Goal: Task Accomplishment & Management: Use online tool/utility

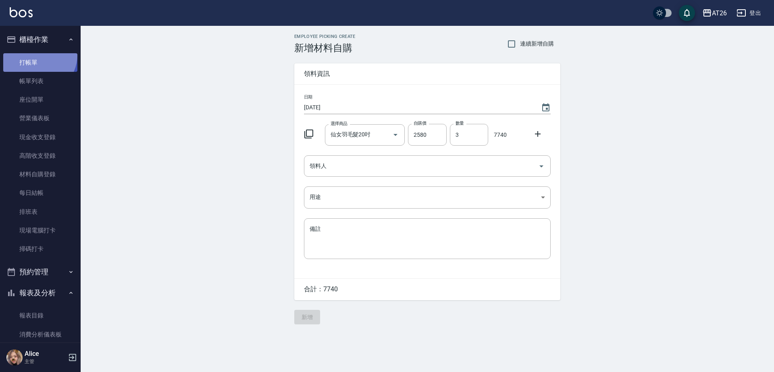
click at [36, 54] on link "打帳單" at bounding box center [40, 62] width 74 height 19
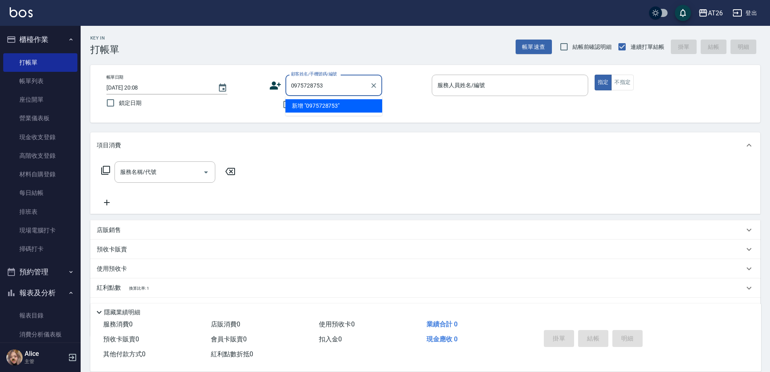
type input "0975728753"
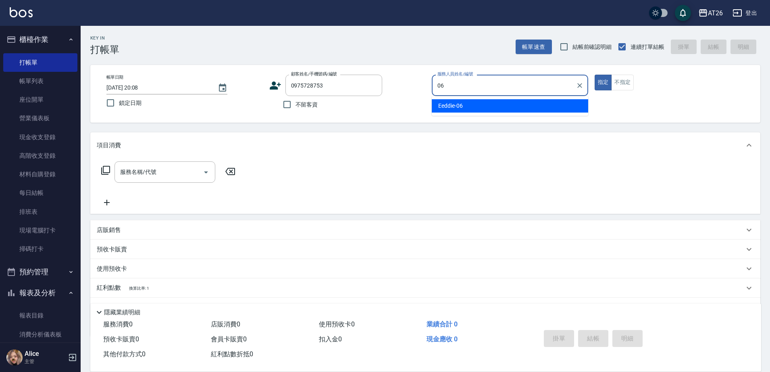
type input "Eeddie-06"
type button "true"
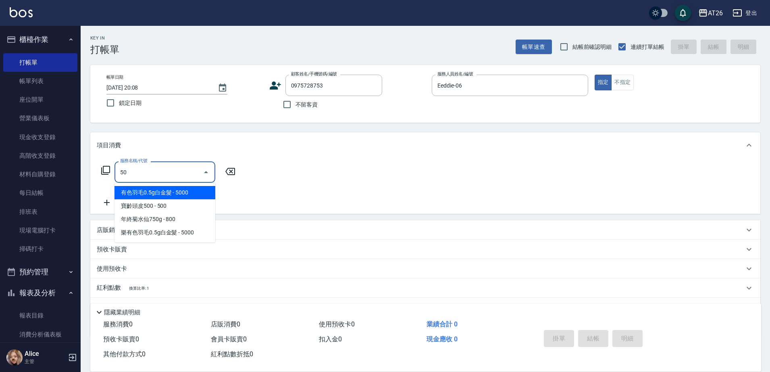
type input "501"
type input "120"
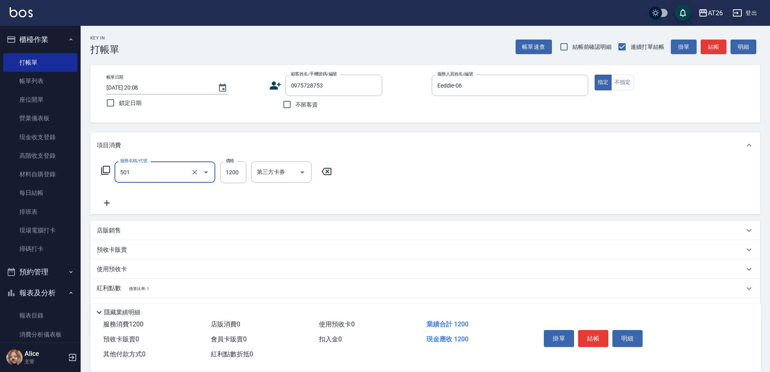
type input "染髮(501)"
type input "0"
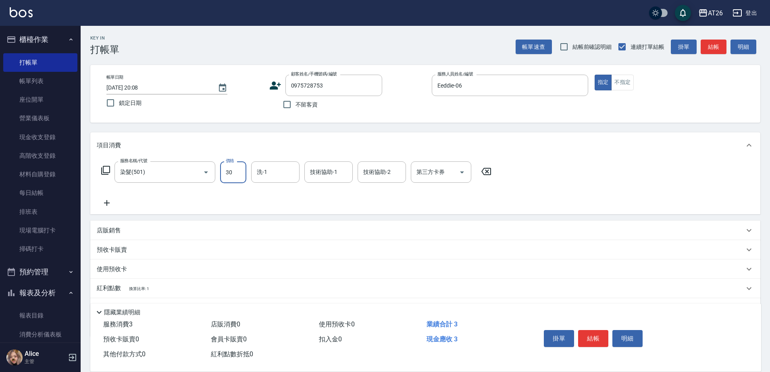
type input "300"
type input "30"
type input "3000"
type input "300"
type input "3000"
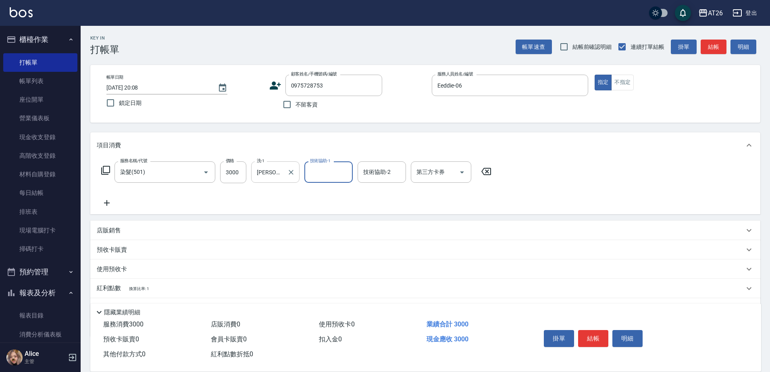
click at [281, 173] on input "[PERSON_NAME]-44" at bounding box center [269, 172] width 29 height 14
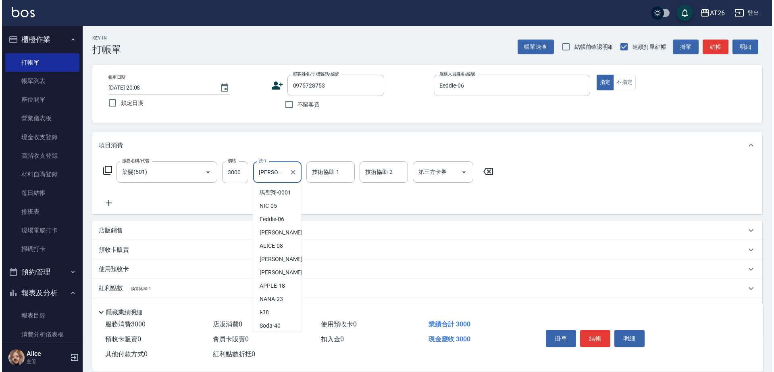
scroll to position [41, 0]
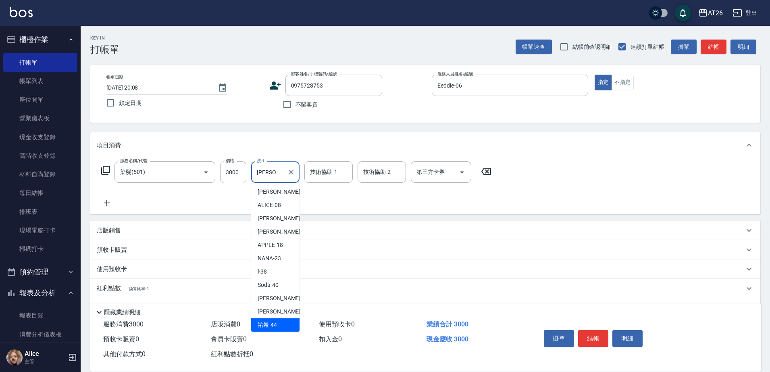
drag, startPoint x: 281, startPoint y: 173, endPoint x: 251, endPoint y: 174, distance: 30.3
click at [251, 173] on div "服務名稱/代號 染髮(501) 服務名稱/代號 價格 3000 價格 洗-1 祐希-44 洗-1 技術協助-1 技術協助-1 技術協助-2 技術協助-2 第三…" at bounding box center [297, 172] width 400 height 22
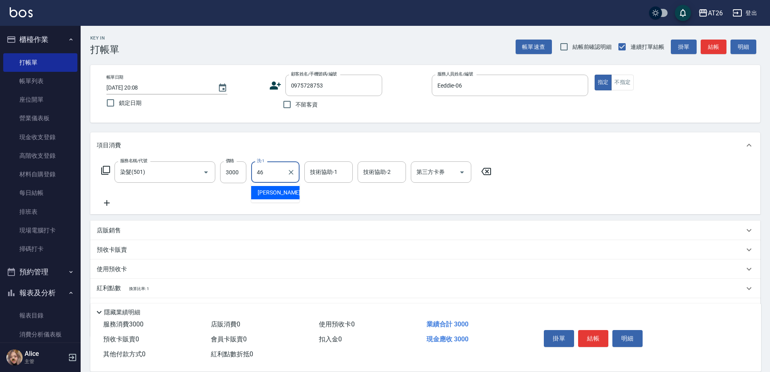
type input "tony-46"
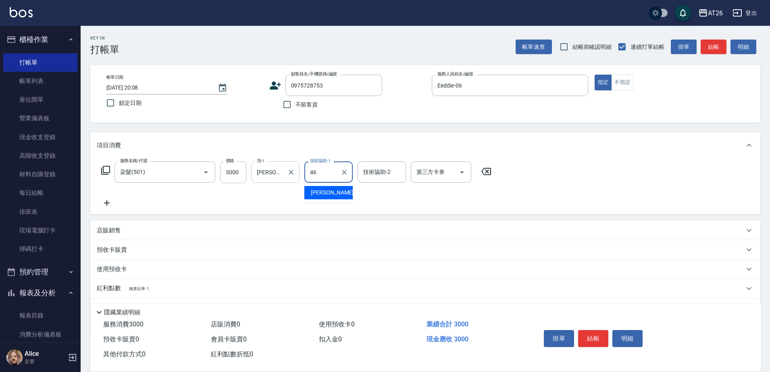
type input "tony-46"
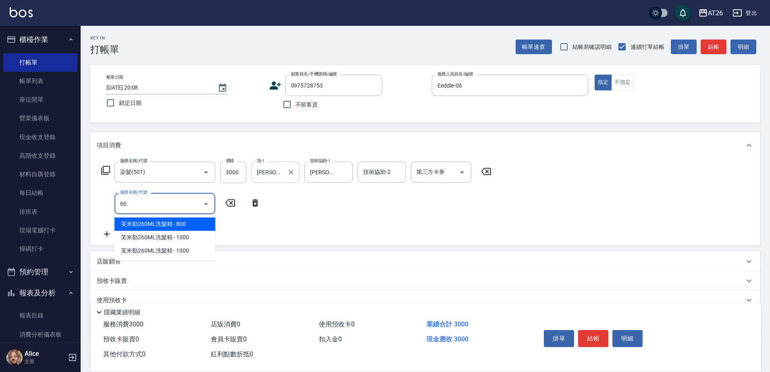
type input "609"
type input "400"
type input "自購三段(609)"
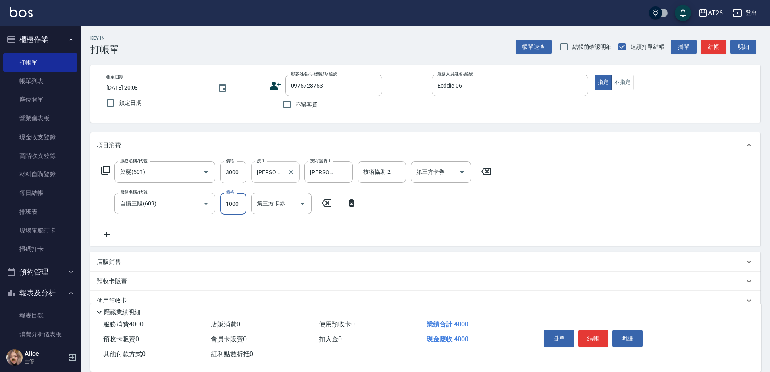
type input "2"
type input "300"
type input "250"
type input "320"
type input "2500"
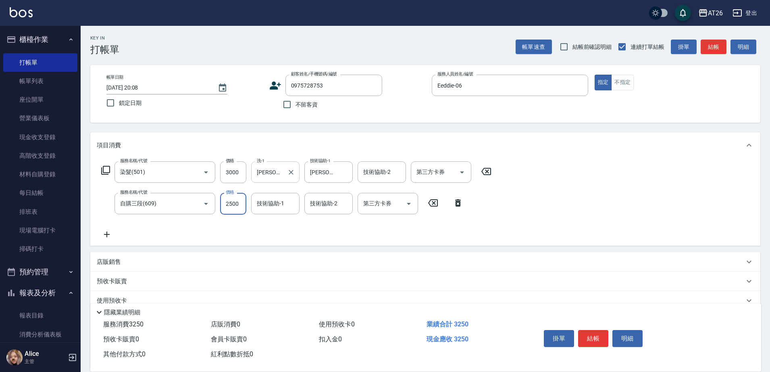
type input "550"
type input "2500"
type input "tony-46"
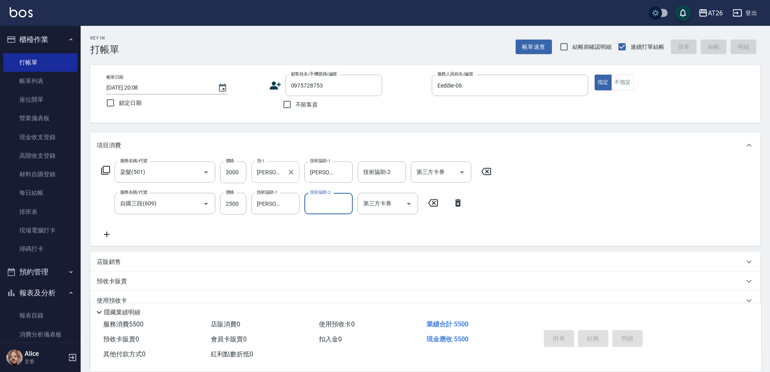
type input "[DATE] 20:09"
type input "0"
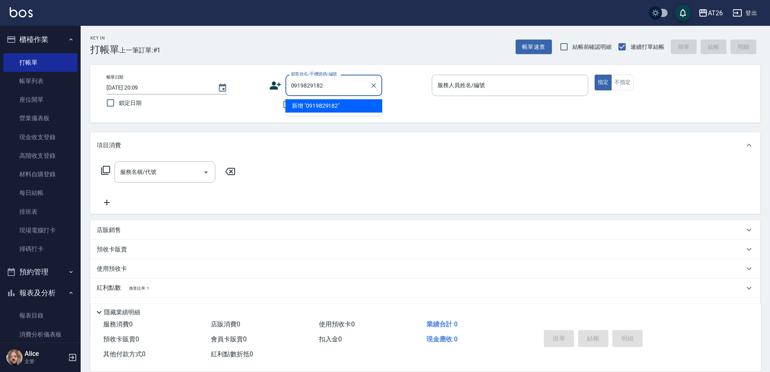
type input "0919829182"
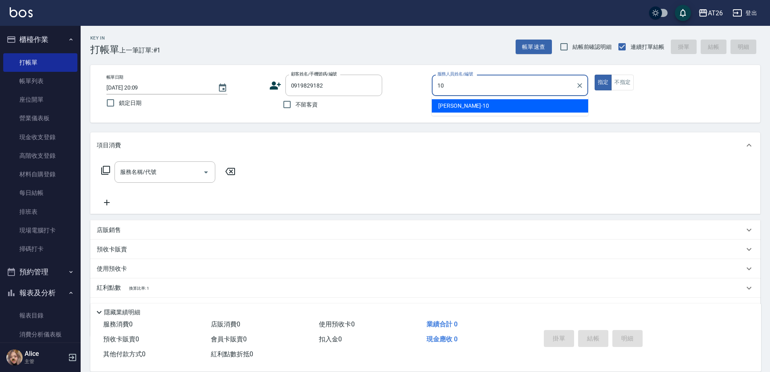
type input "[PERSON_NAME]-10"
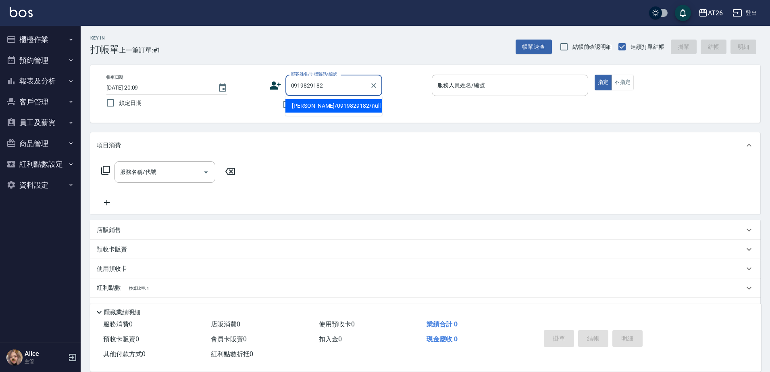
type input "[PERSON_NAME]/0919829182/null"
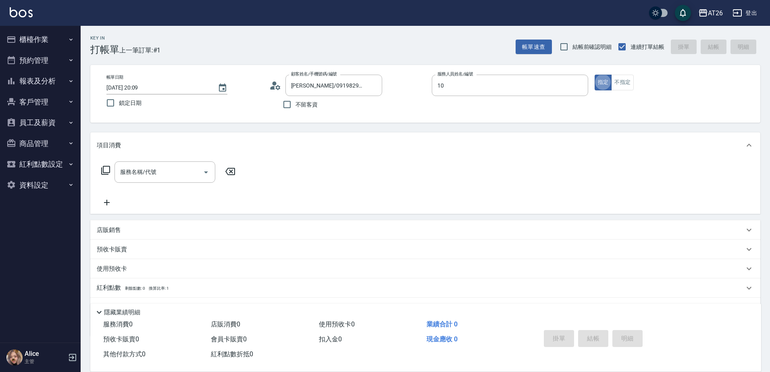
type input "[PERSON_NAME]-10"
type button "true"
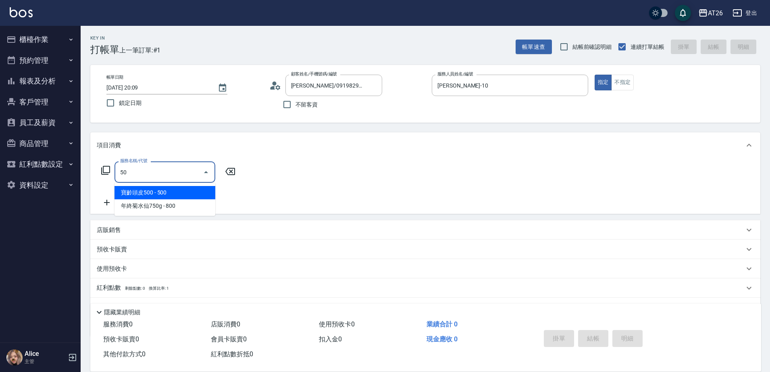
type input "501"
type input "120"
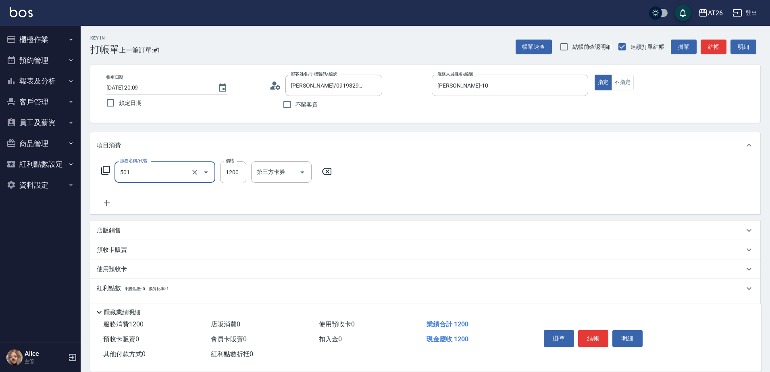
type input "染髮(501)"
type input "2"
type input "0"
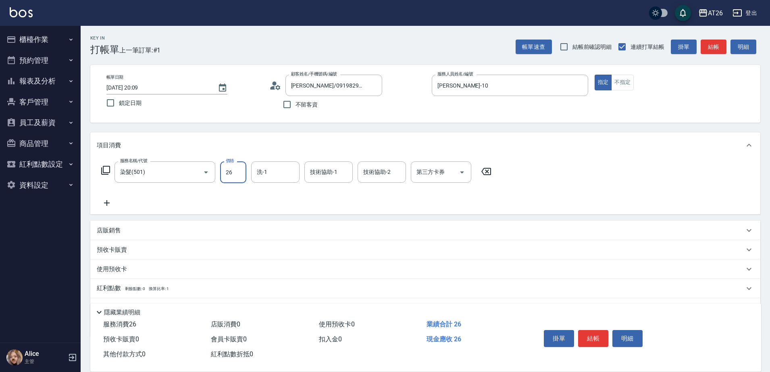
type input "268"
type input "20"
type input "2680"
type input "260"
type input "2680"
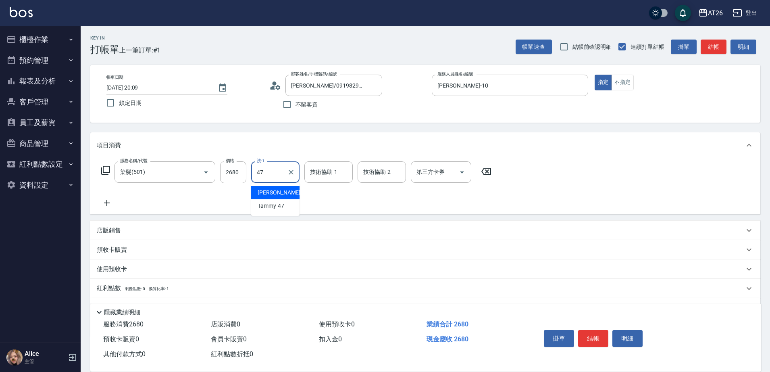
type input "Jessica-47"
click at [285, 171] on div "Jessica-47 洗-1" at bounding box center [275, 171] width 48 height 21
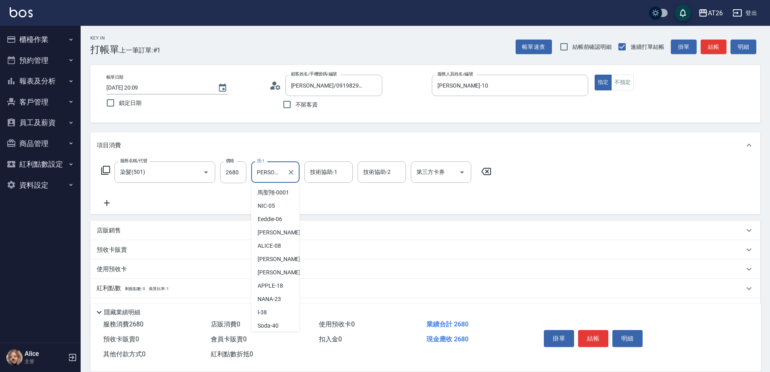
scroll to position [67, 0]
drag, startPoint x: 285, startPoint y: 173, endPoint x: 250, endPoint y: 173, distance: 34.7
click at [250, 173] on div "服務名稱/代號 染髮(501) 服務名稱/代號 價格 2680 價格 洗-1 Jessica-47 洗-1 技術協助-1 技術協助-1 技術協助-2 技術協助…" at bounding box center [297, 172] width 400 height 22
click at [290, 171] on icon "Clear" at bounding box center [291, 172] width 8 height 8
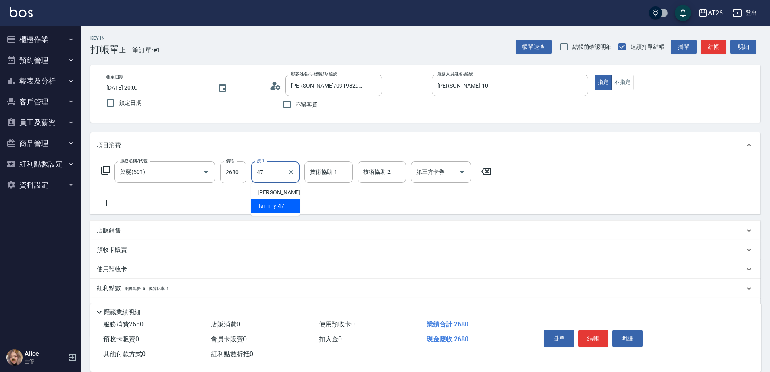
type input "Tammy-47"
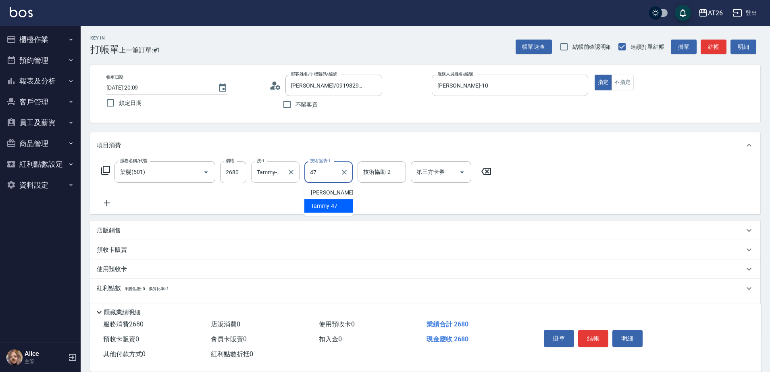
type input "Tammy-47"
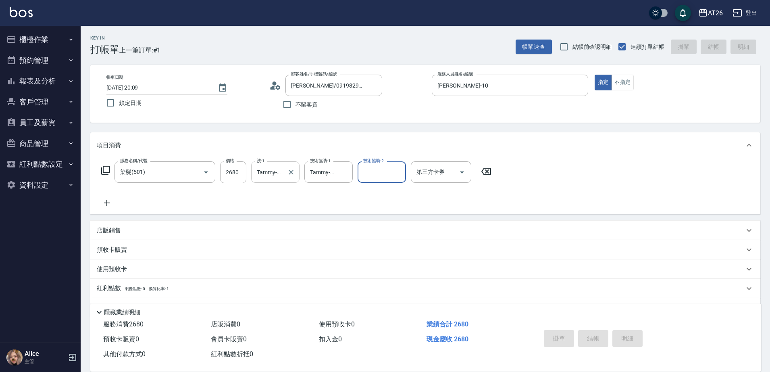
type input "2025/09/14 20:10"
type input "0"
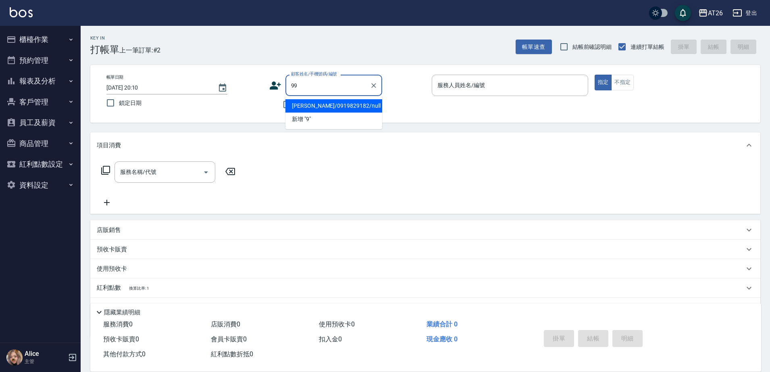
type input "99"
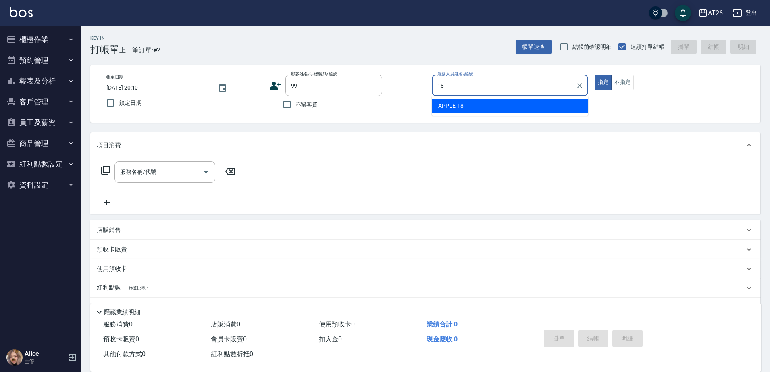
type input "APPLE-18"
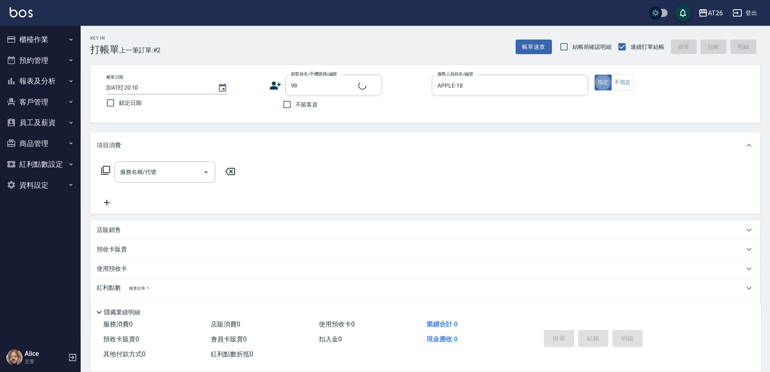
type input "吳昊軒/99/880414"
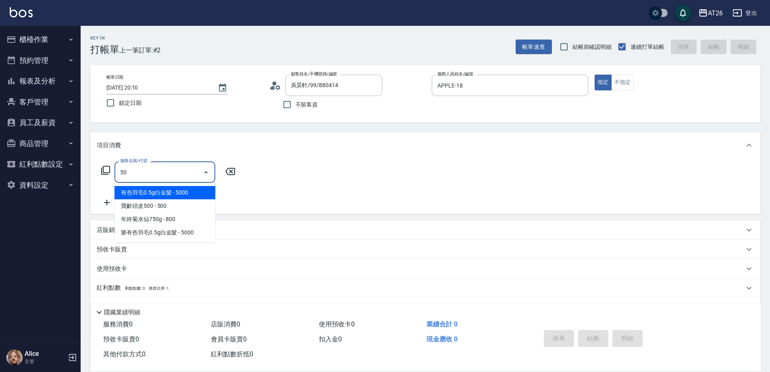
type input "501"
type input "120"
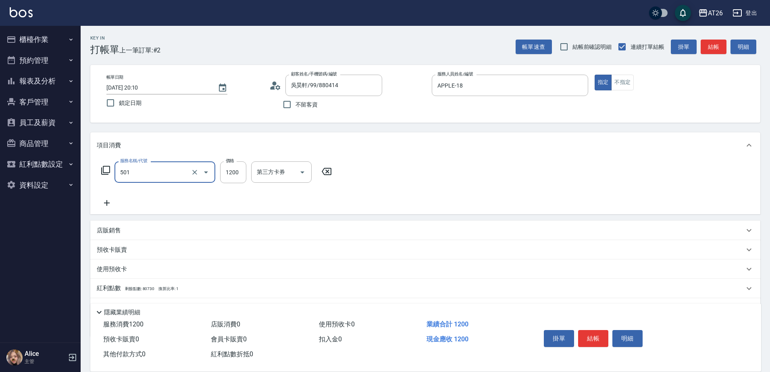
type input "染髮(501)"
type input "0"
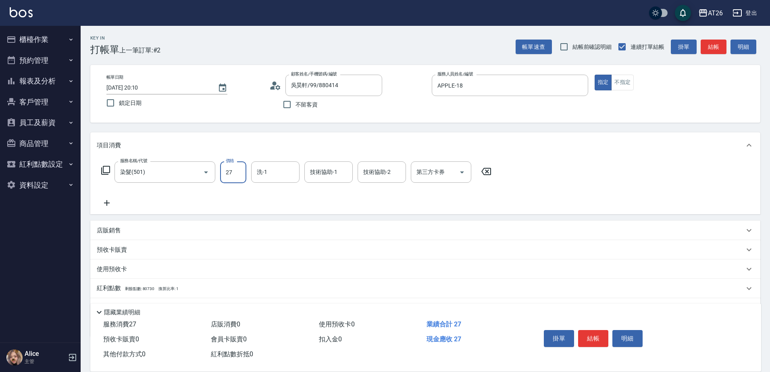
type input "270"
type input "20"
type input "2700"
type input "270"
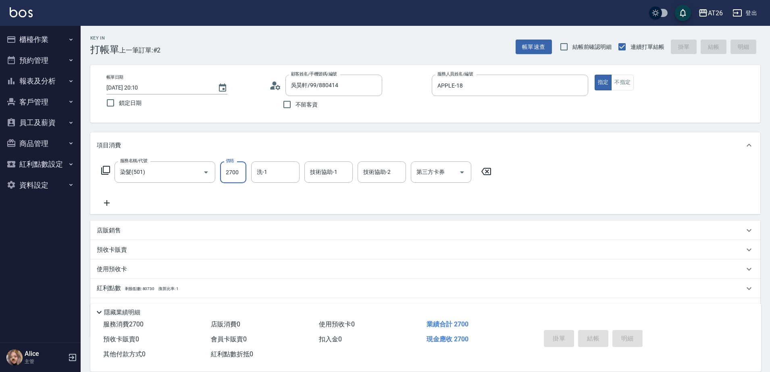
type input "2025/09/14 20:11"
type input "0"
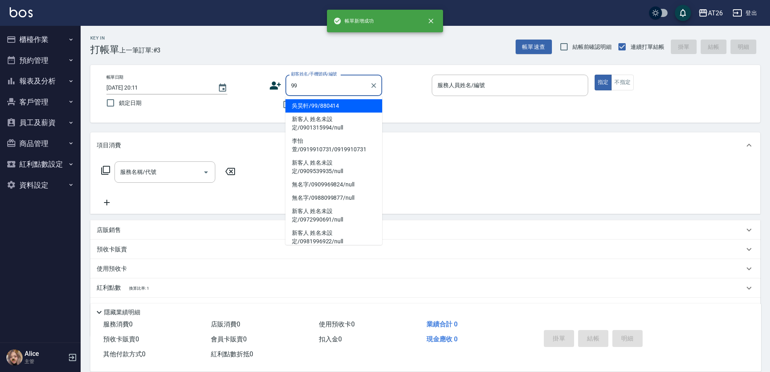
type input "吳昊軒/99/880414"
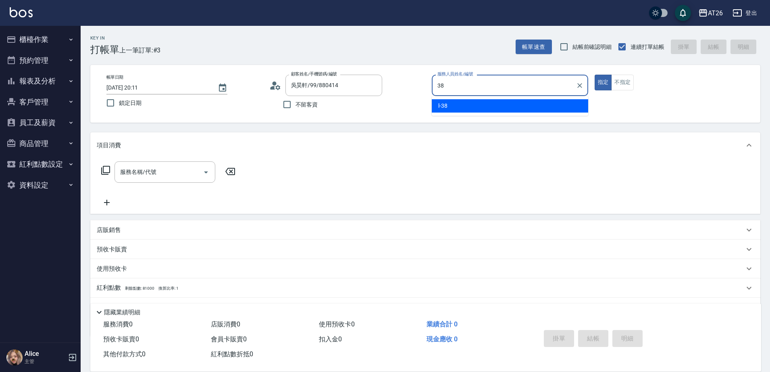
type input "l-38"
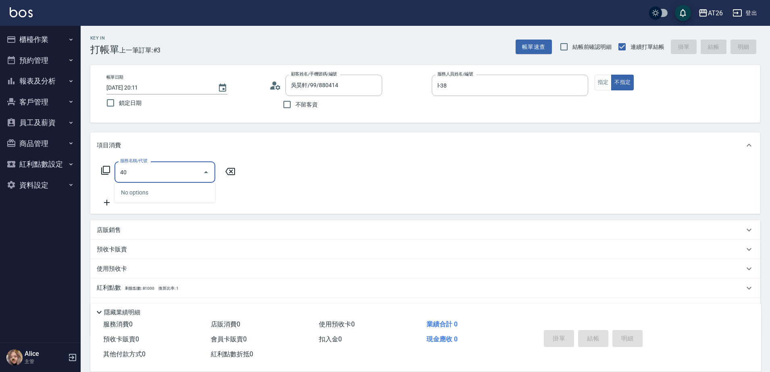
type input "401"
type input "20"
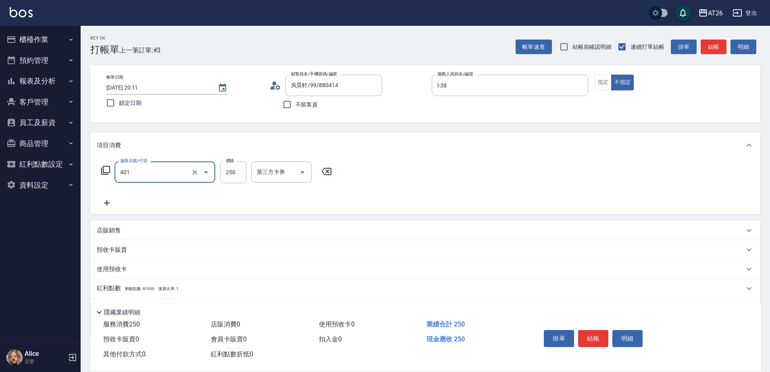
type input "剪髮(401)"
type input "0"
type input "300"
type input "30"
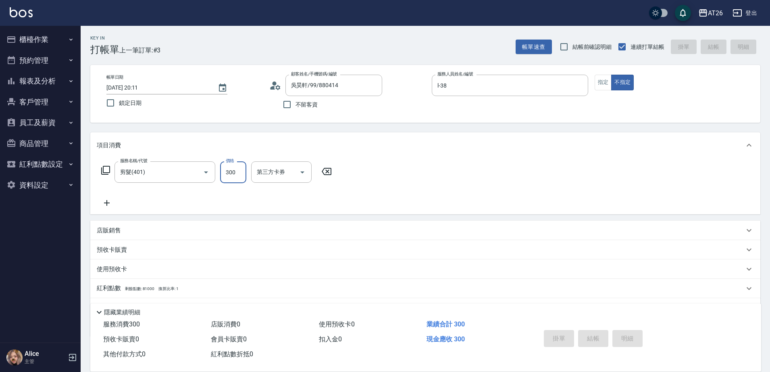
type input "0"
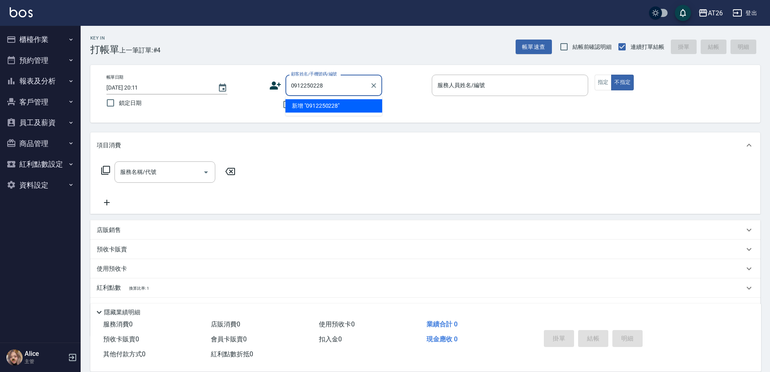
type input "0912250228"
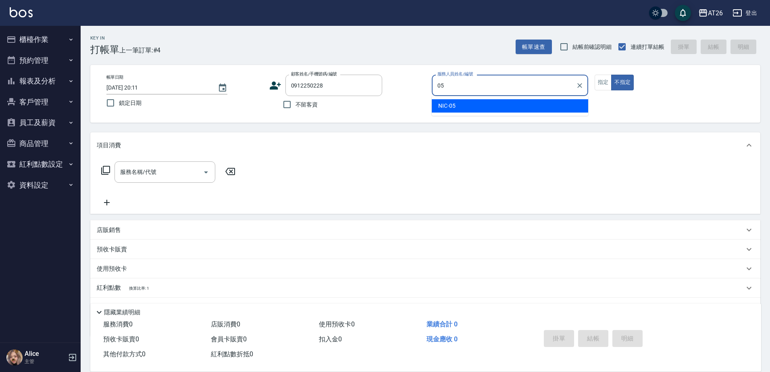
type input "NIC-05"
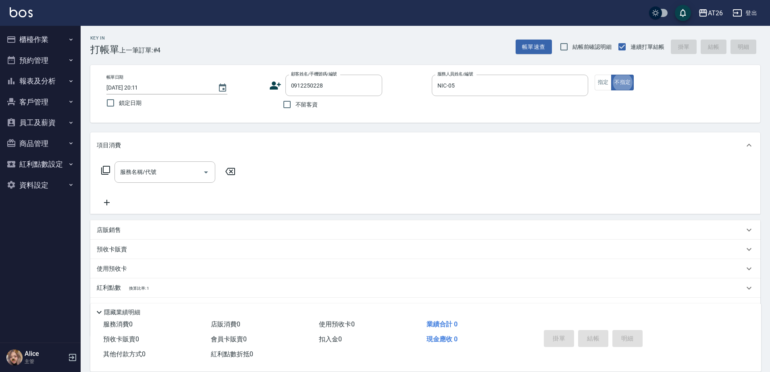
type button "false"
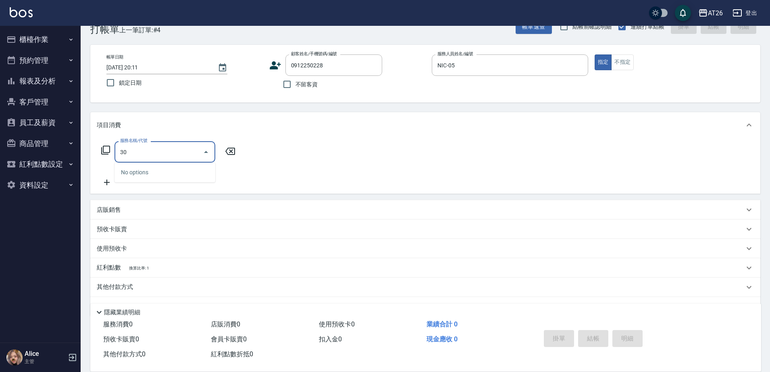
type input "301"
type input "120"
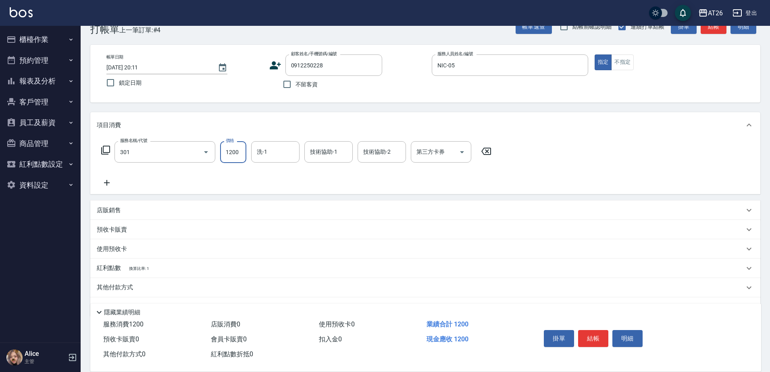
type input "燙髮(301)"
type input "2"
type input "0"
type input "250"
type input "20"
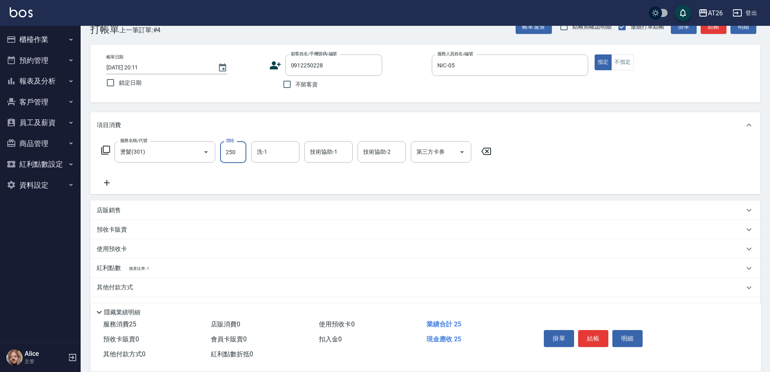
type input "2500"
type input "250"
type input "2500"
type input "祐希-44"
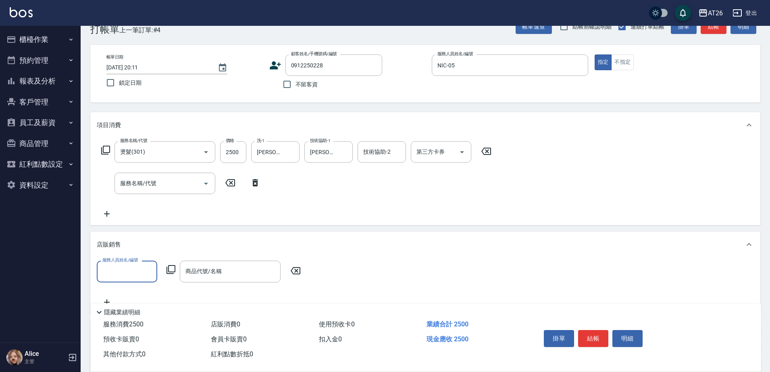
scroll to position [0, 0]
type input "NIC-05"
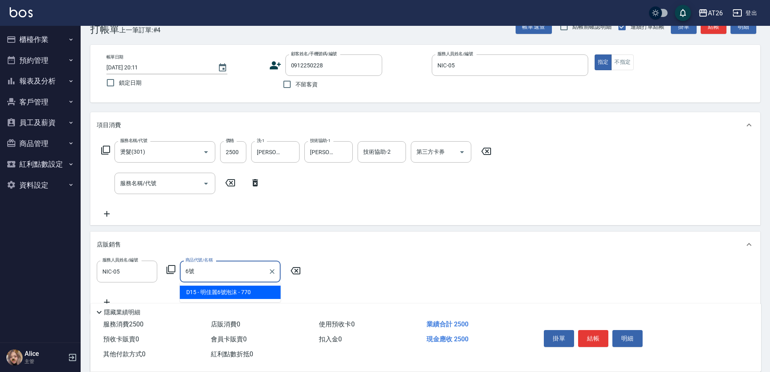
type input "明佳麗6號泡沫"
type input "320"
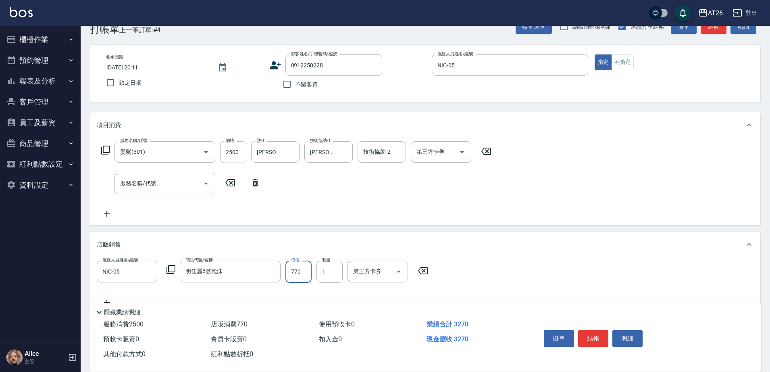
type input "6"
type input "250"
type input "600"
type input "310"
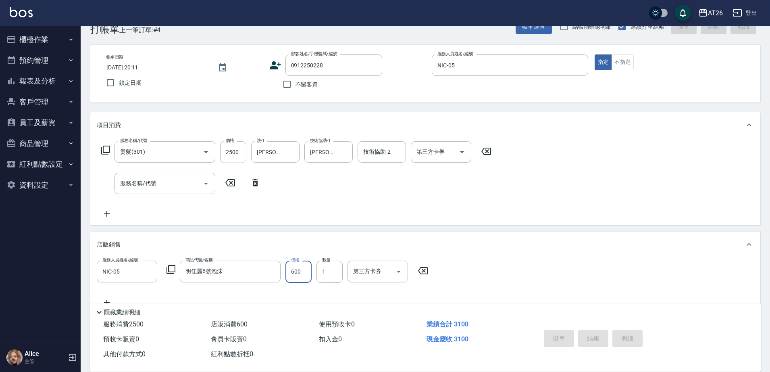
type input "0"
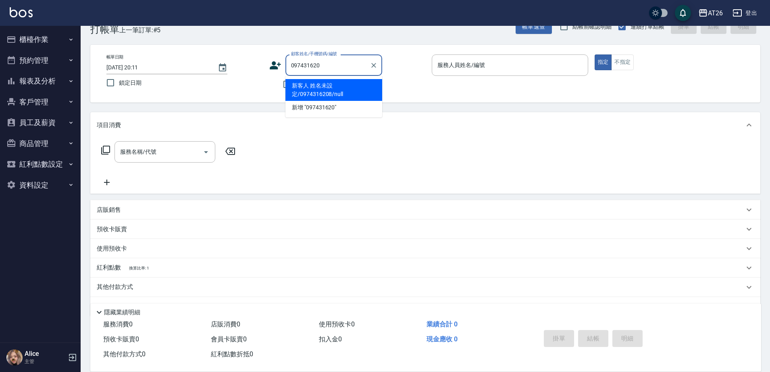
type input "0974316208"
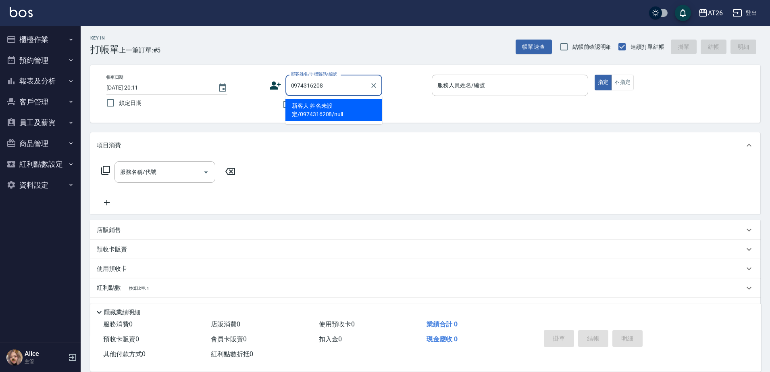
type input "新客人 姓名未設定/0974316208/null"
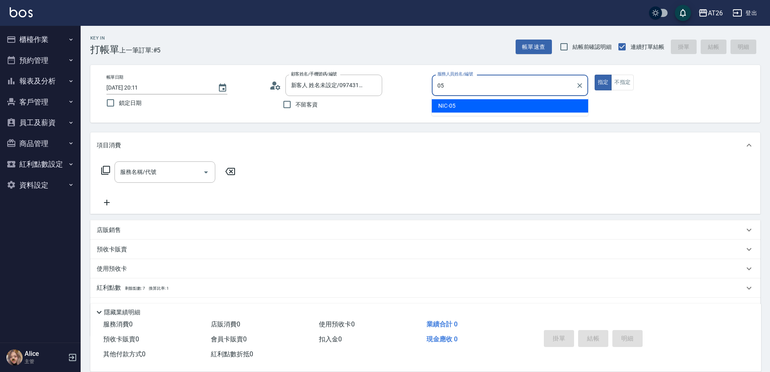
type input "NIC-05"
type button "true"
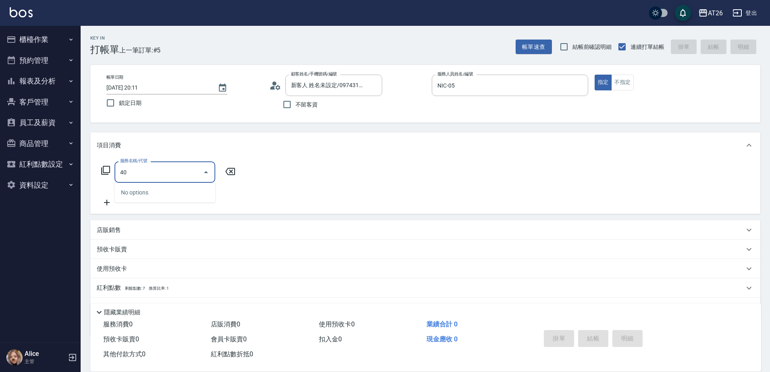
type input "401"
type input "20"
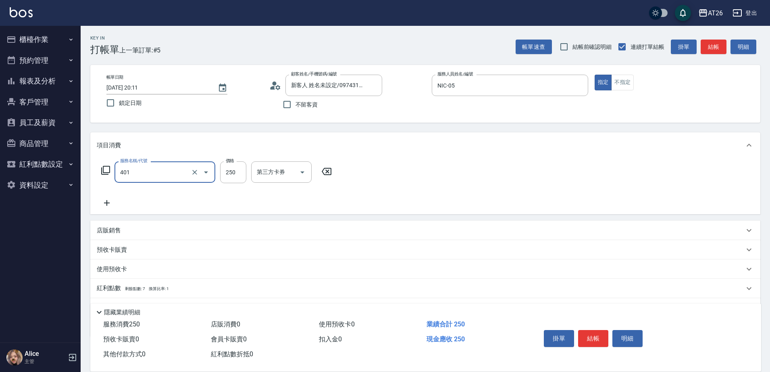
type input "剪髮(401)"
type input "3"
type input "0"
type input "300"
type input "30"
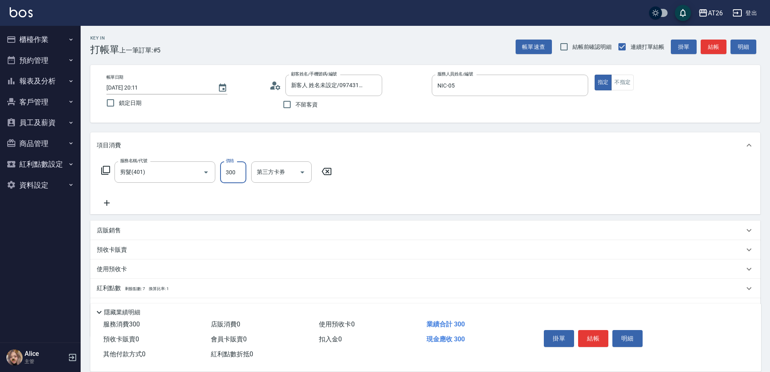
type input "300"
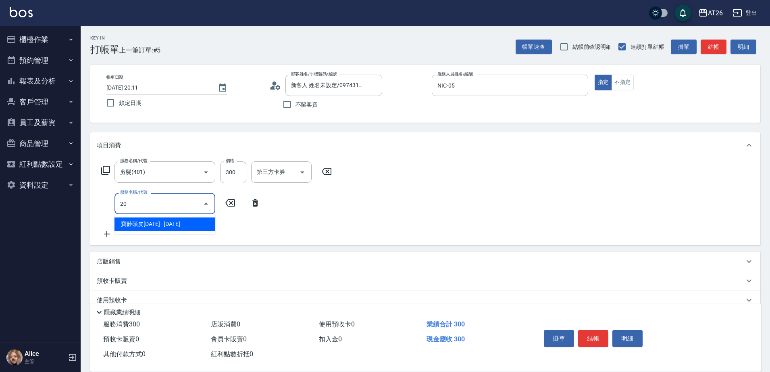
type input "201"
type input "50"
type input "洗髮(201)"
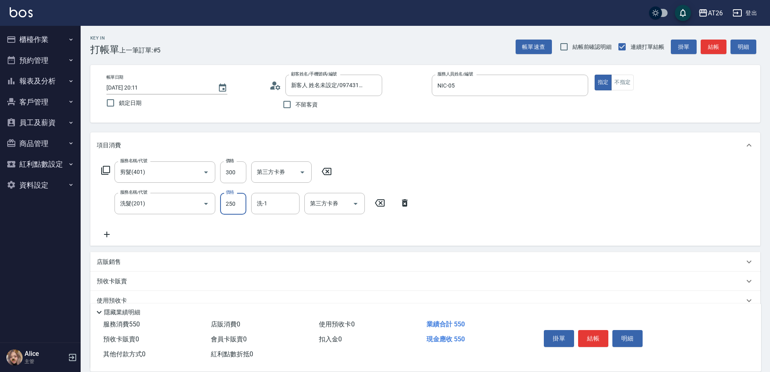
type input "30"
type input "300"
type input "60"
type input "300"
type input "[PERSON_NAME]-44"
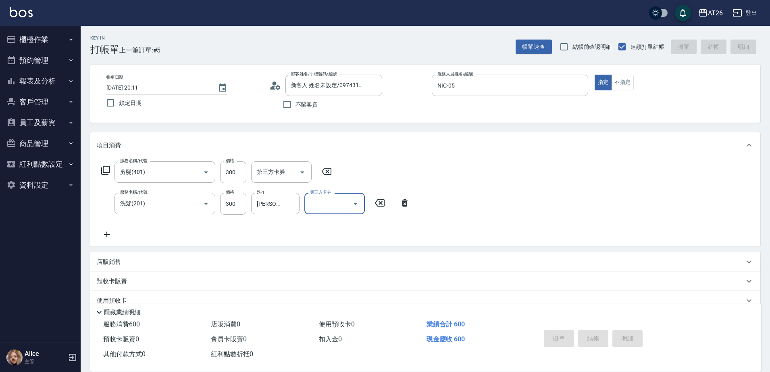
type input "2025/09/14 20:12"
type input "0"
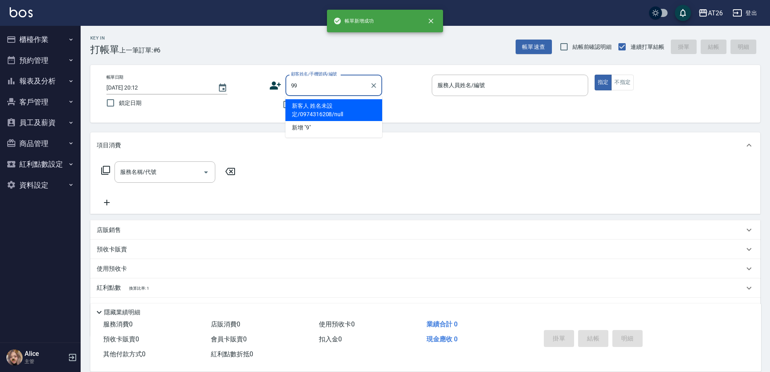
type input "99"
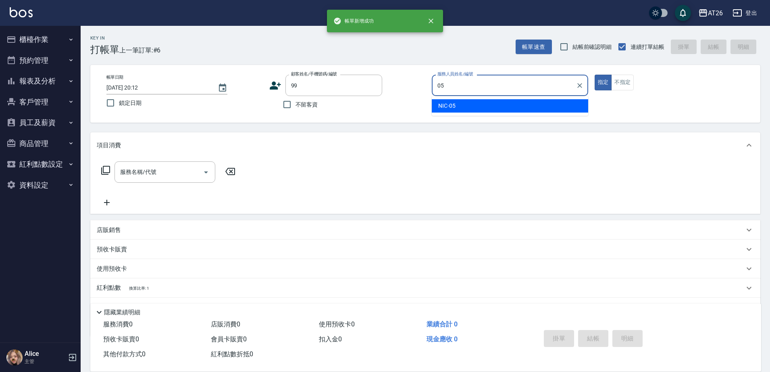
type input "NIC-05"
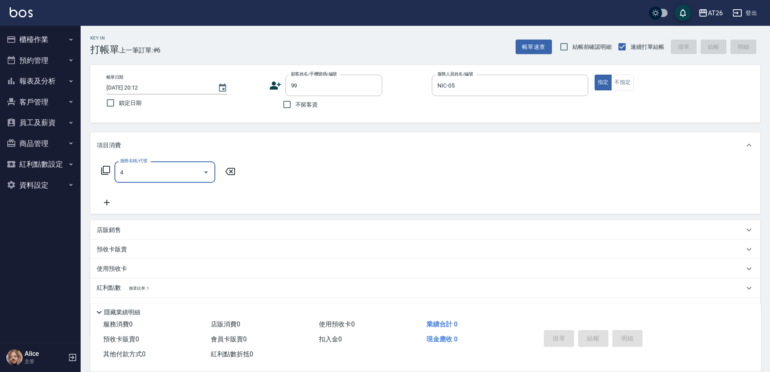
type input "40"
type input "吳昊軒/99/880414"
type input "剪髮(401)"
type input "20"
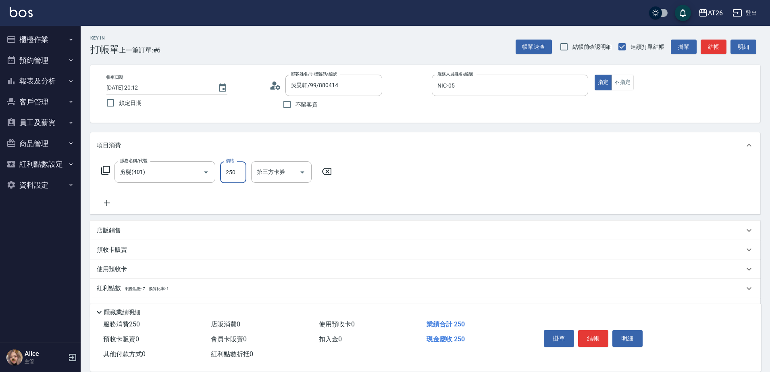
type input "8"
type input "0"
type input "80"
type input "800"
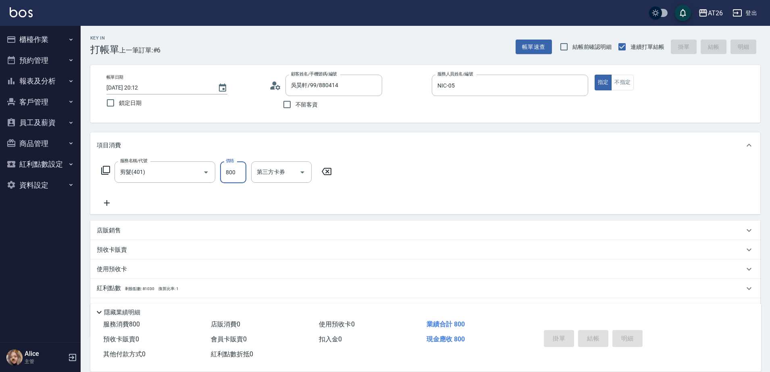
type input "0"
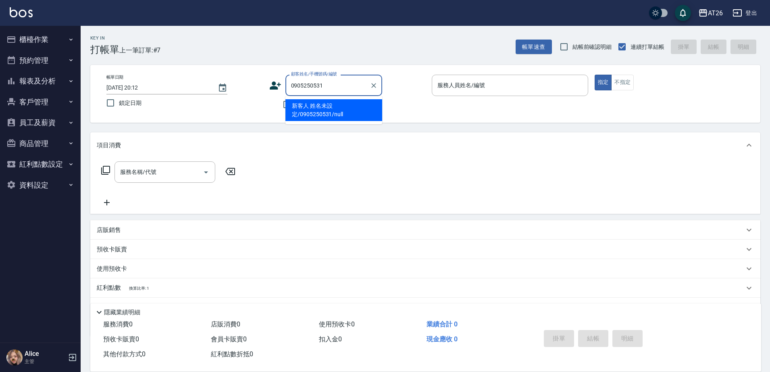
type input "新客人 姓名未設定/0905250531/null"
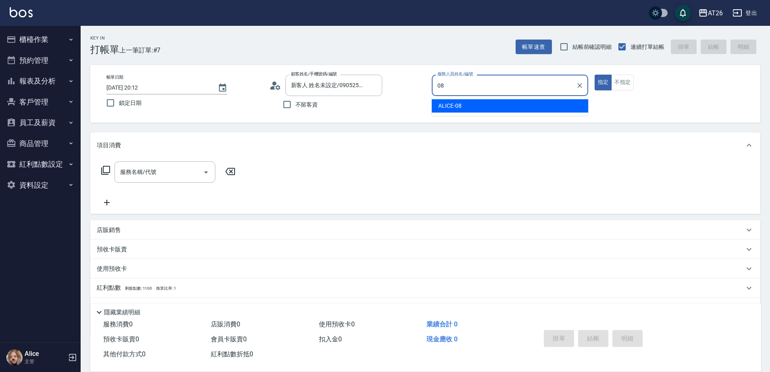
type input "ALICE-08"
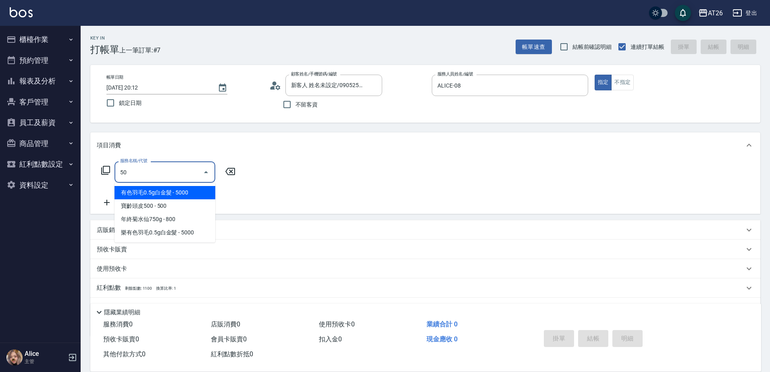
type input "501"
type input "120"
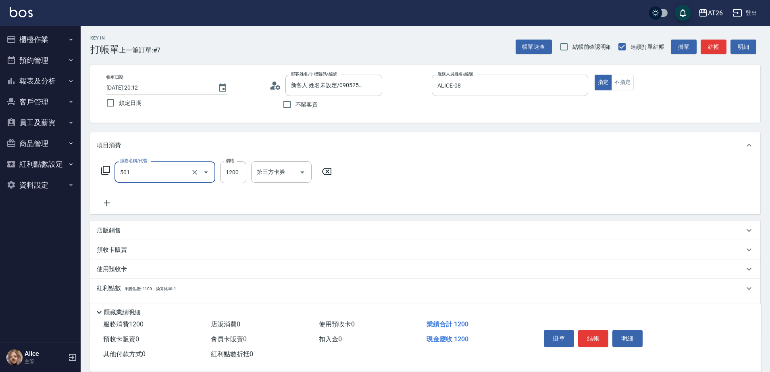
type input "染髮(501)"
type input "3"
type input "0"
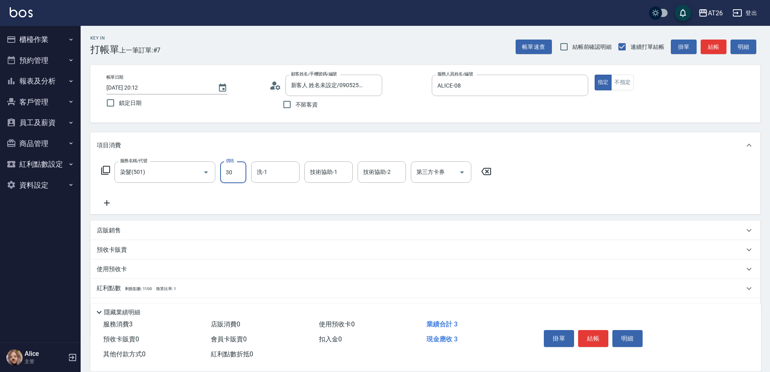
type input "300"
type input "30"
type input "3000"
type input "300"
type input "3000"
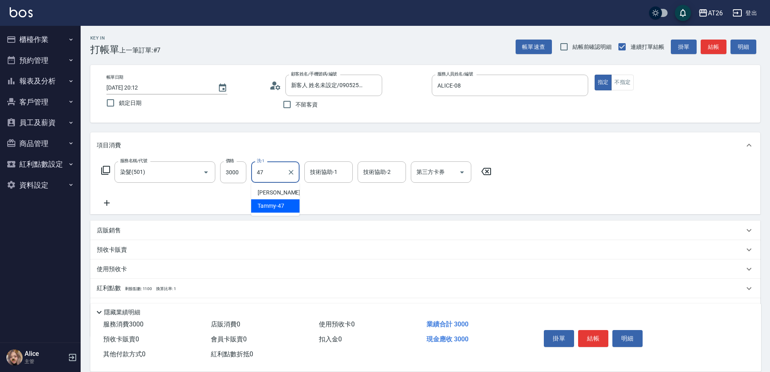
type input "Tammy-47"
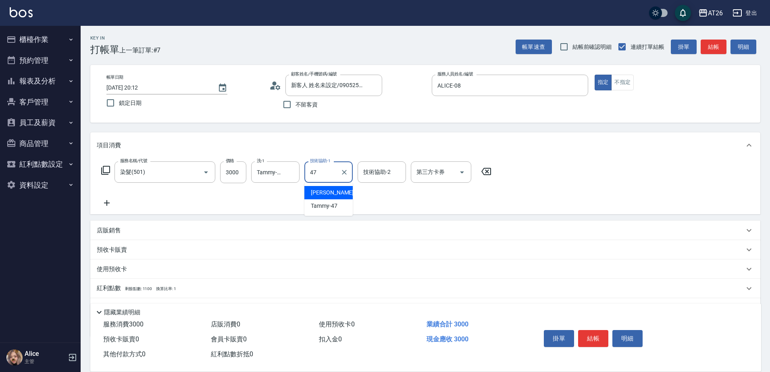
type input "[PERSON_NAME]-47"
click at [322, 175] on input "[PERSON_NAME]-47" at bounding box center [322, 172] width 29 height 14
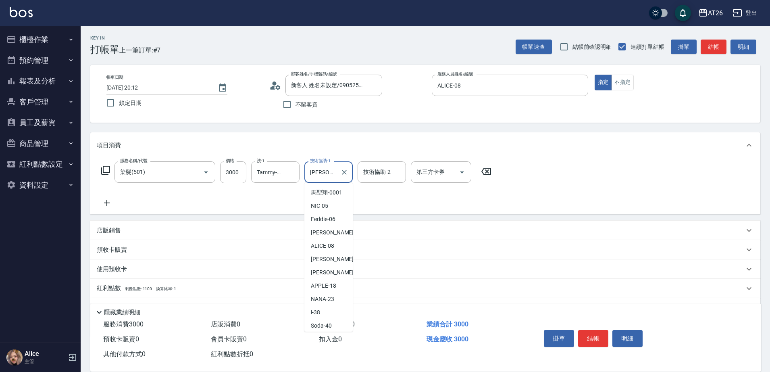
scroll to position [67, 0]
click at [342, 170] on icon "Clear" at bounding box center [344, 172] width 5 height 5
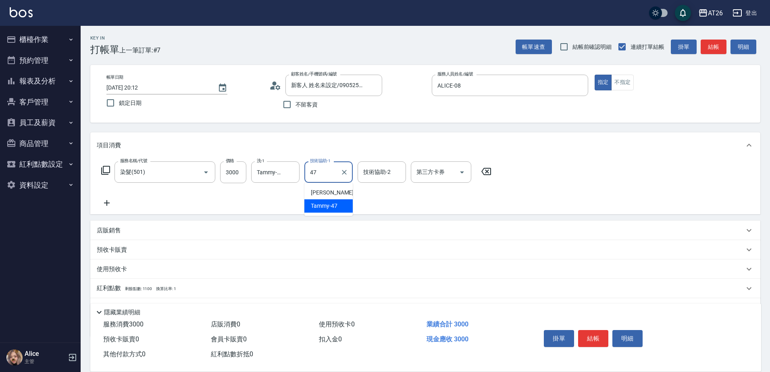
type input "Tammy-47"
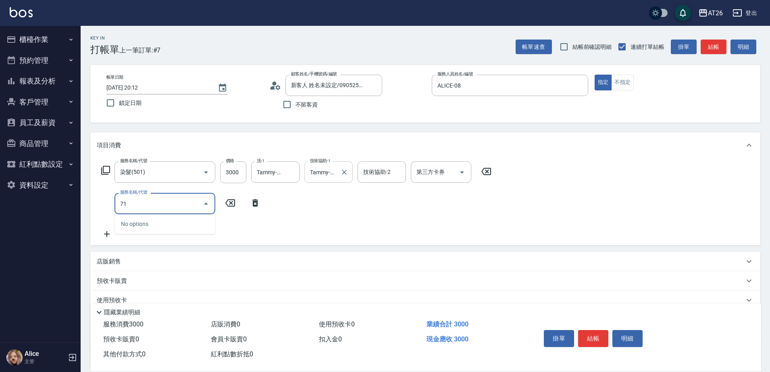
type input "719"
type input "600"
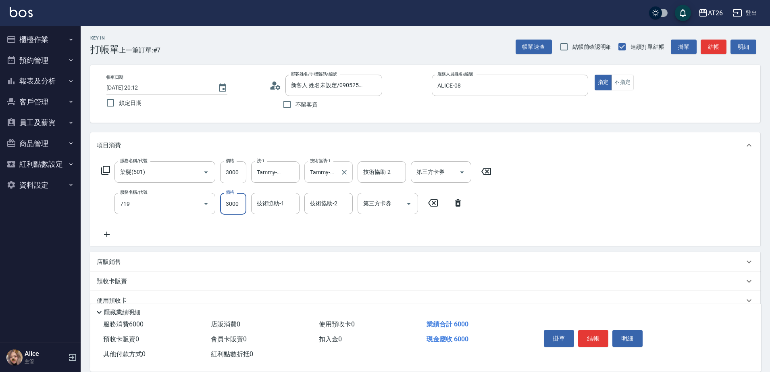
type input "局部調整(719)"
click at [189, 197] on div at bounding box center [200, 203] width 23 height 21
type input "300"
type input "0"
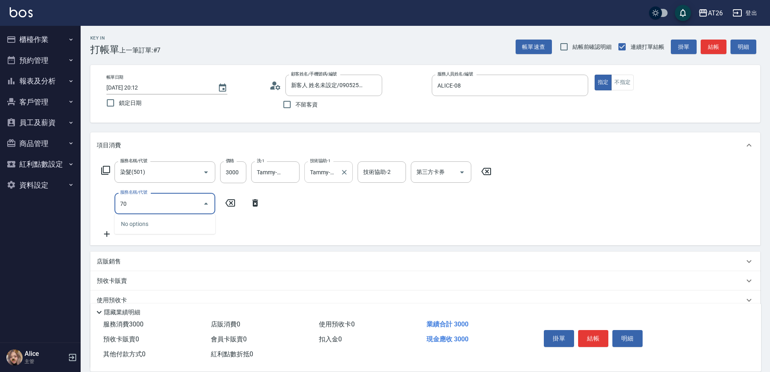
type input "703"
type input "800"
type input "新羽毛鉑金接髮(703)"
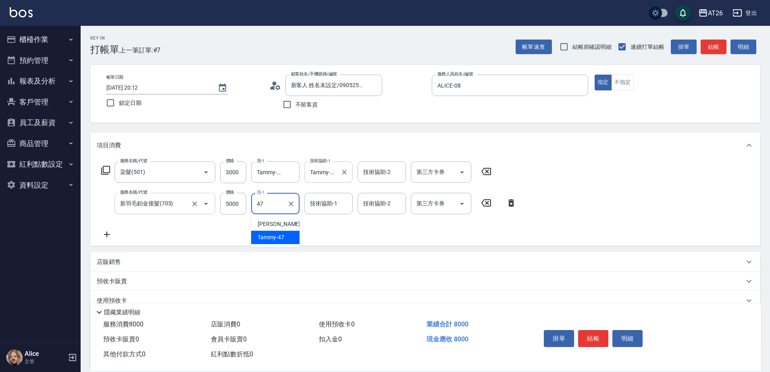
type input "Tammy-47"
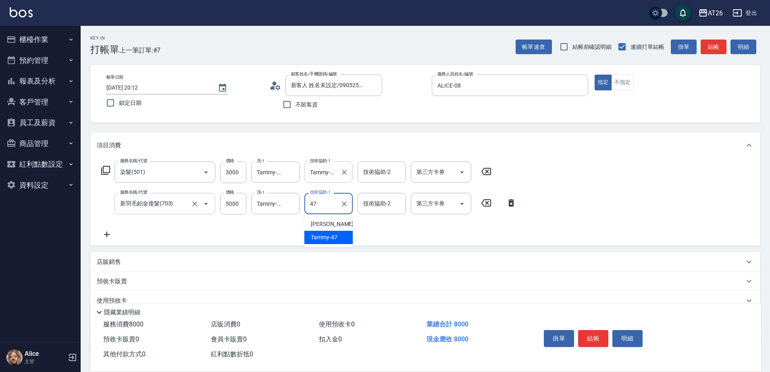
type input "Tammy-47"
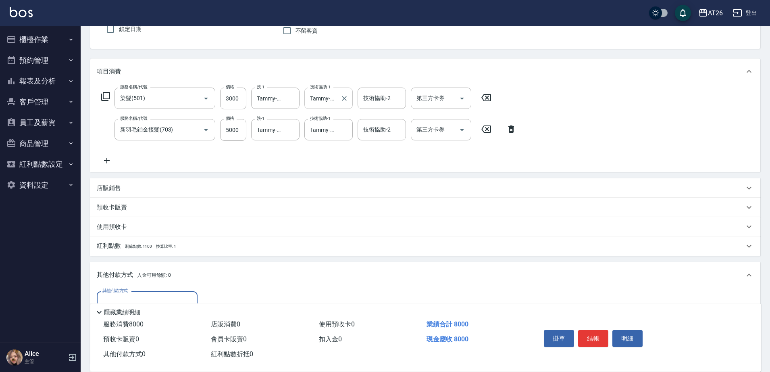
scroll to position [0, 0]
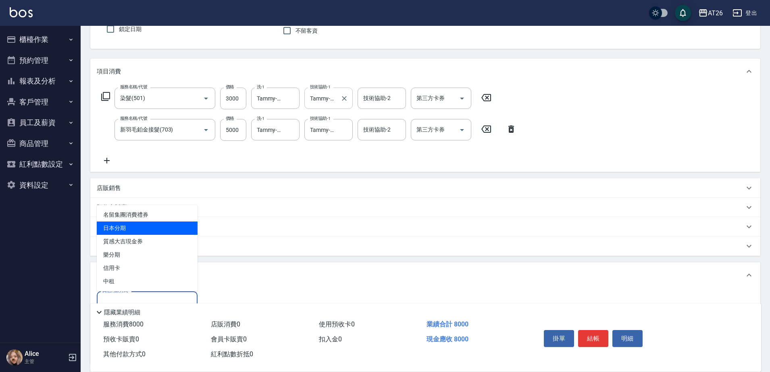
type input "日本分期"
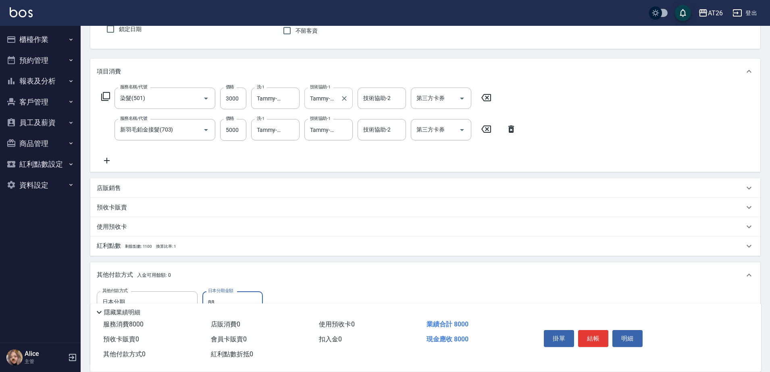
type input "880"
type input "710"
type input "88"
type input "790"
type input "800"
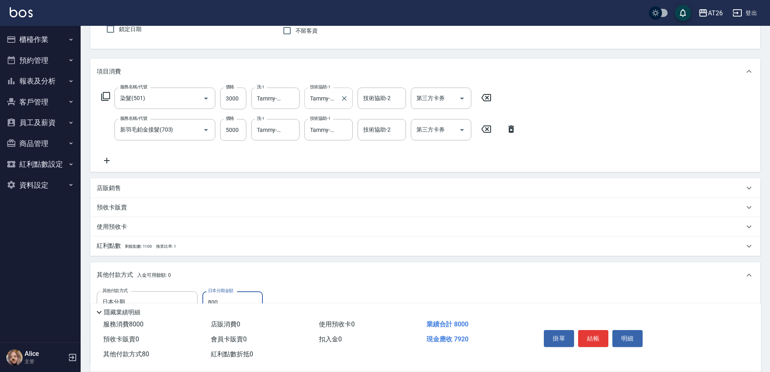
type input "720"
type input "8000"
type input "0"
type input "8000"
type input "2025/09/14 20:13"
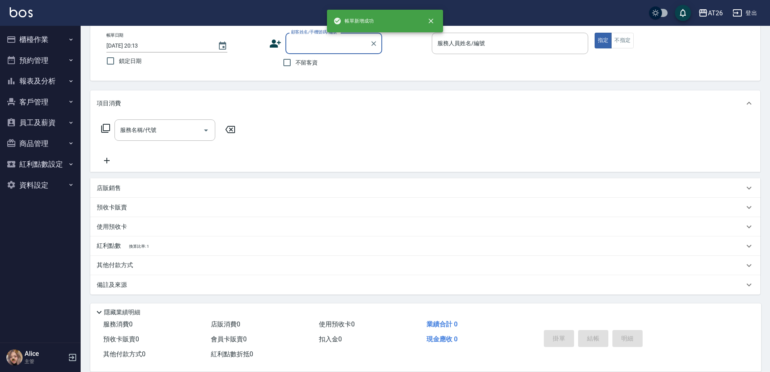
scroll to position [42, 0]
type input "99"
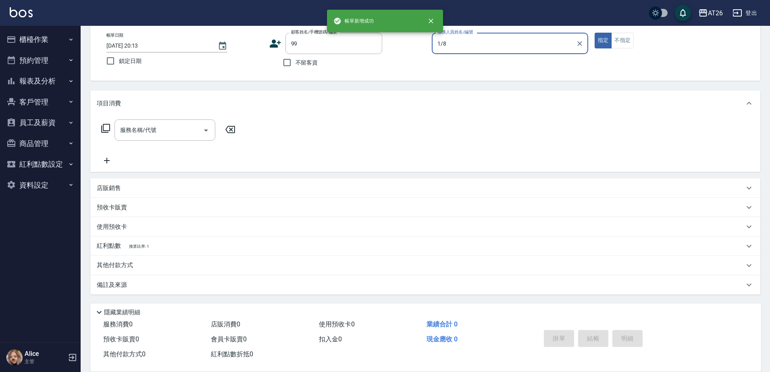
type input "1/8"
click at [595, 33] on button "指定" at bounding box center [603, 41] width 17 height 16
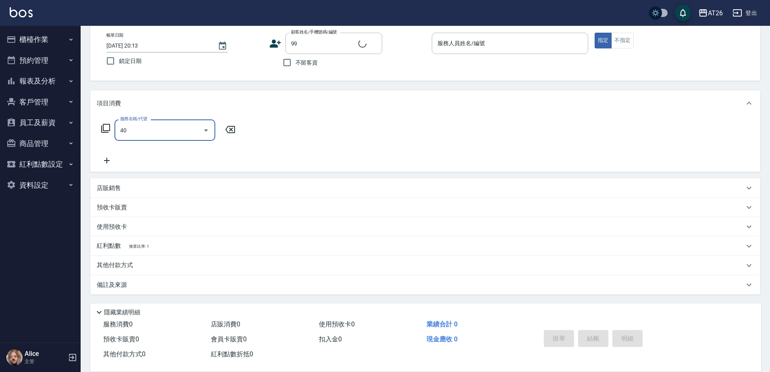
type input "401"
type input "吳昊軒/99/880414"
type input "20"
type input "剪髮(401)"
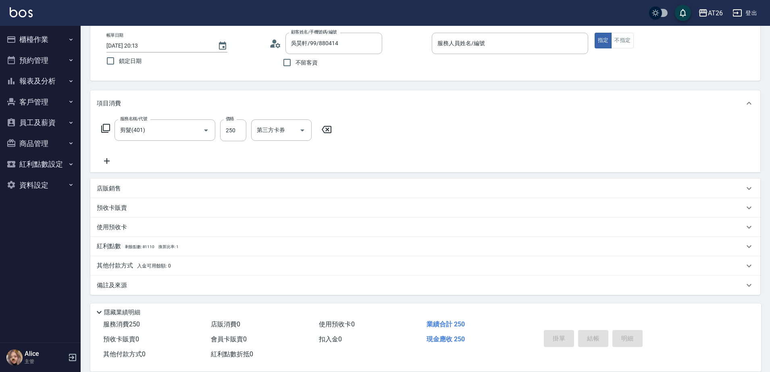
click at [430, 49] on div "帳單日期 2025/09/14 20:13 鎖定日期 顧客姓名/手機號碼/編號 吳昊軒/99/880414 顧客姓名/手機號碼/編號 不留客資 服務人員姓名/…" at bounding box center [425, 52] width 651 height 38
click at [445, 43] on input "服務人員姓名/編號" at bounding box center [510, 43] width 149 height 14
type input "401"
click at [595, 33] on button "指定" at bounding box center [603, 41] width 17 height 16
click at [506, 42] on input "服務人員姓名/編號" at bounding box center [510, 43] width 149 height 14
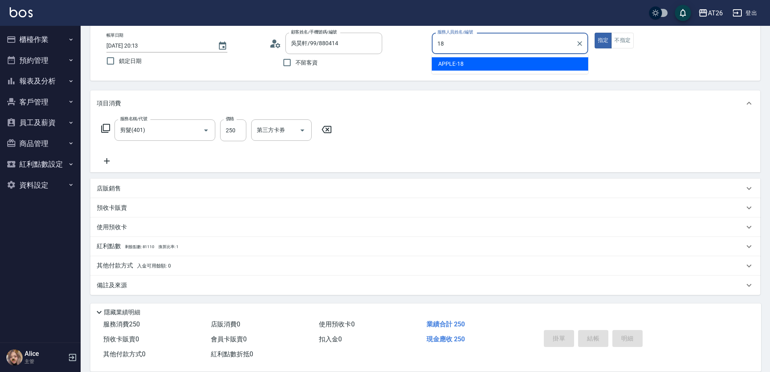
type input "APPLE-18"
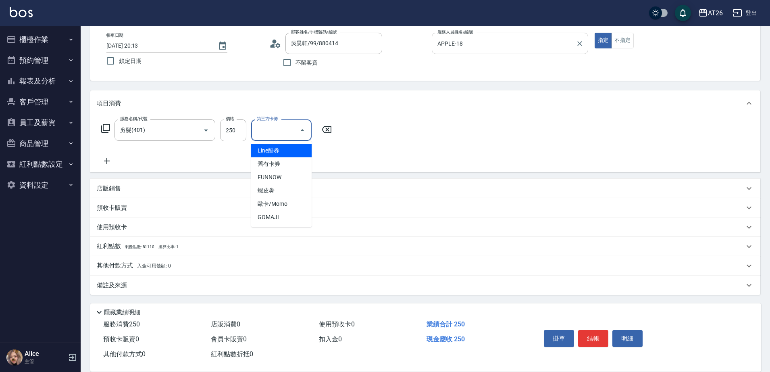
type input "Line酷券"
type input "0"
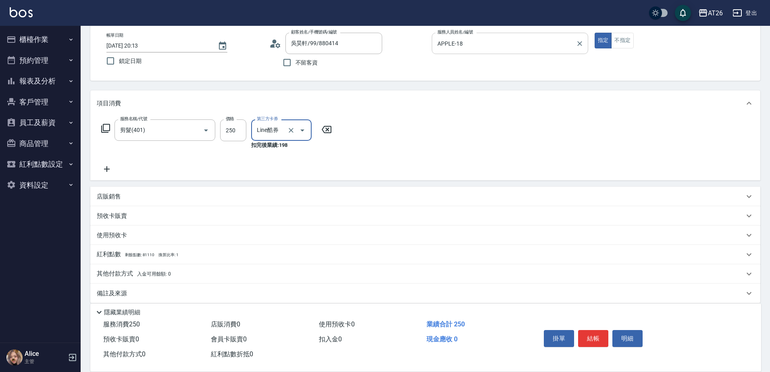
type input "Line酷券"
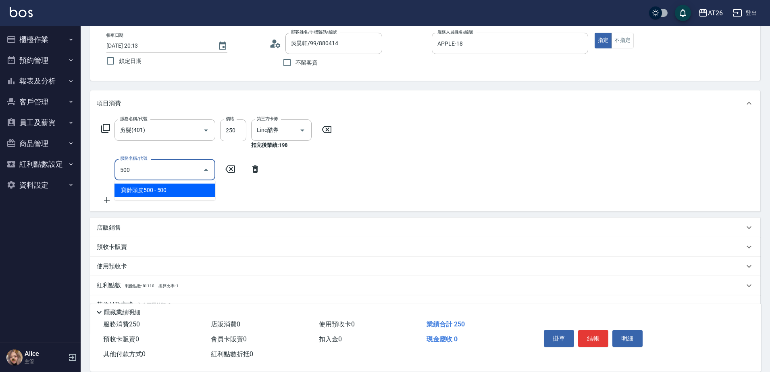
type input "500"
click at [258, 164] on icon at bounding box center [255, 169] width 20 height 10
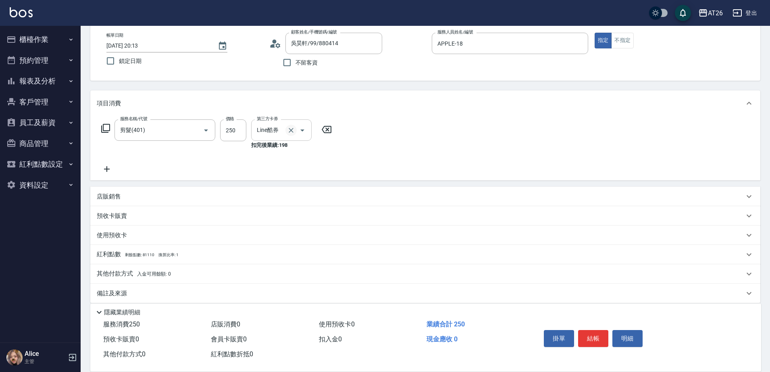
click at [294, 130] on icon "Clear" at bounding box center [291, 130] width 8 height 8
type input "20"
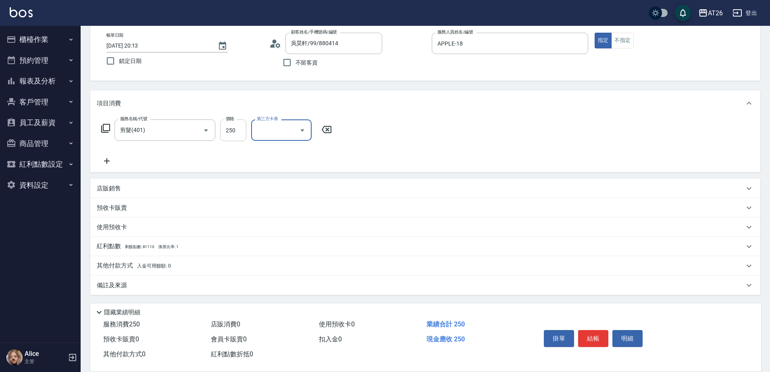
click at [243, 127] on input "250" at bounding box center [233, 130] width 26 height 22
type input "5"
type input "0"
type input "500"
type input "50"
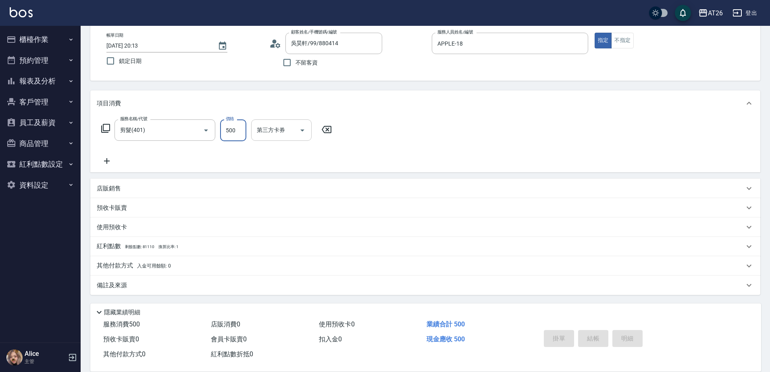
type input "0"
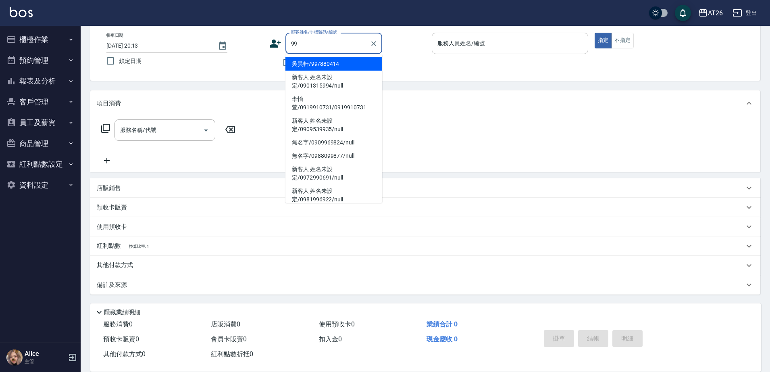
type input "吳昊軒/99/880414"
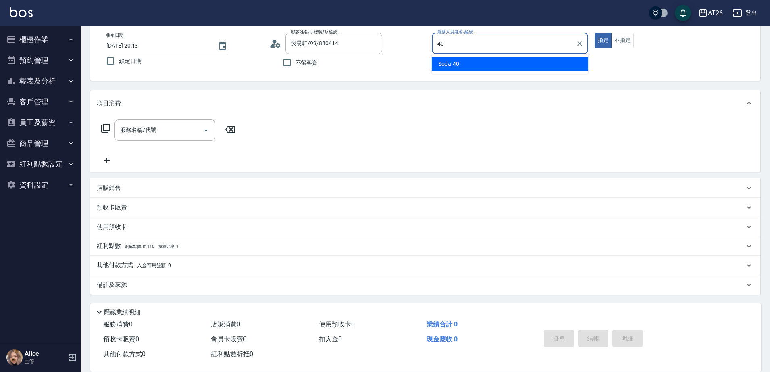
type input "Soda-40"
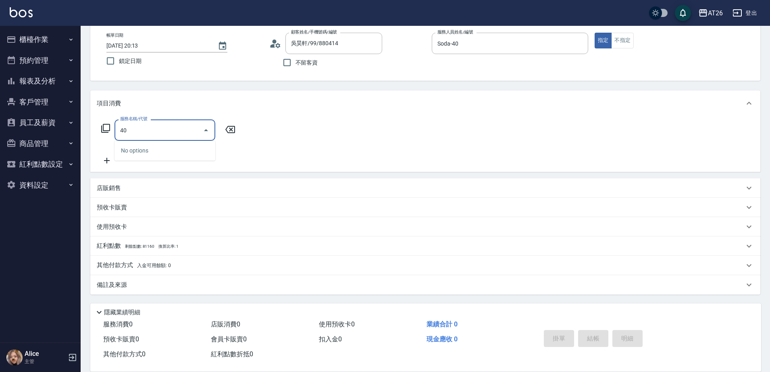
type input "401"
type input "20"
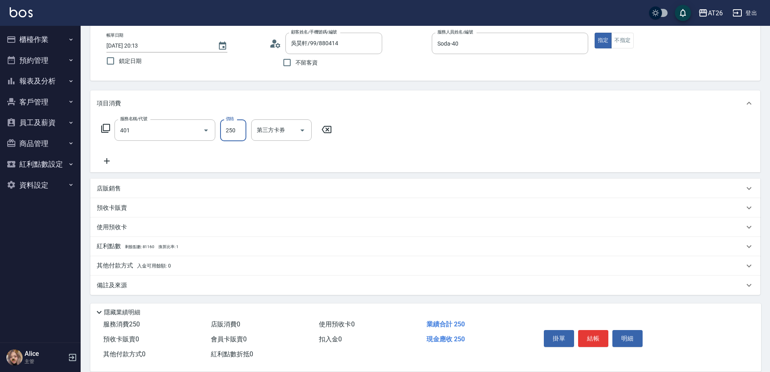
type input "剪髮(401)"
type input "5"
type input "0"
type input "500"
type input "50"
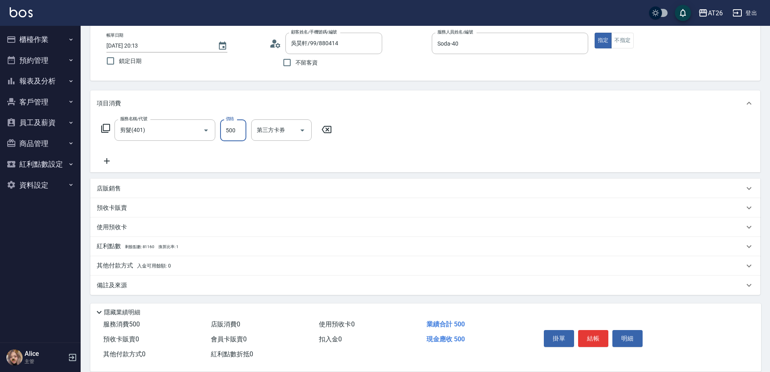
type input "500"
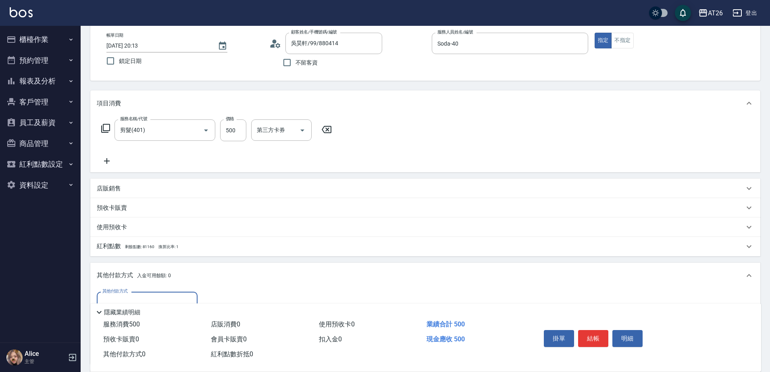
scroll to position [0, 0]
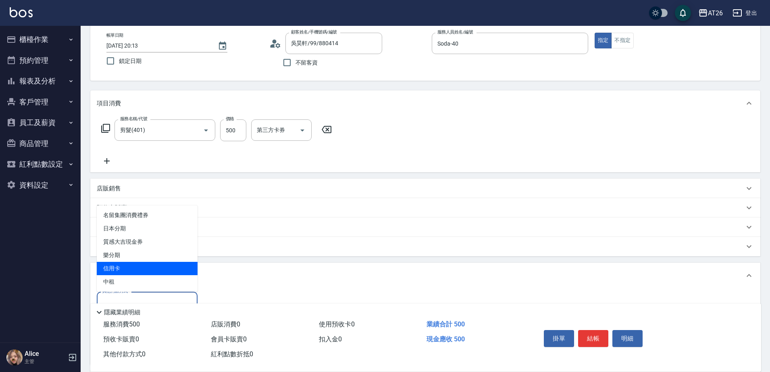
type input "信用卡"
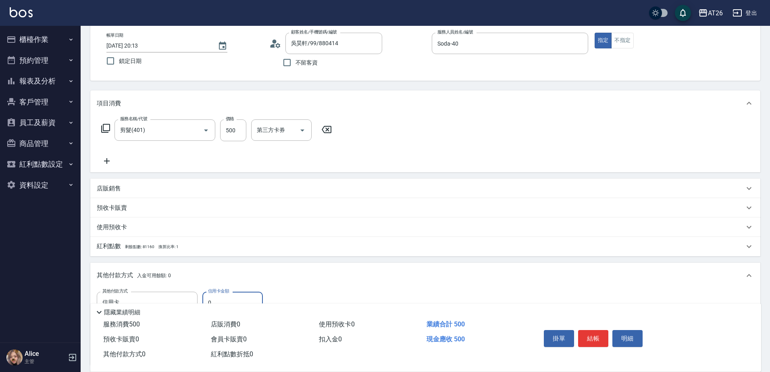
type input "55"
type input "40"
type input "0"
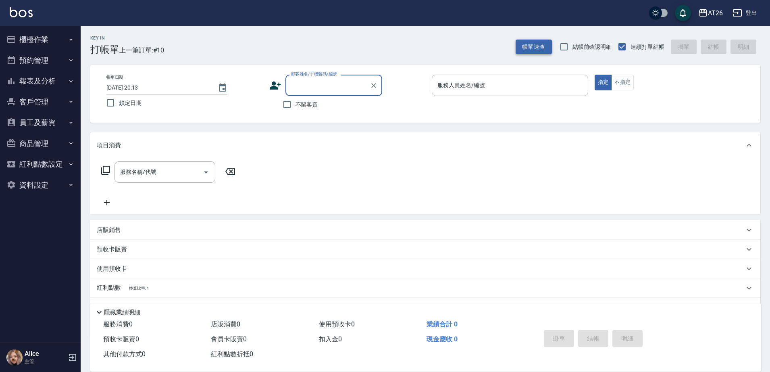
click at [534, 45] on button "帳單速查" at bounding box center [534, 47] width 36 height 15
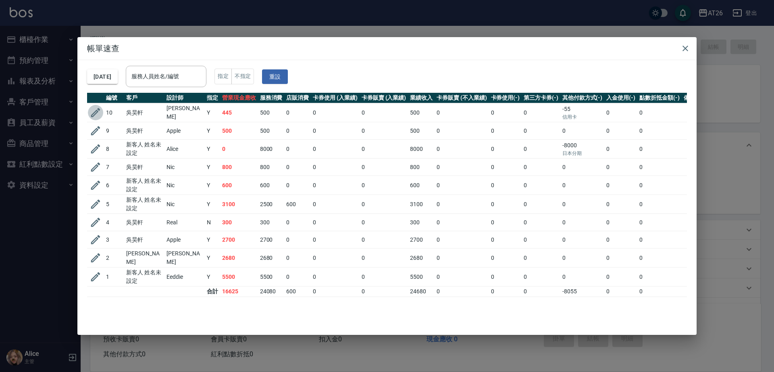
click at [95, 109] on icon "button" at bounding box center [96, 112] width 12 height 12
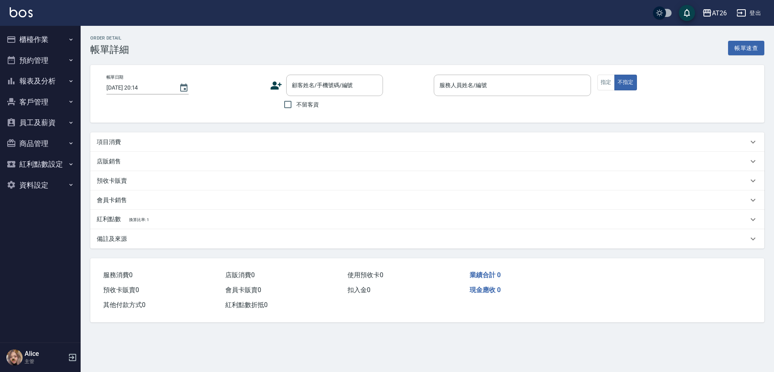
type input "2025/09/14 20:13"
type input "Soda-40"
type input "40"
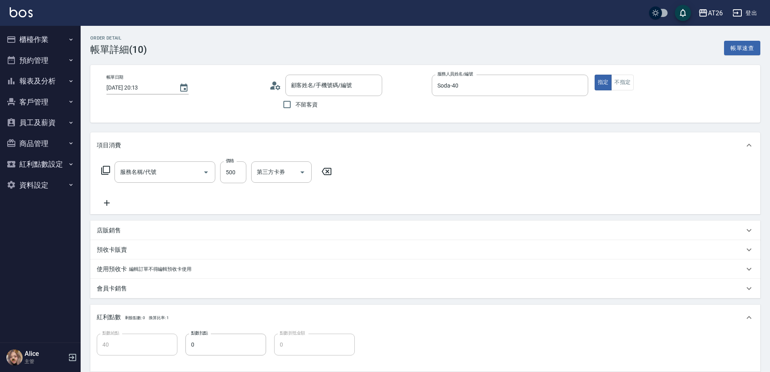
type input "吳昊軒/99/880414"
type input "剪髮(401)"
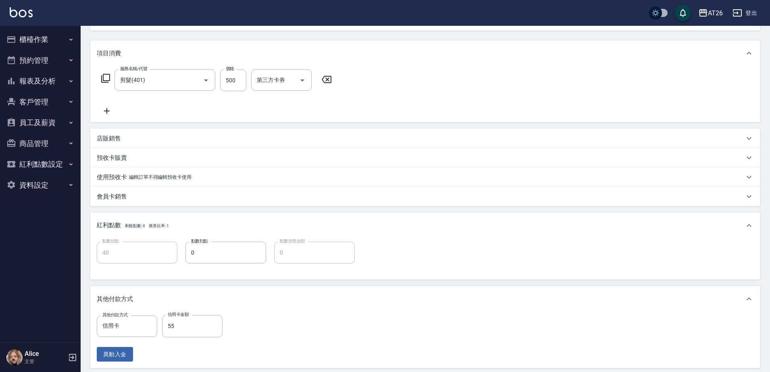
scroll to position [201, 0]
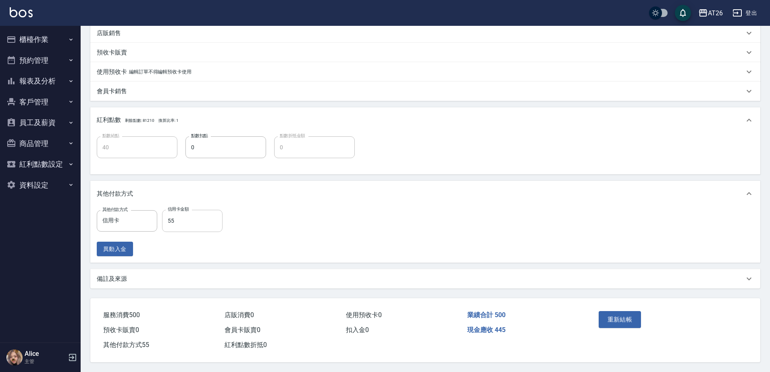
click at [195, 224] on input "55" at bounding box center [192, 221] width 60 height 22
type input "500"
type input "0"
type input "500"
click at [619, 320] on button "重新結帳" at bounding box center [620, 319] width 43 height 17
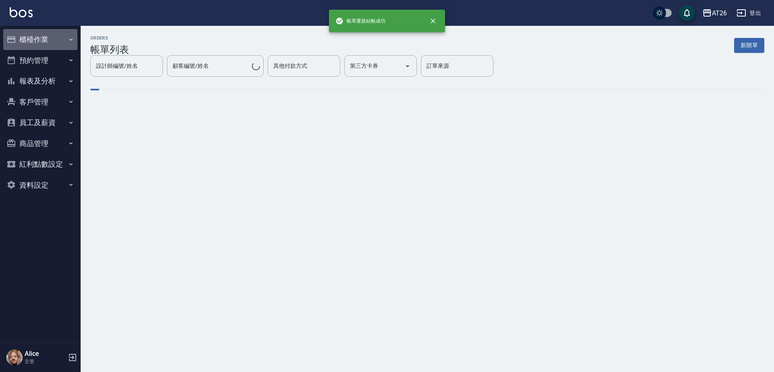
click at [33, 43] on button "櫃檯作業" at bounding box center [40, 39] width 74 height 21
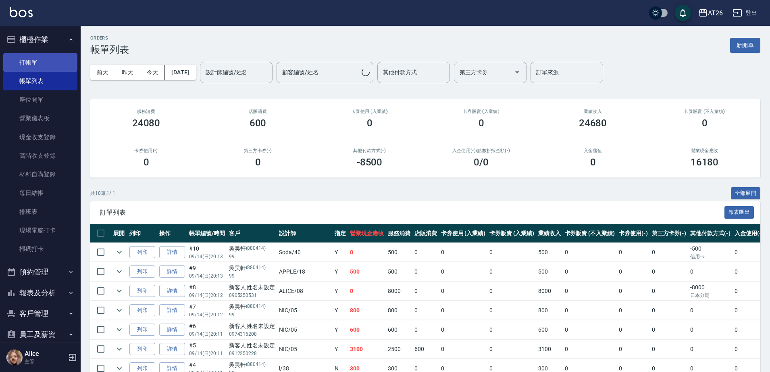
click at [50, 53] on link "打帳單" at bounding box center [40, 62] width 74 height 19
click at [50, 60] on link "打帳單" at bounding box center [40, 62] width 74 height 19
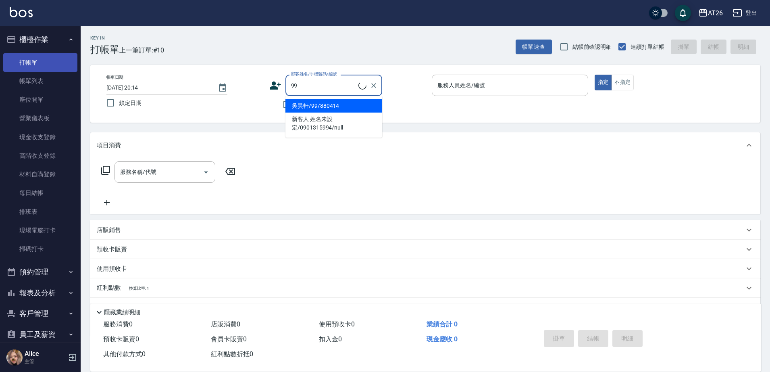
type input "吳昊軒/99/880414"
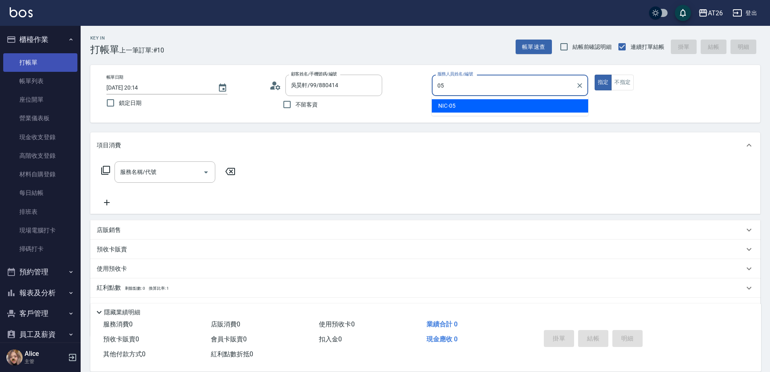
type input "05"
type button "true"
type input "NIC-05"
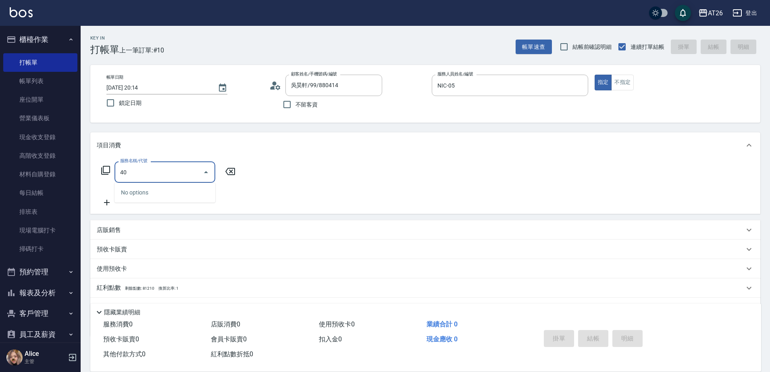
type input "401"
type input "20"
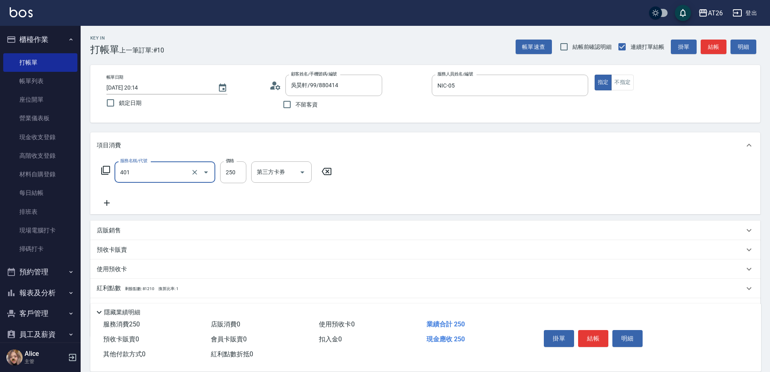
type input "剪髮(401)"
type input "0"
type input "350"
type input "30"
type input "350"
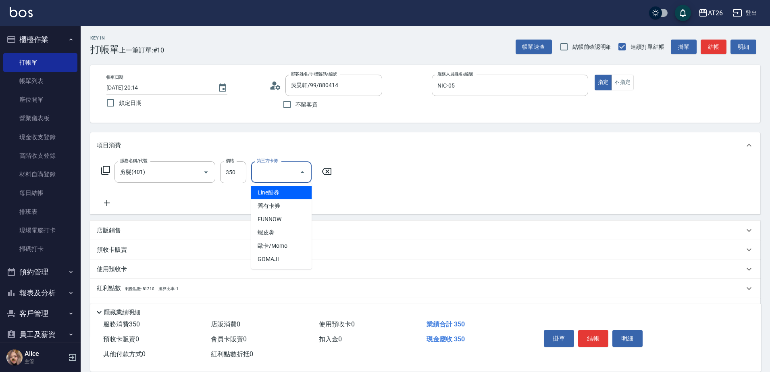
type input "Line酷券"
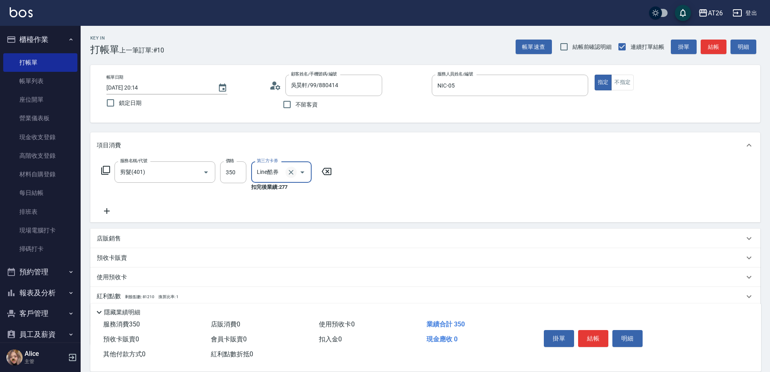
click at [291, 174] on icon "Clear" at bounding box center [291, 172] width 8 height 8
type input "30"
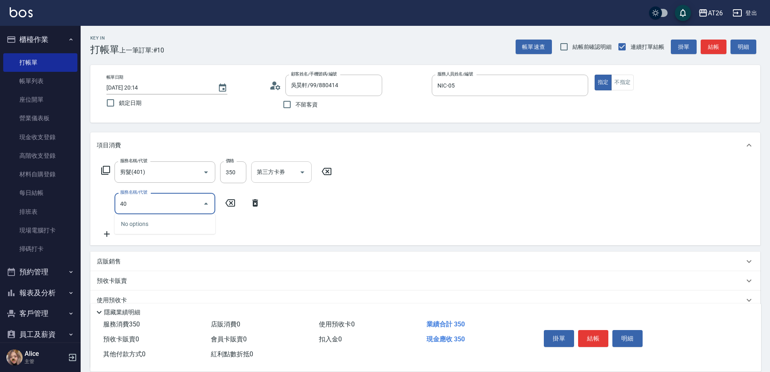
type input "4"
type input "201"
type input "60"
type input "洗髮(201)"
type input "3"
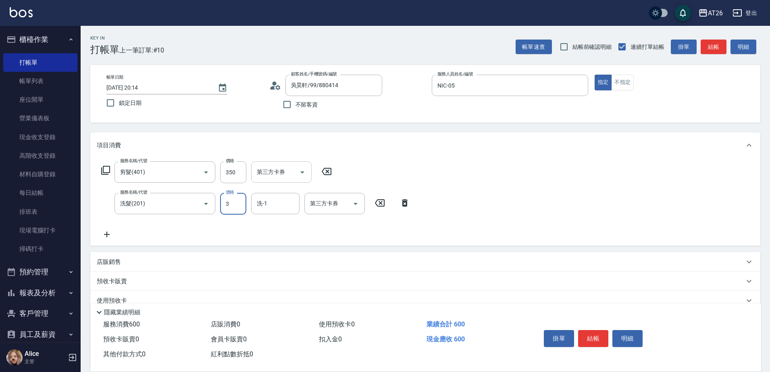
type input "30"
type input "350"
type input "70"
type input "350"
type input "祐希-44"
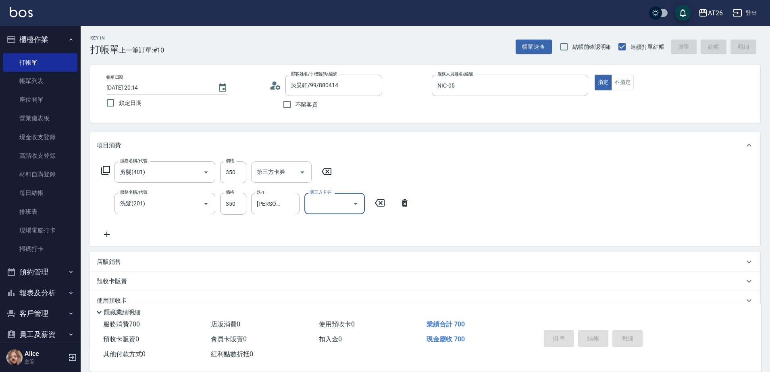
type input "0"
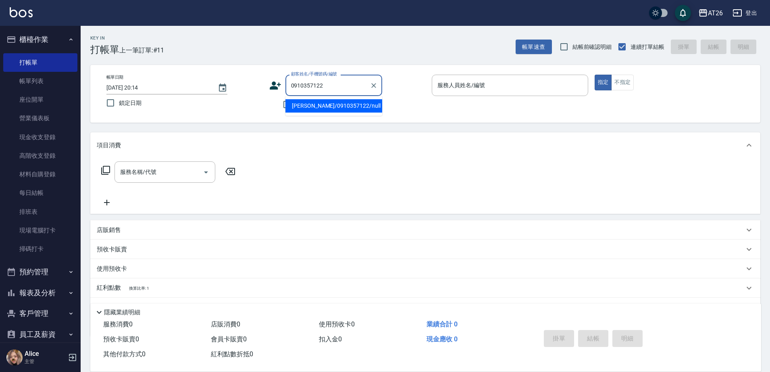
type input "蘇珮甄/0910357122/null"
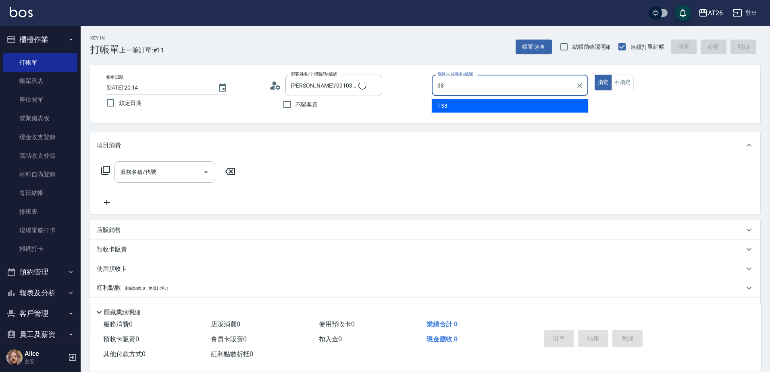
type input "l-38"
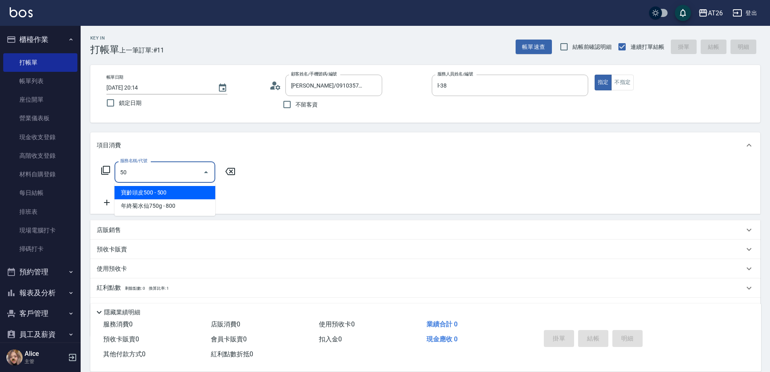
type input "501"
type input "120"
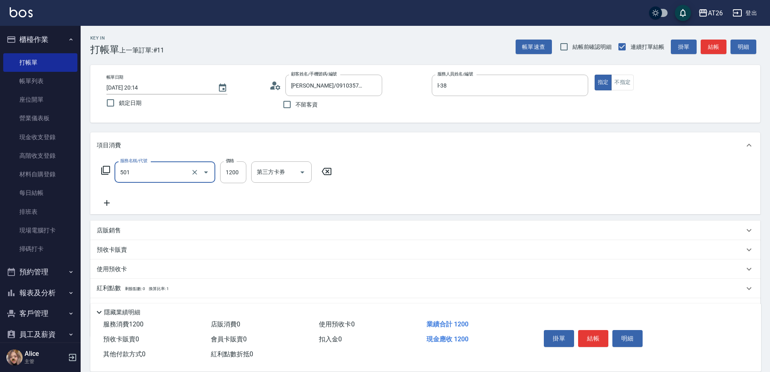
type input "染髮(501)"
type input "1"
type input "0"
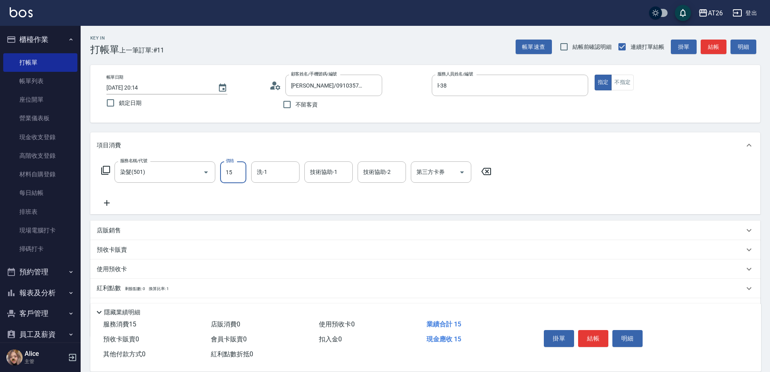
type input "150"
type input "10"
type input "1500"
type input "150"
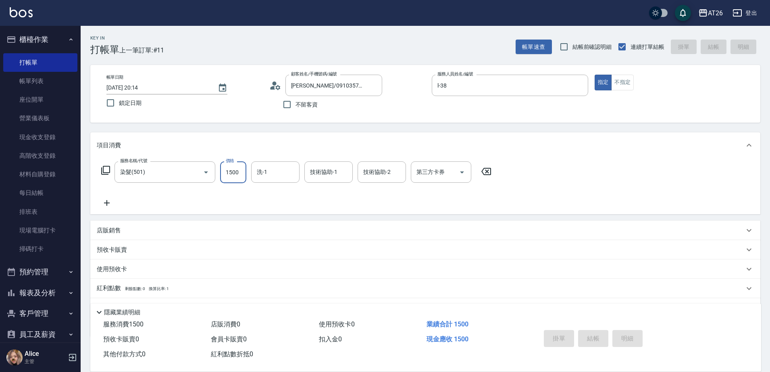
type input "0"
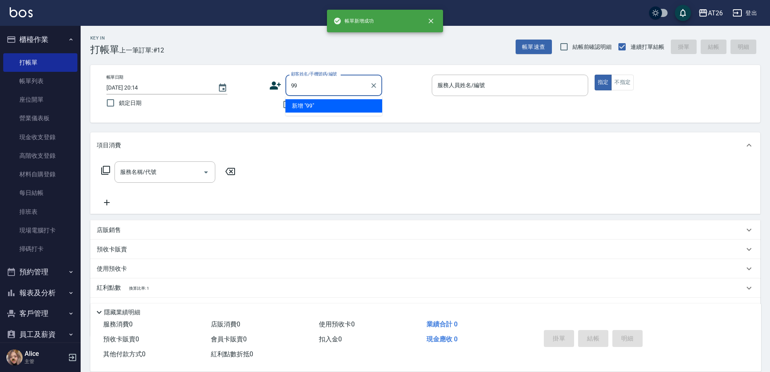
type input "99"
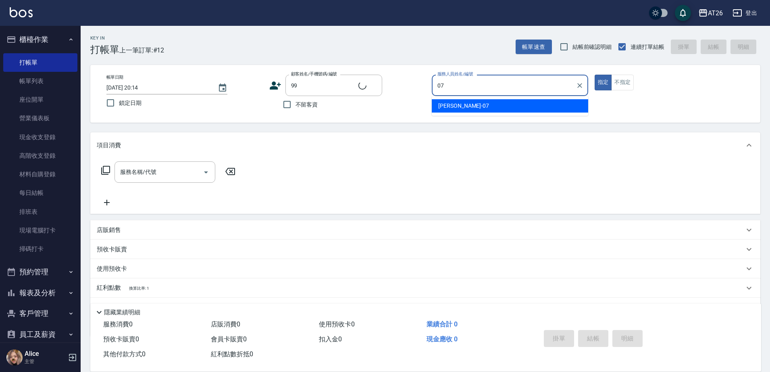
type input "ADAM-07"
type input "吳昊軒/99/880414"
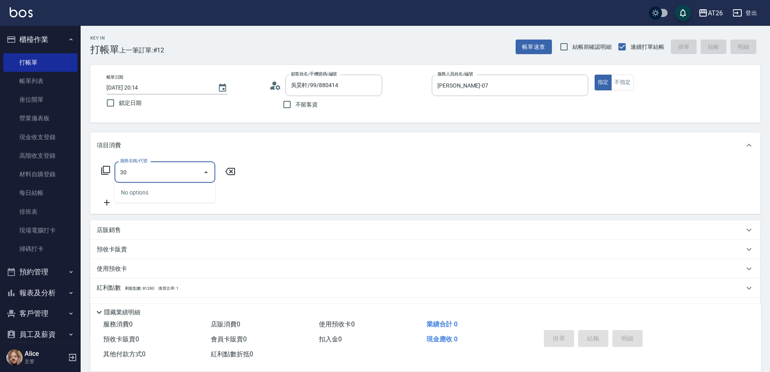
type input "301"
type input "120"
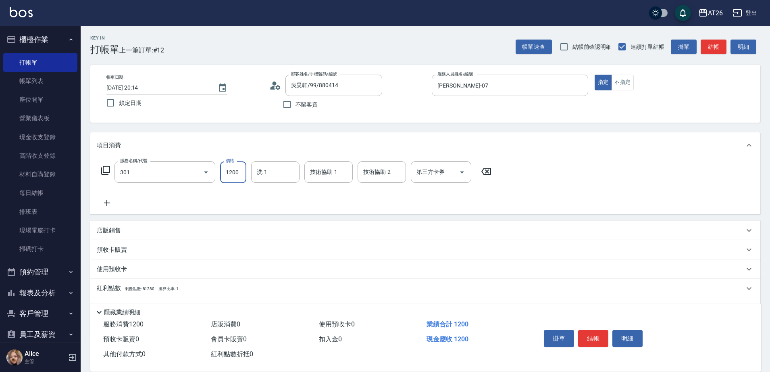
type input "燙髮(301)"
type input "0"
type input "180"
type input "10"
type input "1800"
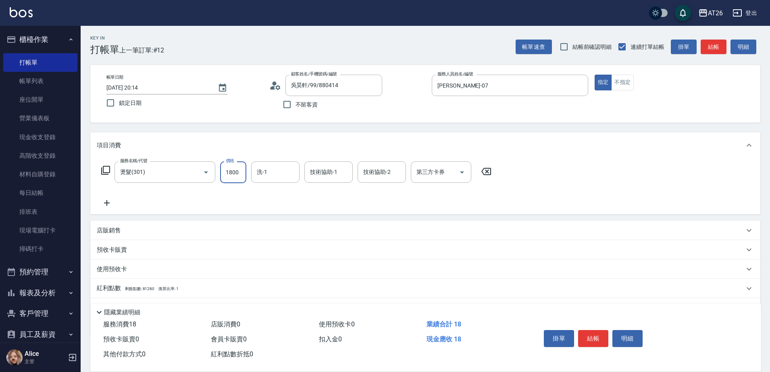
type input "180"
type input "1800"
type input "祐希-44"
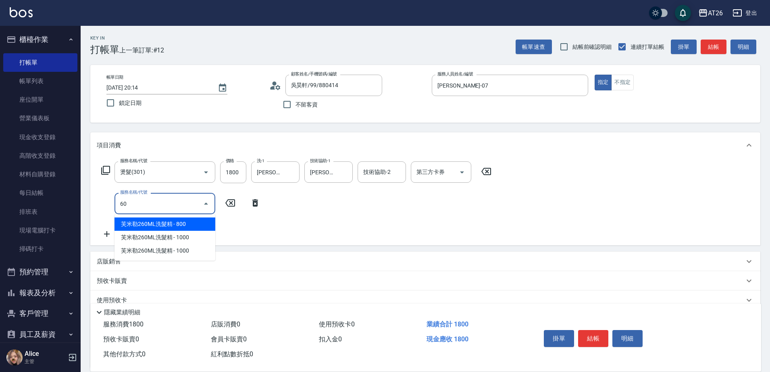
type input "609"
type input "280"
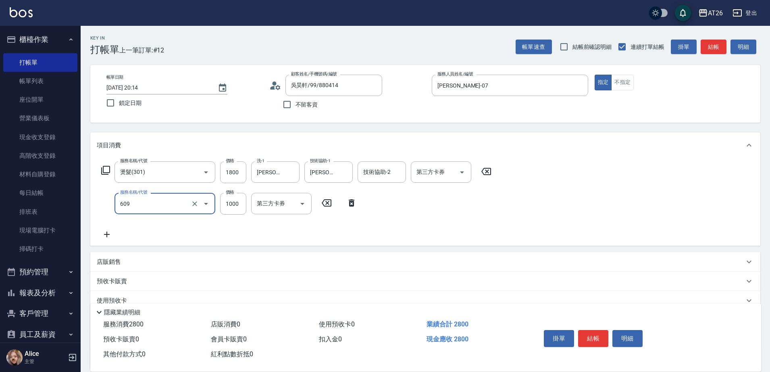
type input "自購三段(609)"
type input "9"
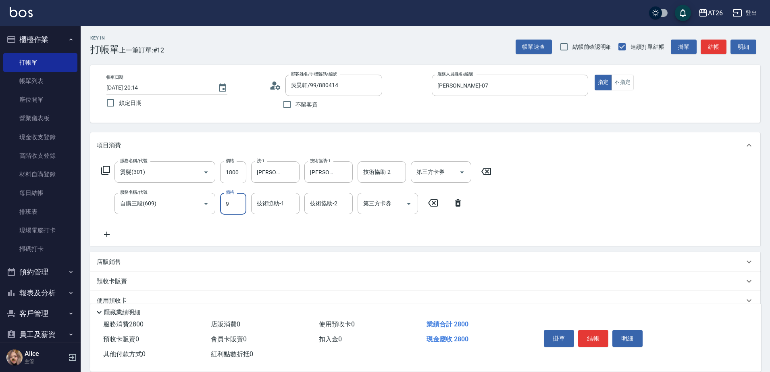
type input "180"
type input "900"
type input "270"
type input "900"
type input "祐希-44"
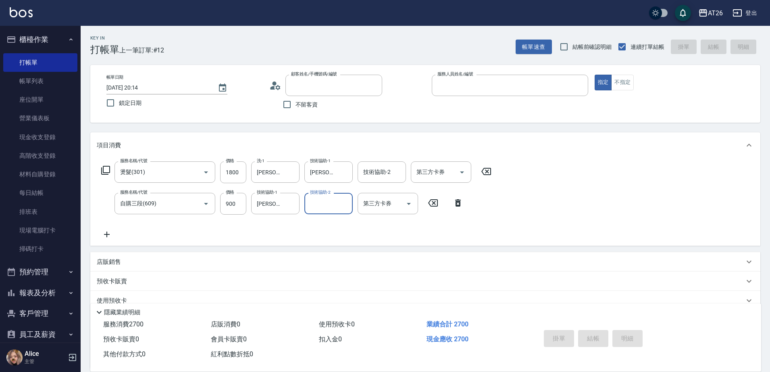
type input "0"
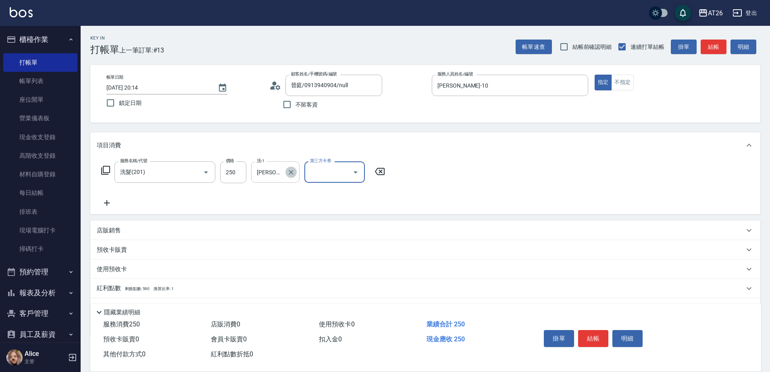
click at [290, 170] on icon "Clear" at bounding box center [291, 172] width 8 height 8
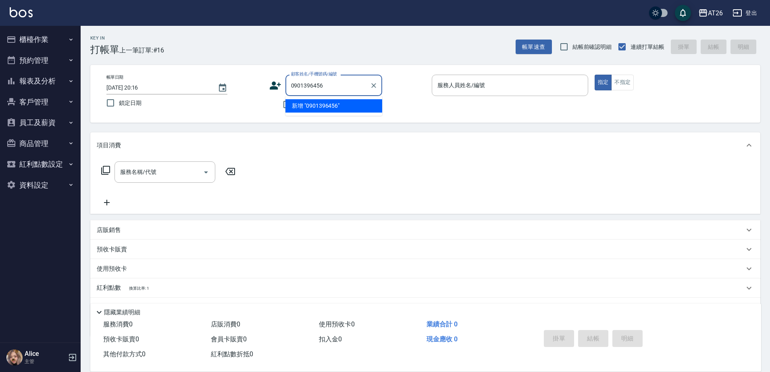
type input "0901396456"
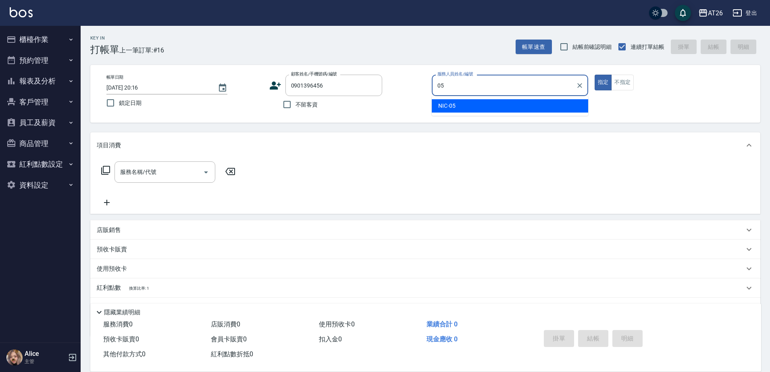
type input "NIC-05"
type button "true"
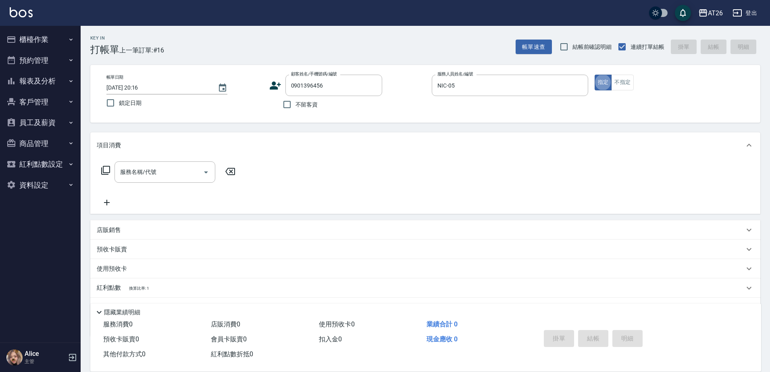
type input "無名字/0901396456/null"
type input "301"
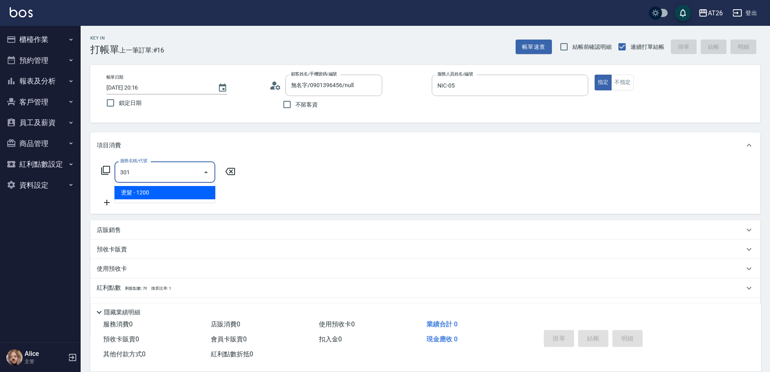
type input "120"
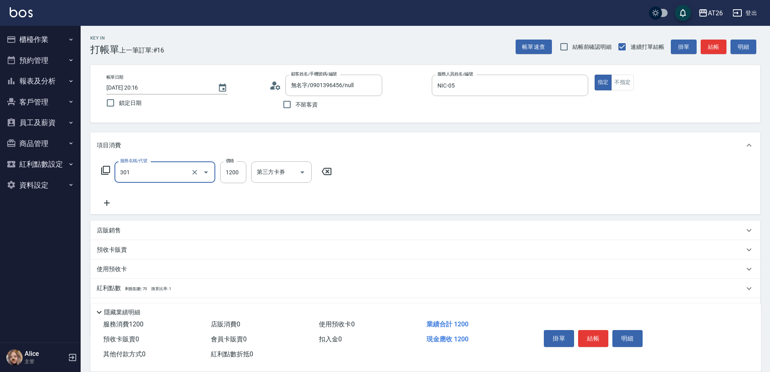
type input "燙髮(301)"
type input "0"
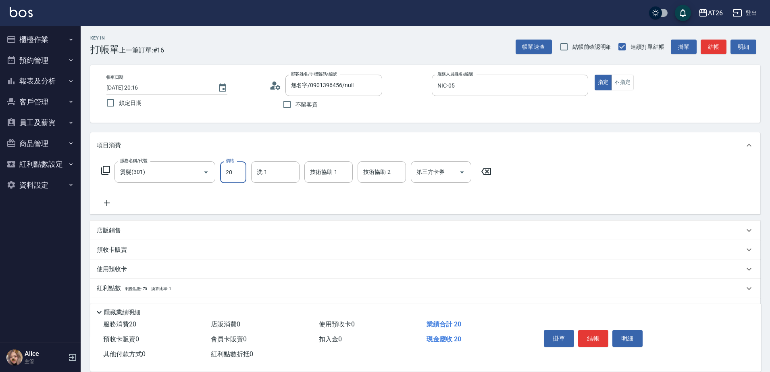
type input "200"
type input "20"
type input "2000"
type input "200"
type input "2000"
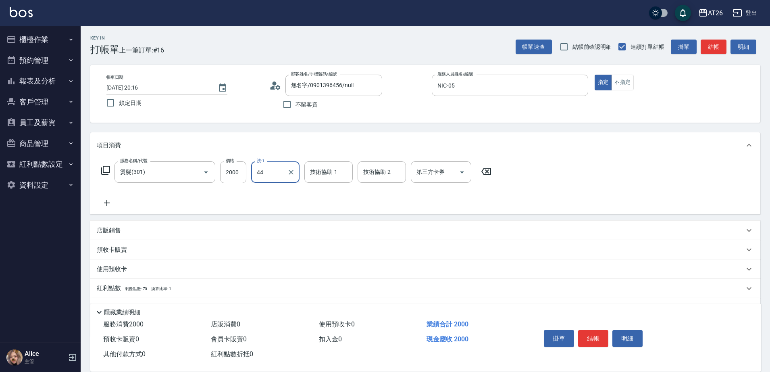
type input "[PERSON_NAME]-44"
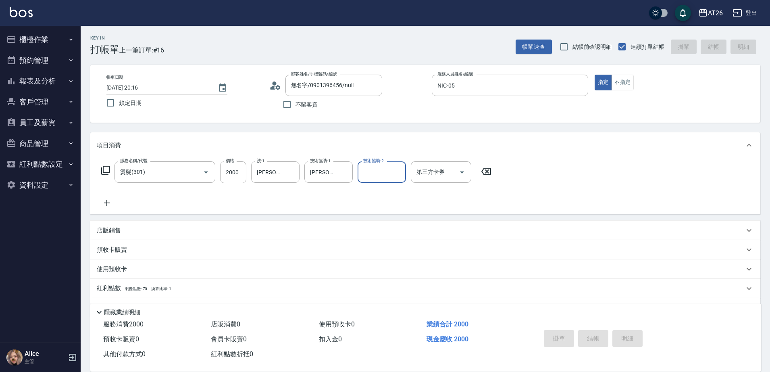
type input "0"
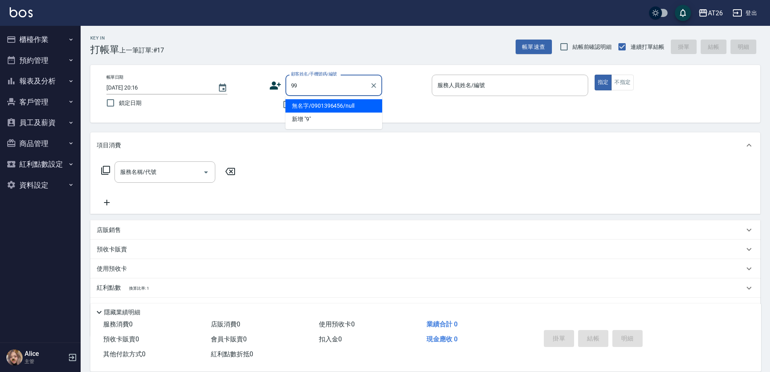
type input "99"
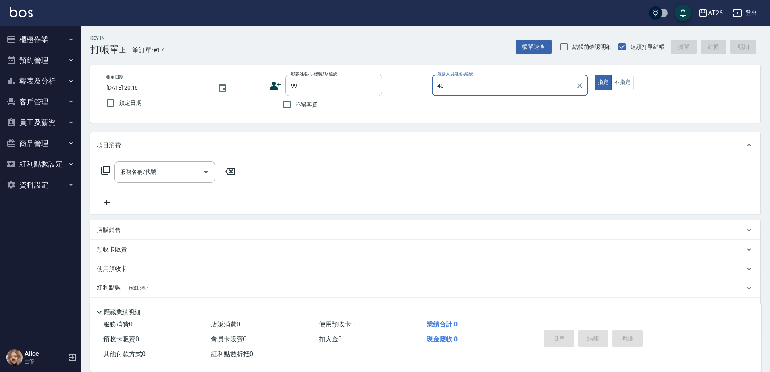
type input "Soda-40"
type input "吳昊軒/99/880414"
click at [627, 88] on button "不指定" at bounding box center [622, 83] width 23 height 16
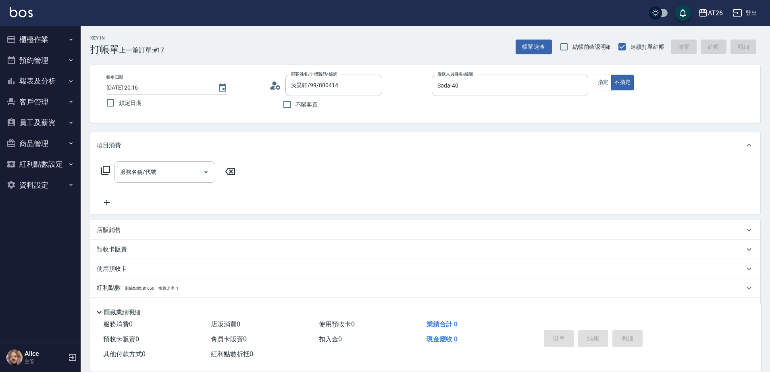
type button "false"
type input "401"
type input "20"
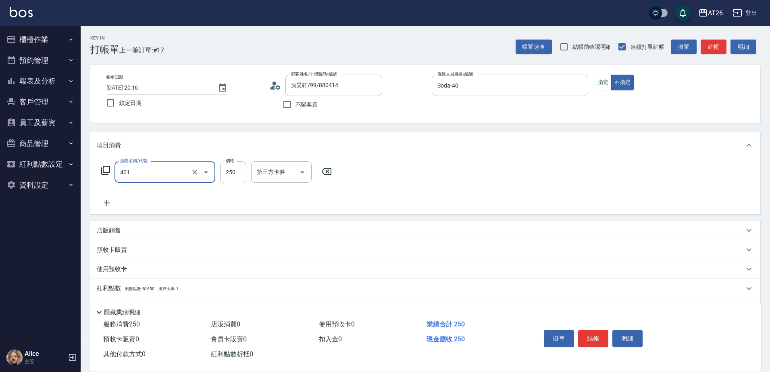
type input "剪髮(401)"
type input "5"
type input "0"
type input "500"
type input "50"
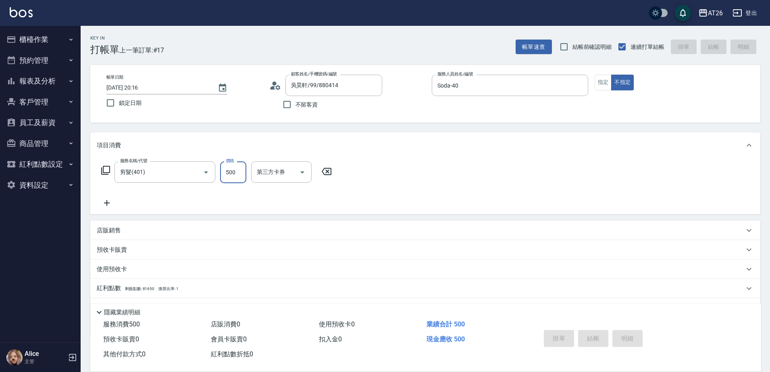
type input "0"
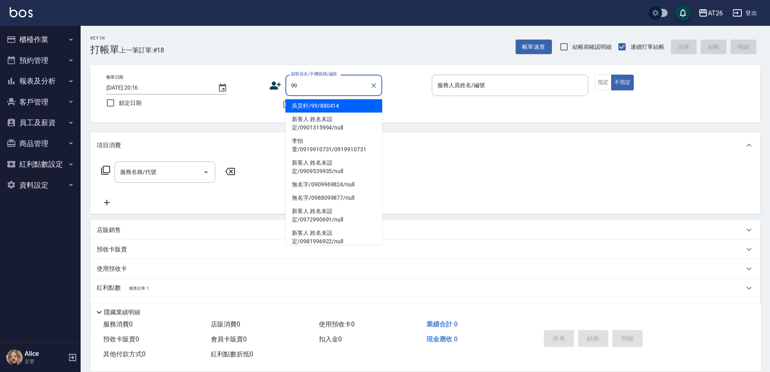
type input "吳昊軒/99/880414"
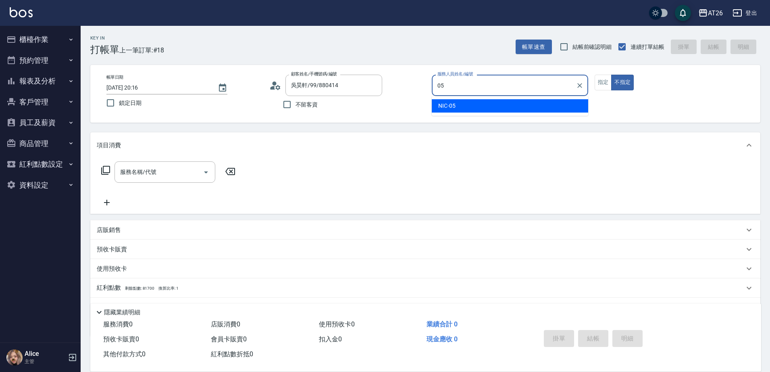
type input "NIC-05"
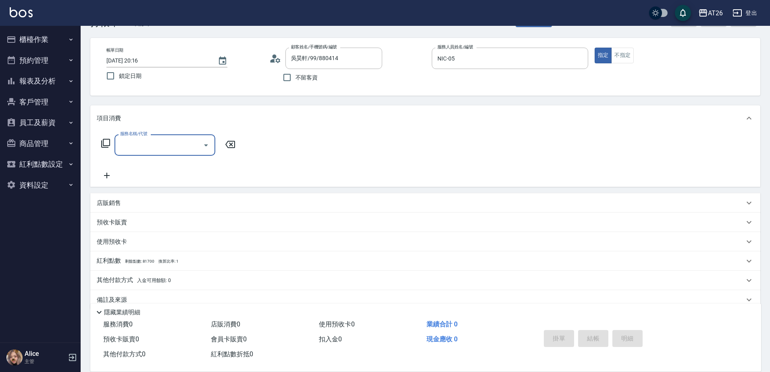
scroll to position [42, 0]
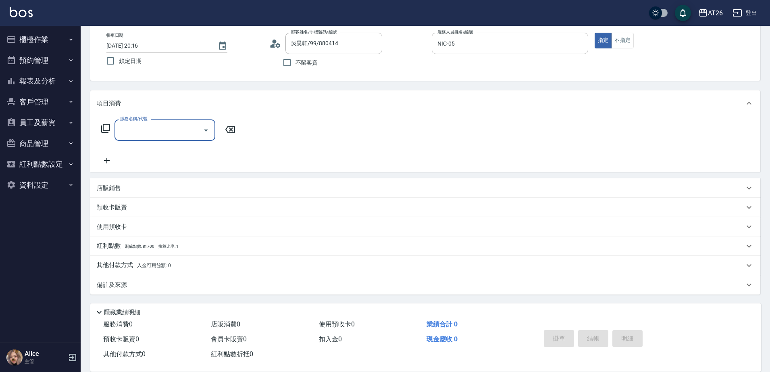
click at [148, 129] on input "服務名稱/代號" at bounding box center [158, 130] width 81 height 14
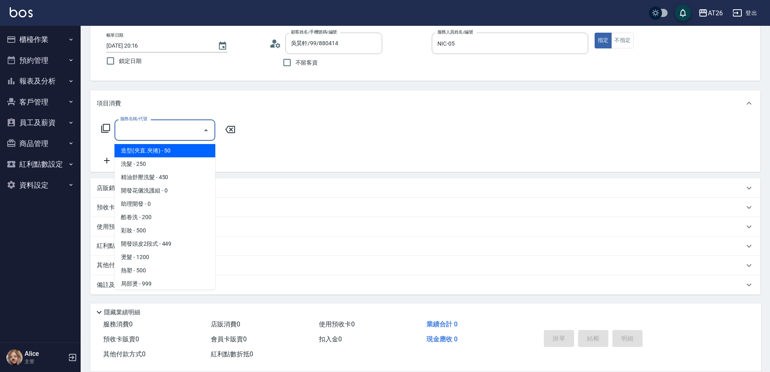
click at [108, 128] on icon at bounding box center [106, 128] width 10 height 10
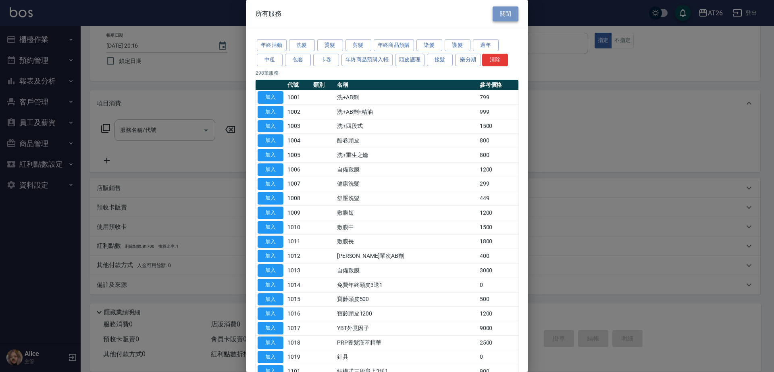
click at [502, 19] on button "關閉" at bounding box center [506, 13] width 26 height 15
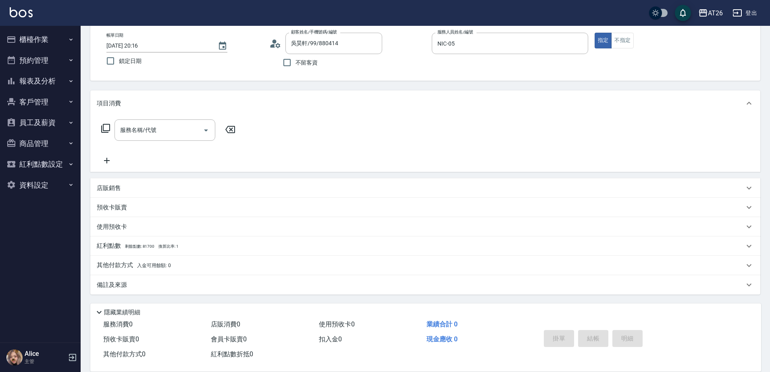
click at [126, 190] on div "店販銷售" at bounding box center [421, 188] width 648 height 8
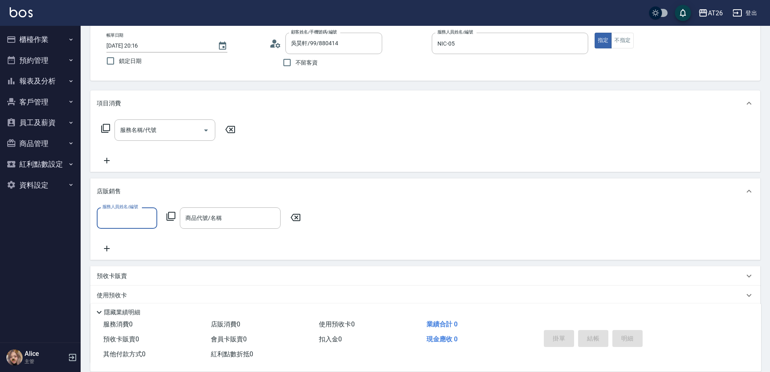
scroll to position [0, 0]
type input "NIC-05"
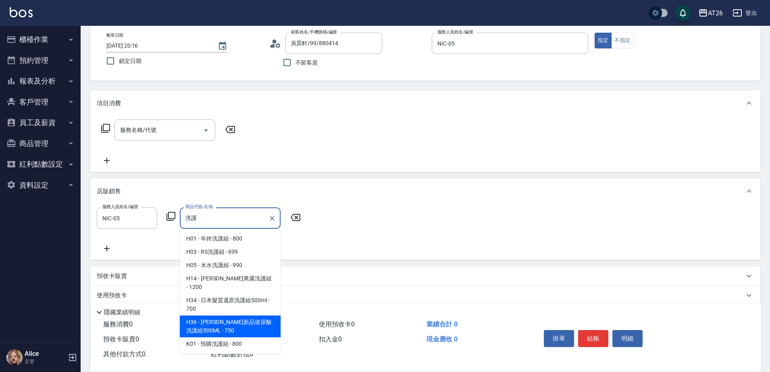
type input "洗護"
click at [222, 309] on div "隱藏業績明細" at bounding box center [427, 312] width 667 height 10
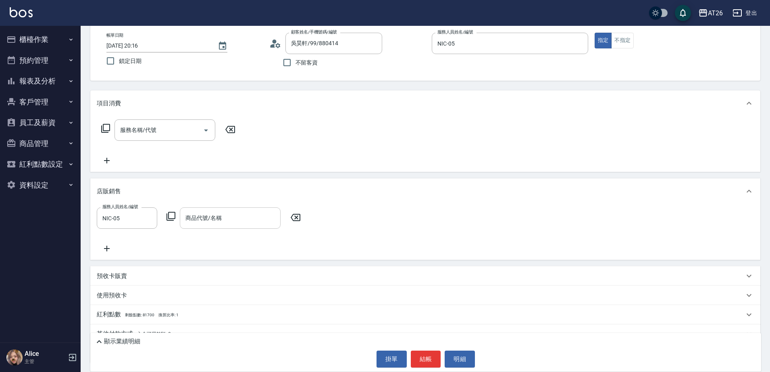
click at [210, 226] on div "商品代號/名稱" at bounding box center [230, 217] width 101 height 21
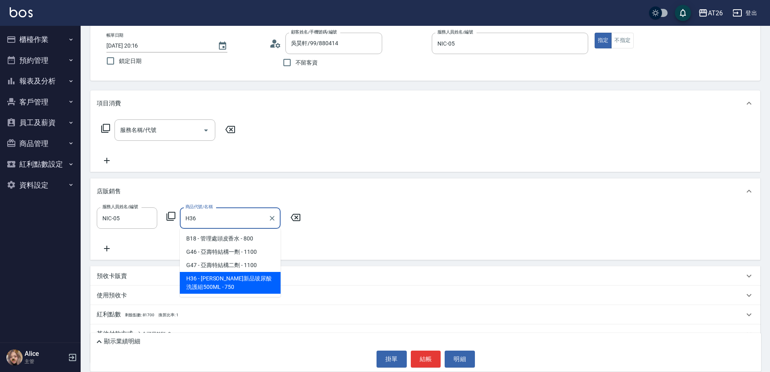
type input "喬娜斯新品玻尿酸洗護組500ML"
type input "70"
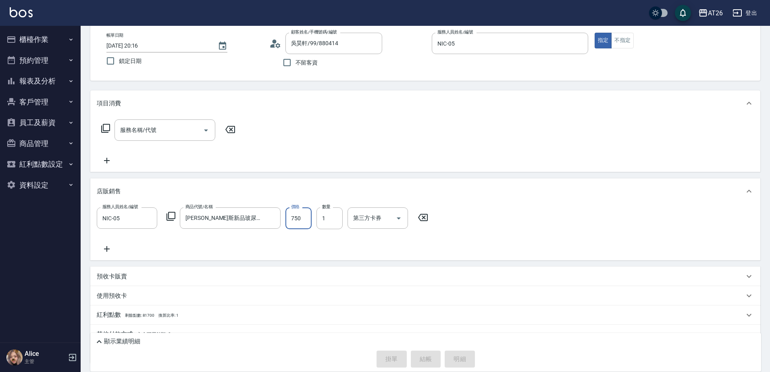
type input "2025/09/14 20:17"
type input "0"
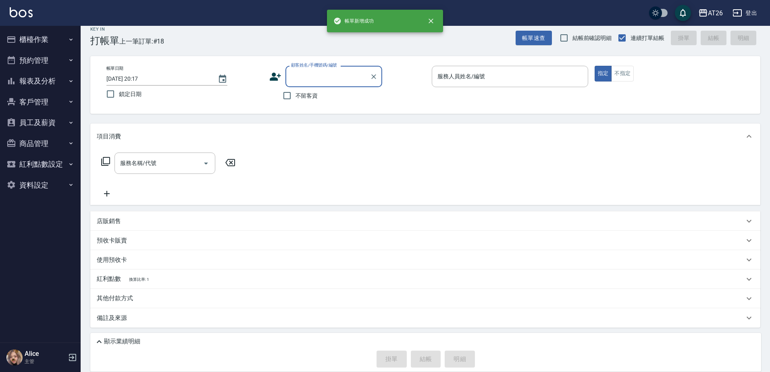
scroll to position [9, 0]
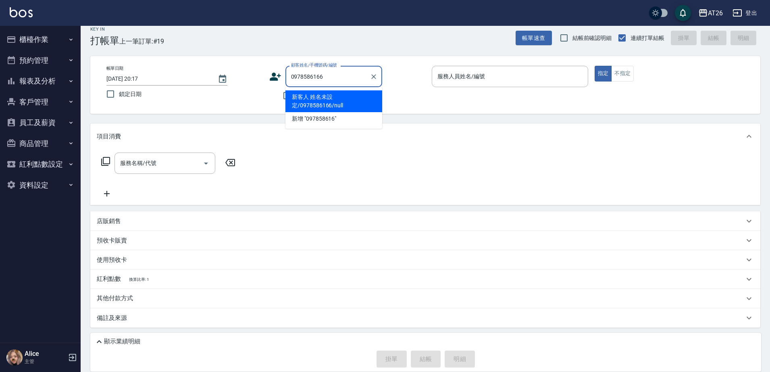
type input "新客人 姓名未設定/0978586166/null"
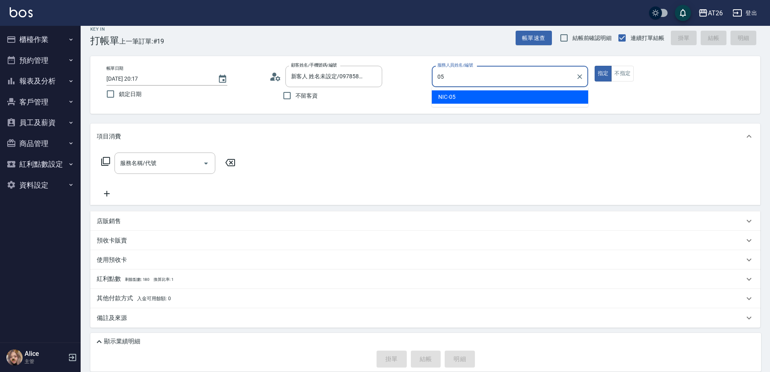
type input "NIC-05"
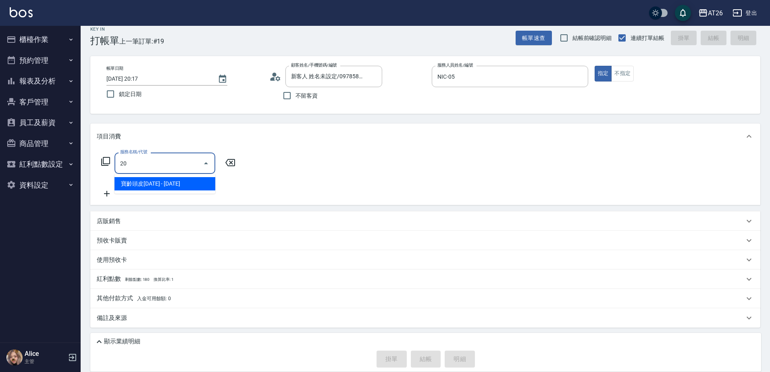
type input "201"
type input "20"
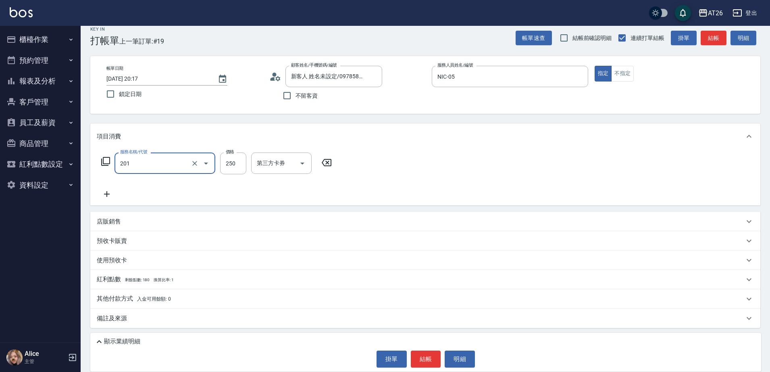
type input "洗髮(201)"
type input "4"
type input "0"
type input "400"
type input "40"
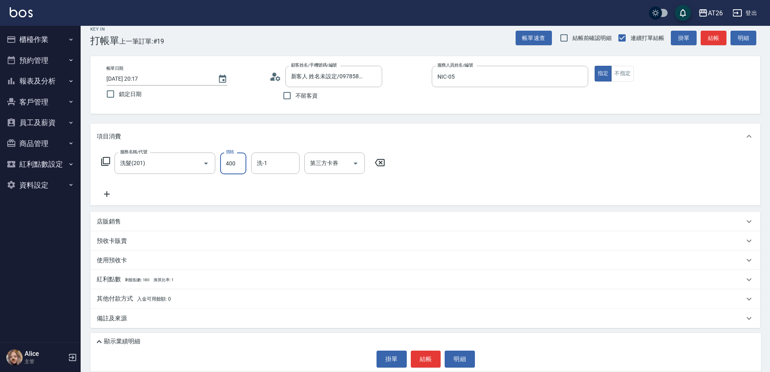
type input "400"
type input "祐希-44"
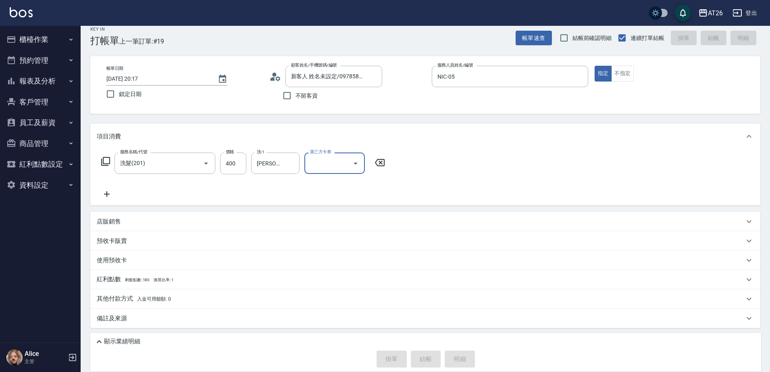
type input "2025/09/14 20:18"
type input "0"
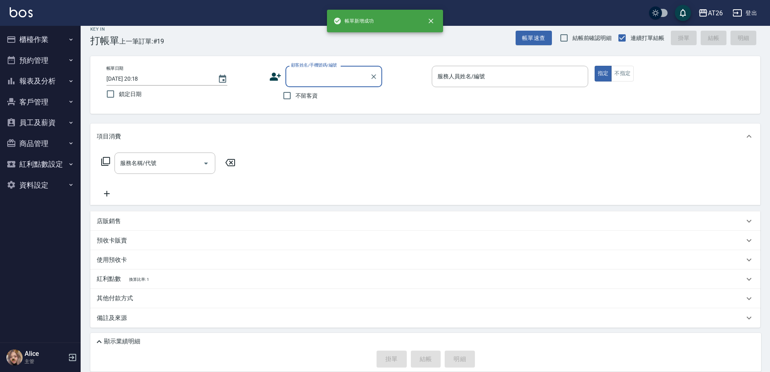
scroll to position [0, 0]
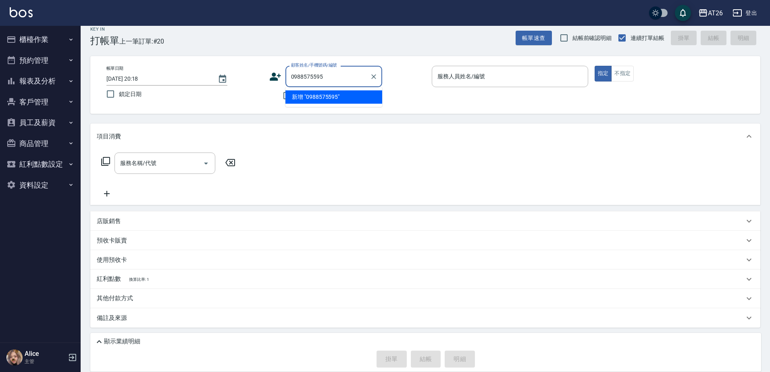
type input "0988575595"
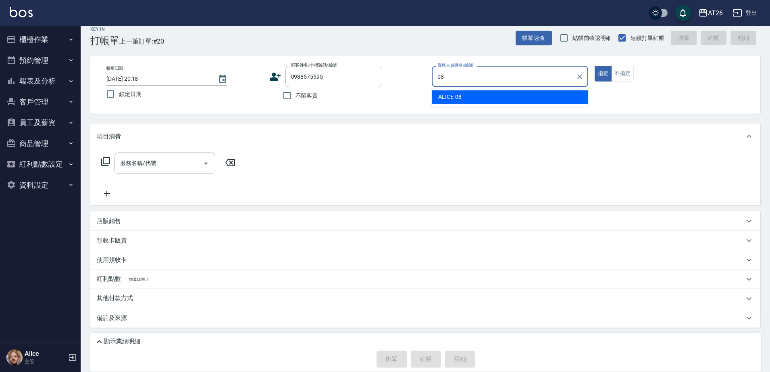
type input "ALICE-08"
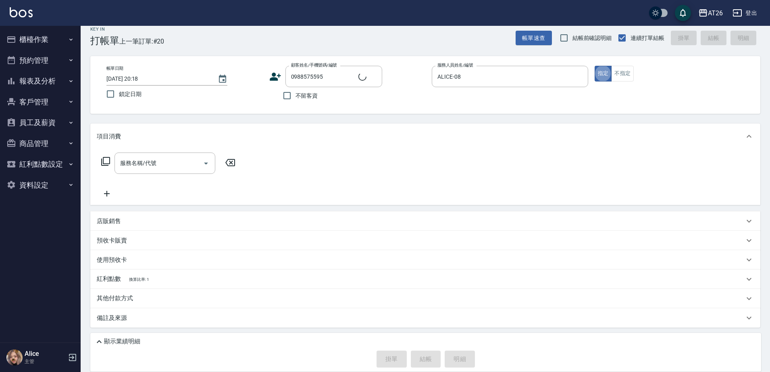
type input "無名字/0988575595/null"
type input "703"
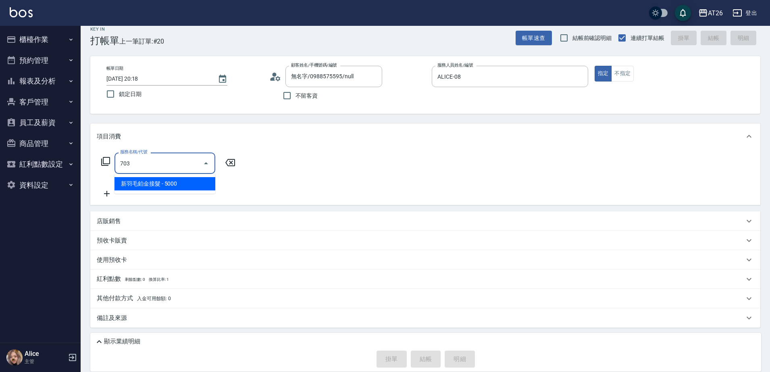
type input "500"
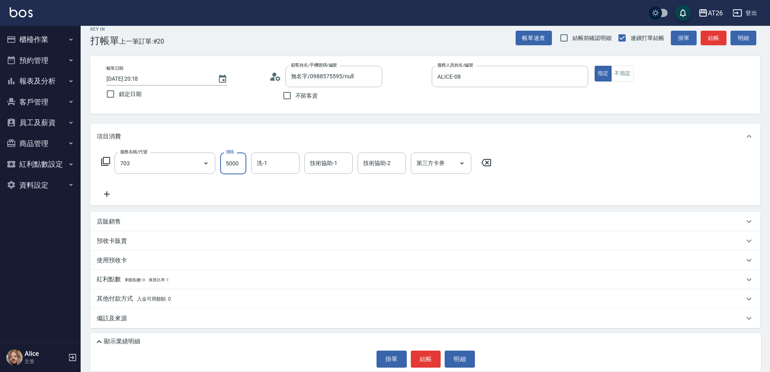
type input "新羽毛鉑金接髮(703)"
type input "5"
type input "0"
type input "500"
type input "50"
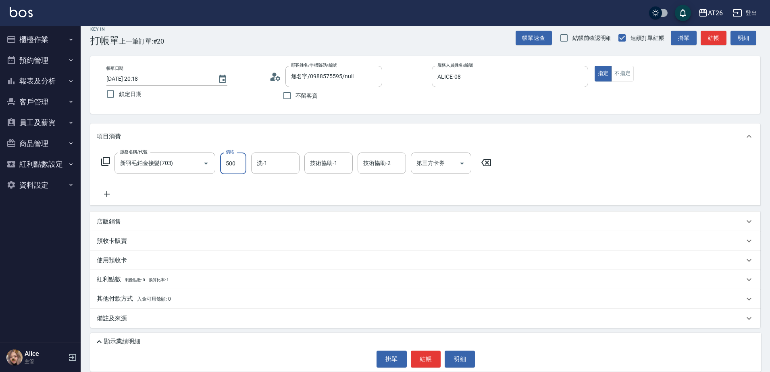
type input "5000"
type input "500"
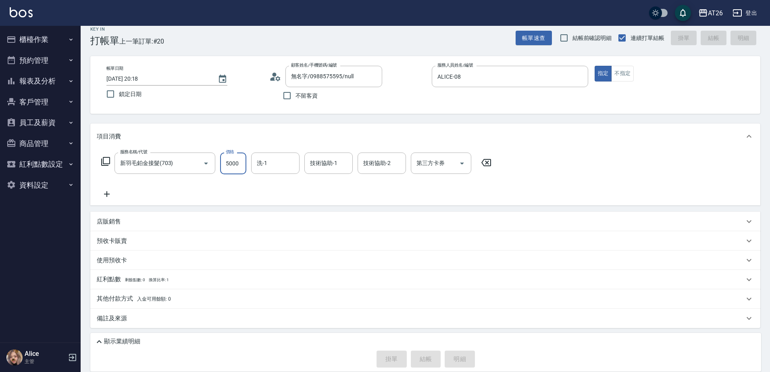
type input "0"
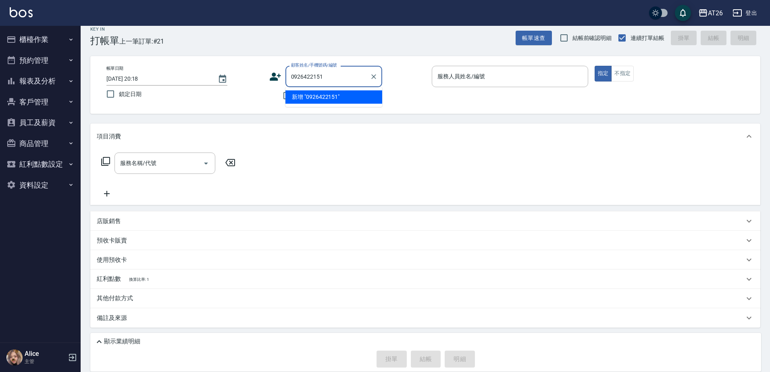
type input "0926422151"
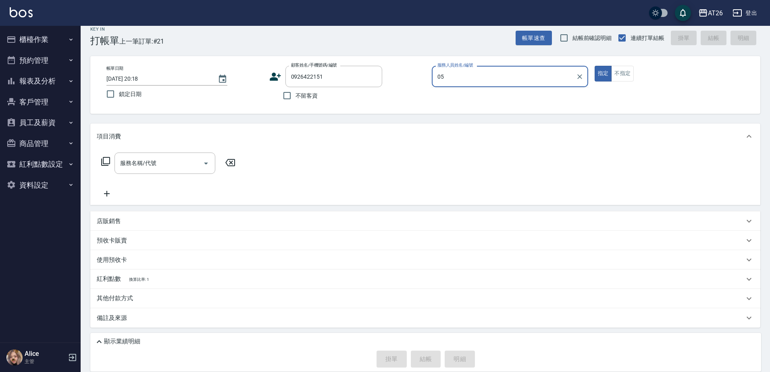
type input "NIC-05"
type input "無名字/0926422151/null"
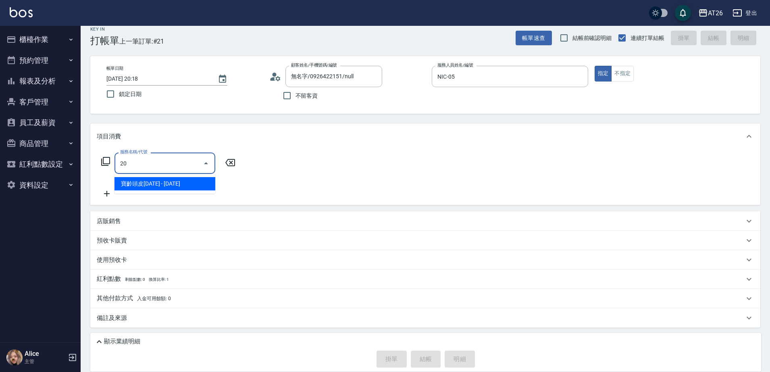
type input "201"
type input "20"
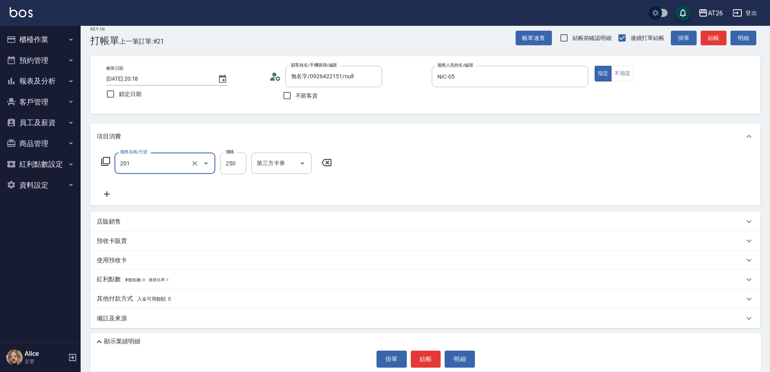
type input "洗髮(201)"
type input "4"
type input "0"
type input "400"
type input "40"
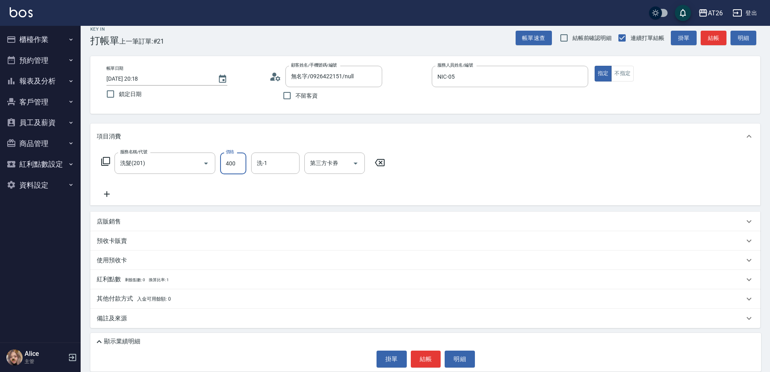
type input "400"
type input "祐希-44"
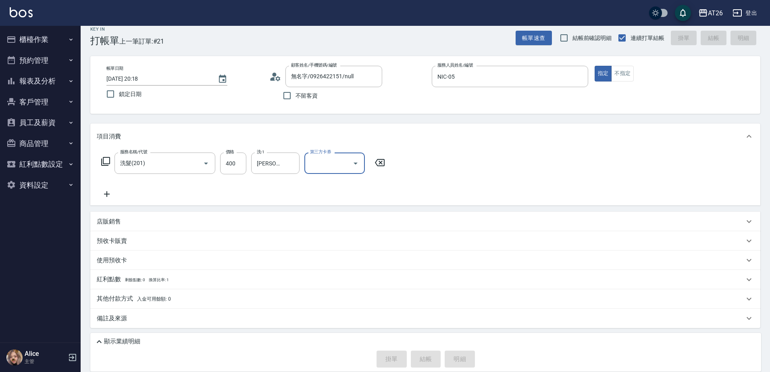
type input "0"
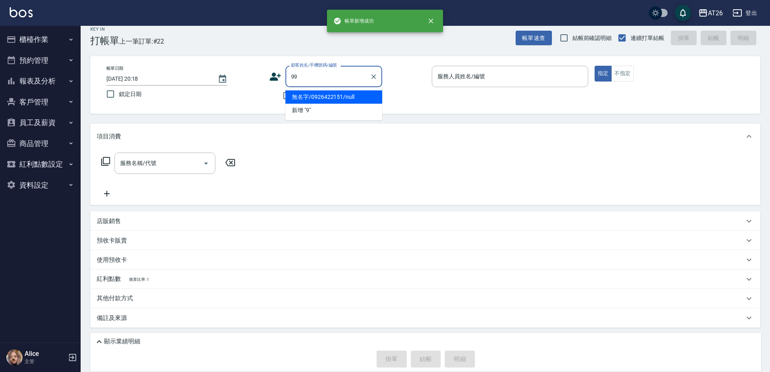
type input "99"
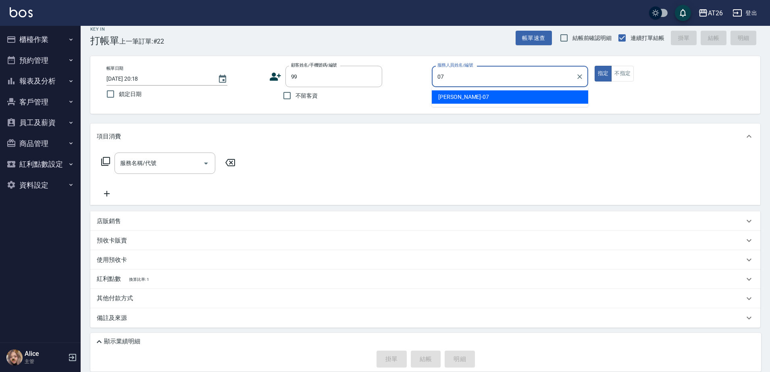
type input "ADAM-07"
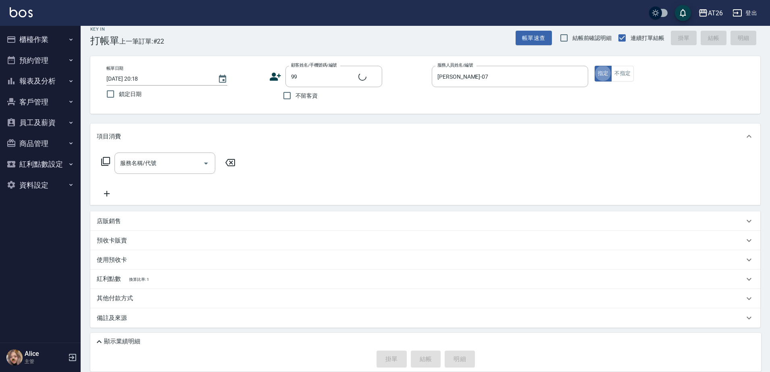
type input "吳昊軒/99/880414"
type input "301"
type input "120"
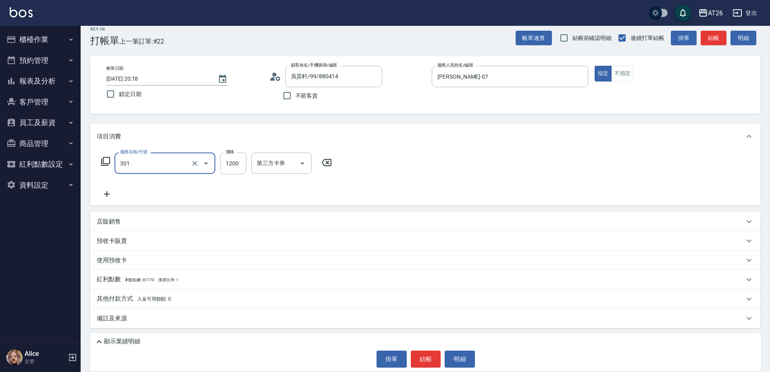
type input "燙髮(301)"
type input "0"
type input "208"
type input "20"
type input "2080"
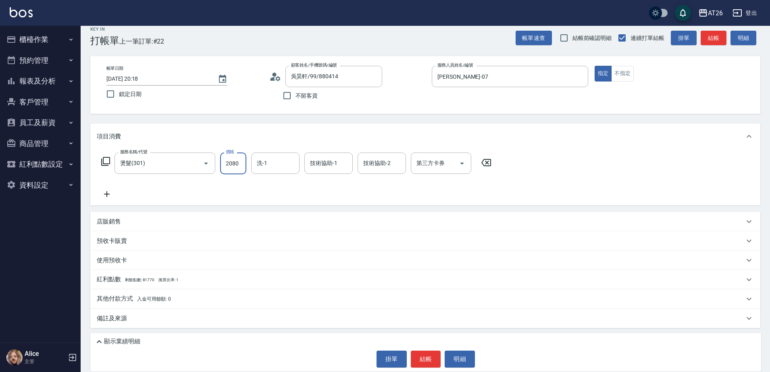
type input "200"
type input "2080"
type input "祐希-44"
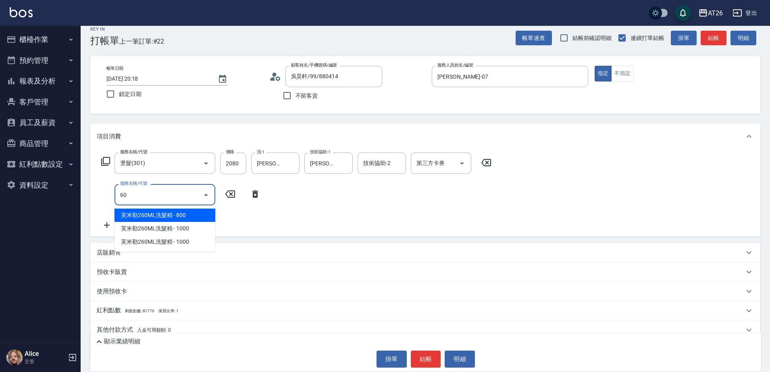
type input "6"
type input "501"
type input "320"
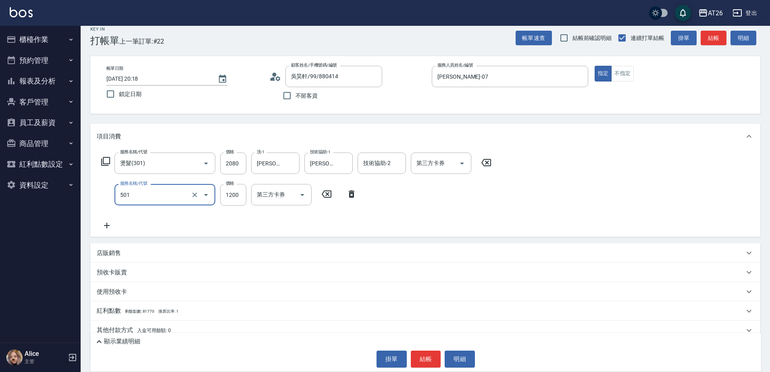
type input "染髮(501)"
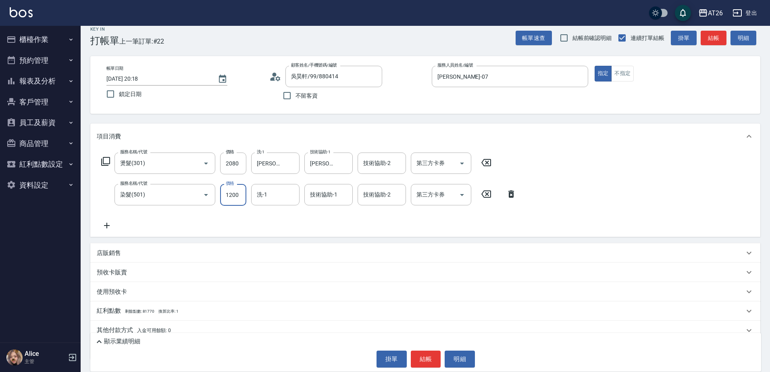
type input "1"
type input "200"
type input "180"
type input "220"
type input "1800"
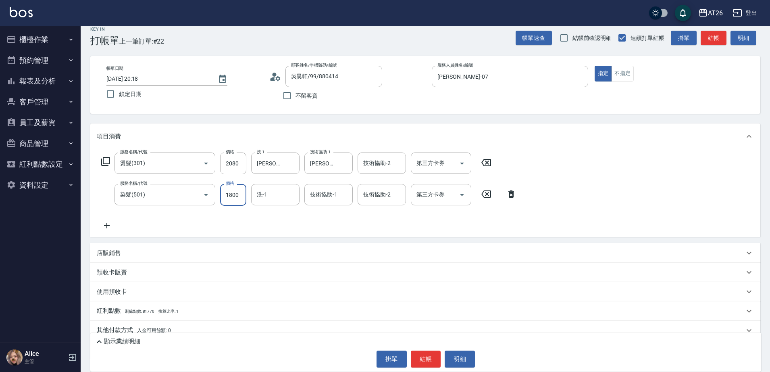
type input "380"
type input "1800"
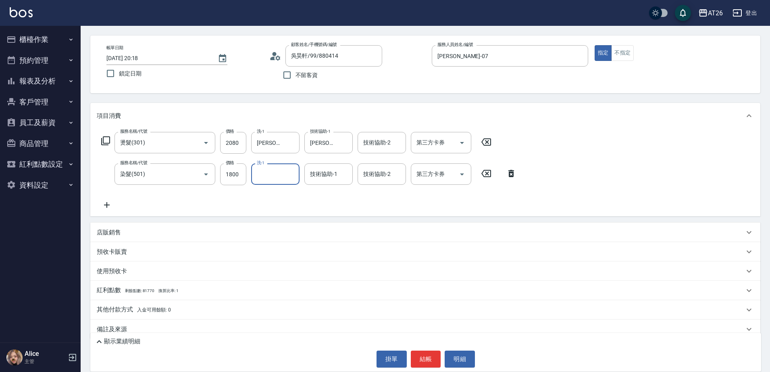
scroll to position [41, 0]
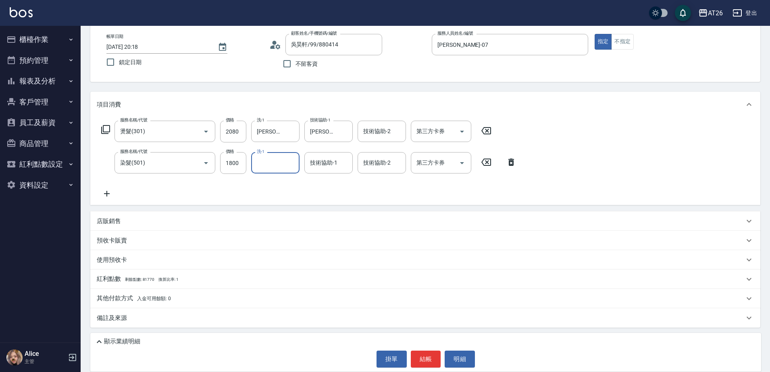
click at [127, 340] on p "顯示業績明細" at bounding box center [122, 341] width 36 height 8
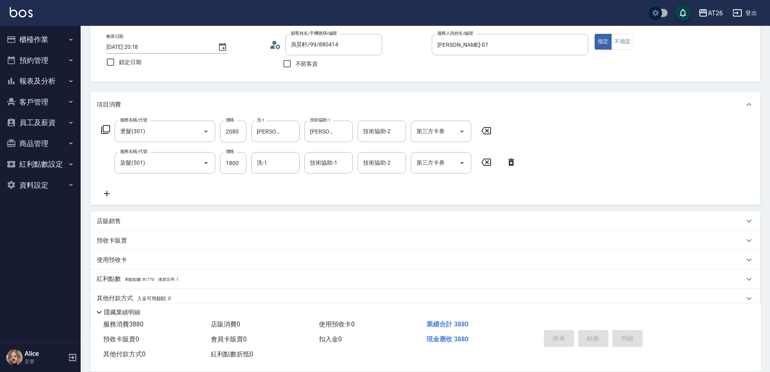
type input "0"
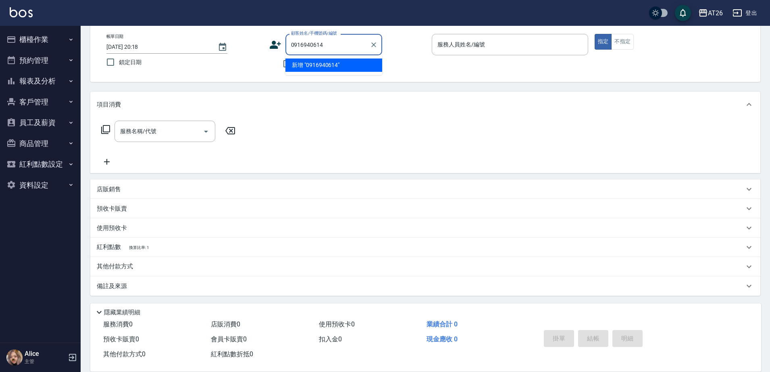
type input "0916940614"
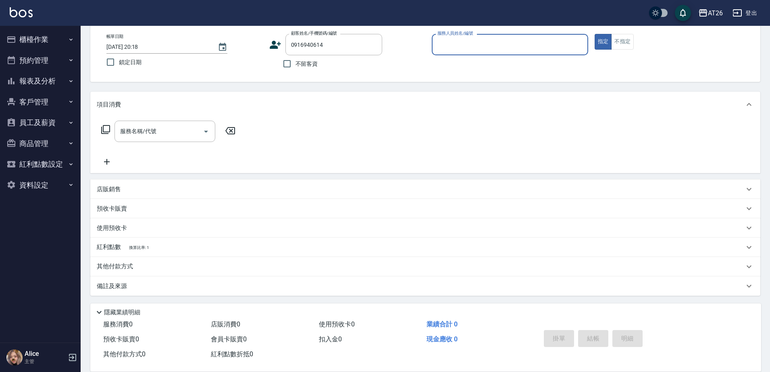
type input "3"
type input "新客人 姓名未設定/0916940614/null"
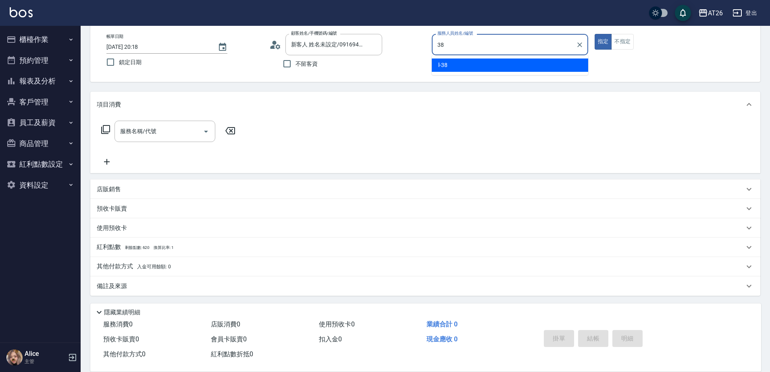
type input "l-38"
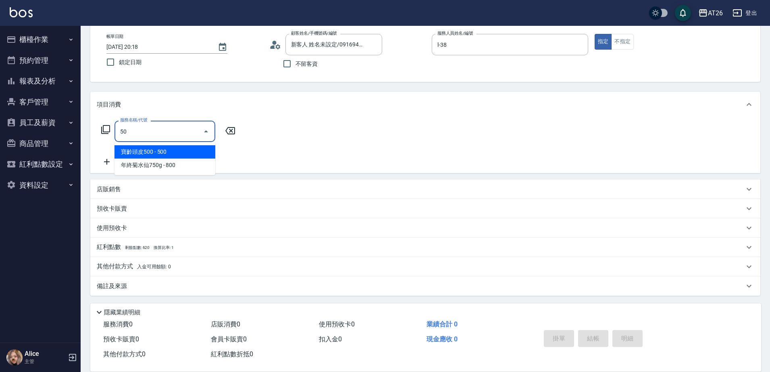
type input "501"
type input "120"
type input "染髮(501)"
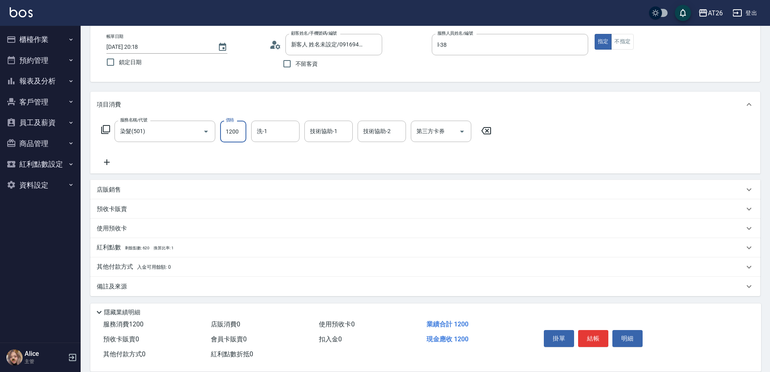
type input "1"
type input "0"
type input "120"
type input "10"
type input "1200"
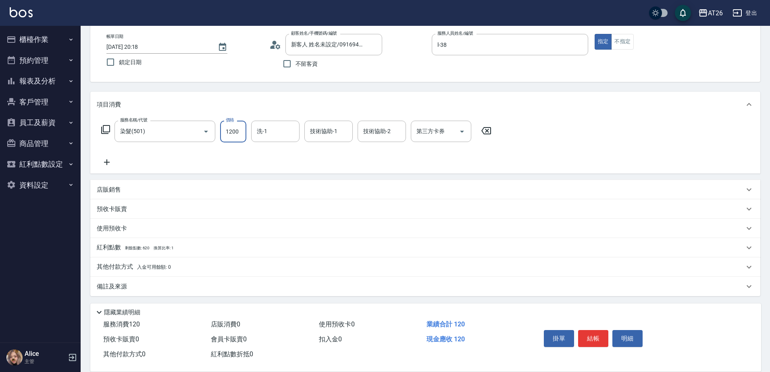
type input "120"
type input "2025/09/14 20:19"
type input "0"
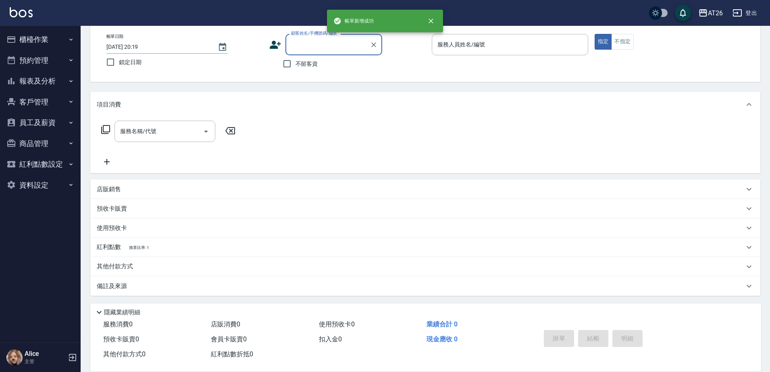
scroll to position [0, 0]
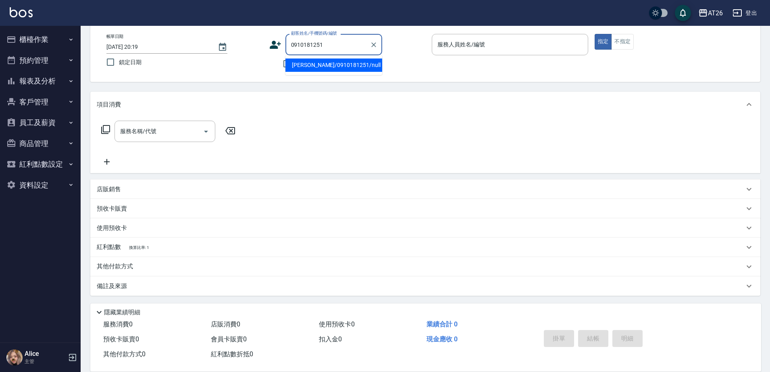
type input "雷淨雅/0910181251/null"
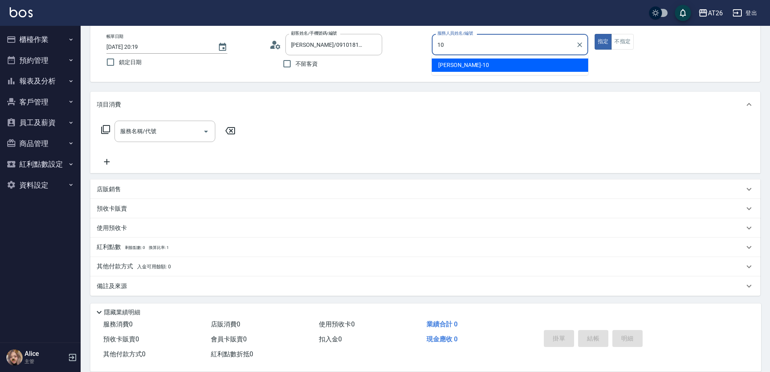
type input "Josh-10"
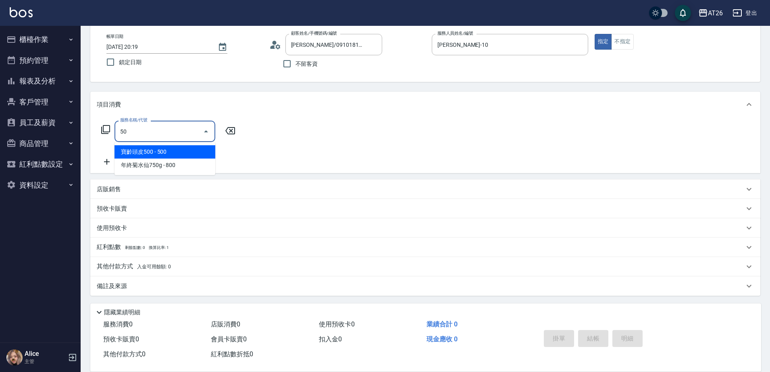
type input "501"
type input "120"
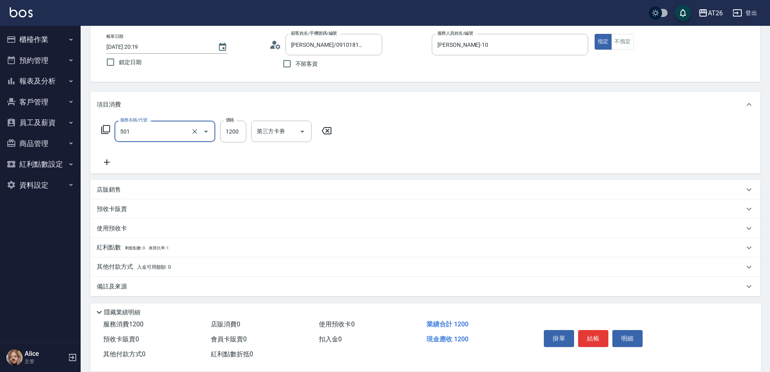
type input "染髮(501)"
type input "0"
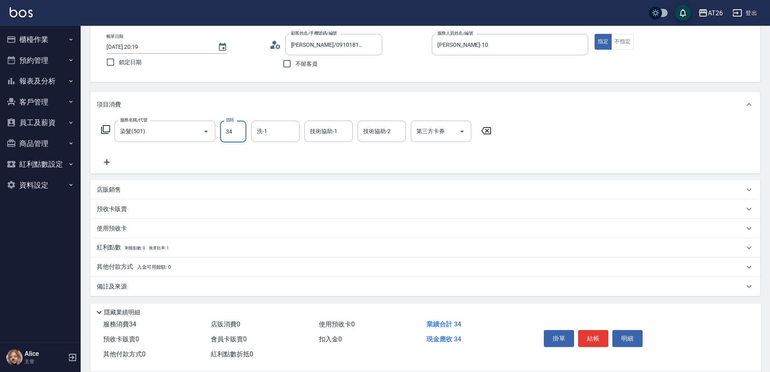
type input "348"
type input "30"
type input "3480"
type input "340"
type input "3480"
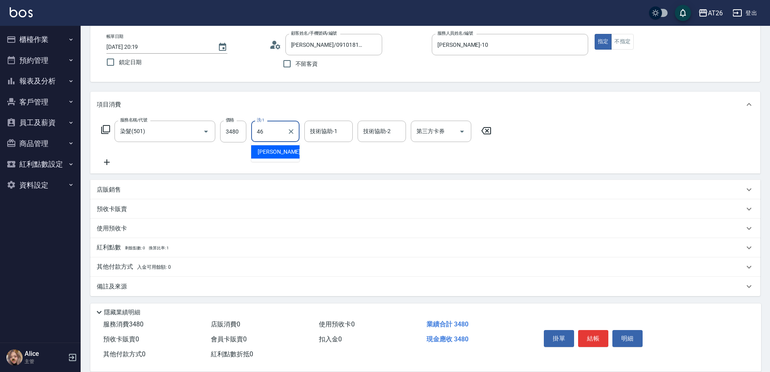
type input "tony-46"
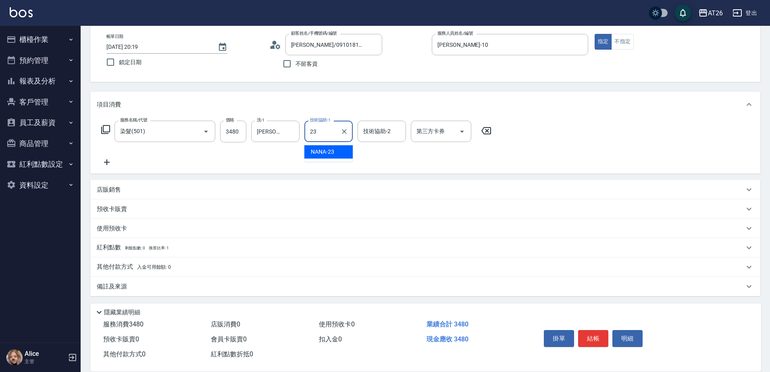
type input "NANA-23"
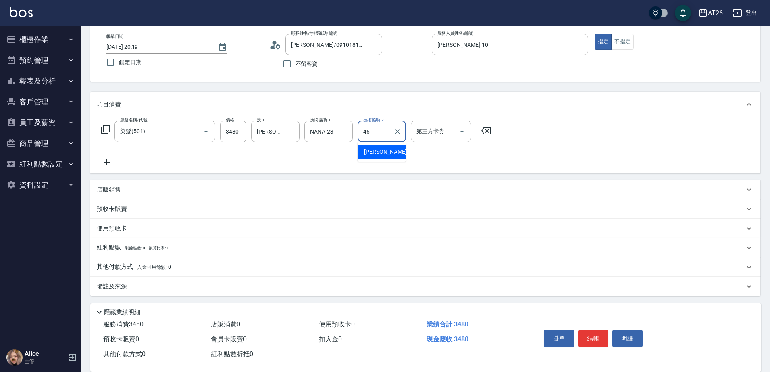
type input "tony-46"
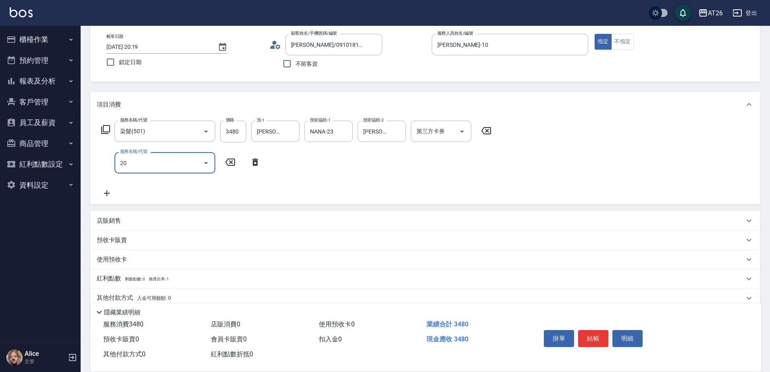
type input "201"
type input "370"
type input "洗髮(201)"
type input "0"
type input "340"
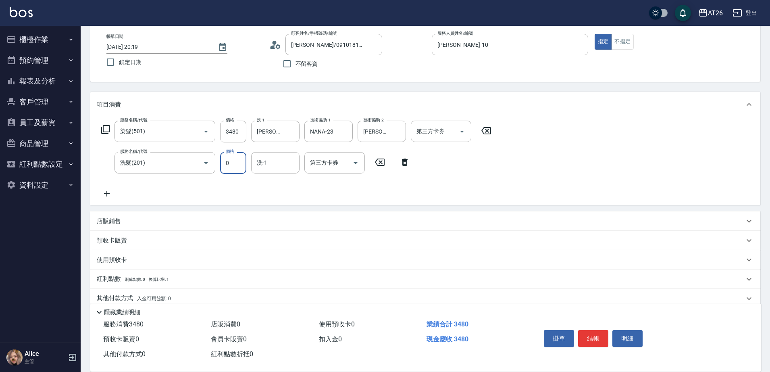
type input "0"
type input "NANA-23"
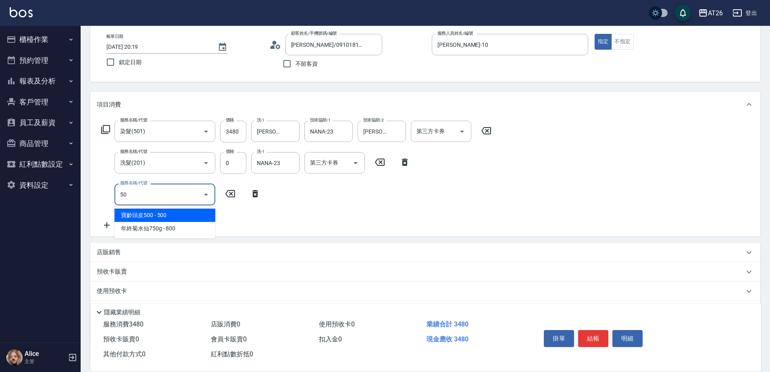
type input "502"
type input "390"
type input "漂髮(502)"
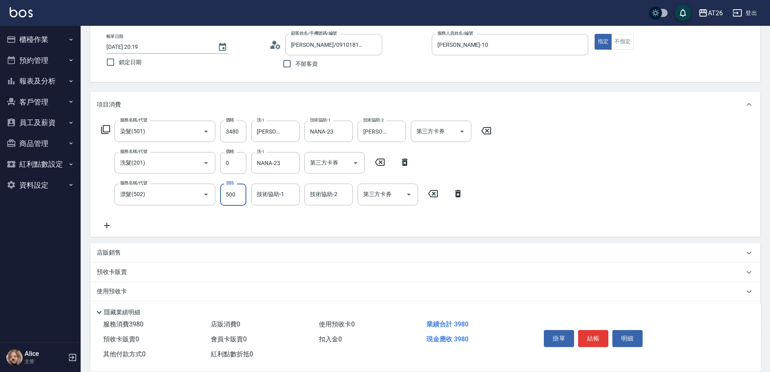
type input "0"
type input "340"
type input "0"
type input "NANA-23"
type input "tony-46"
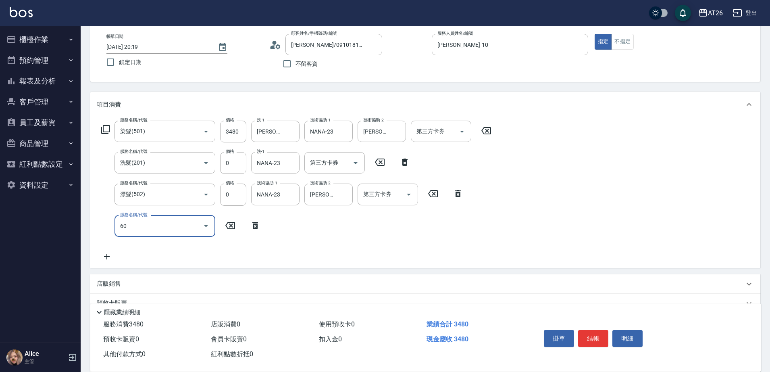
type input "609"
type input "440"
type input "自購三段(609)"
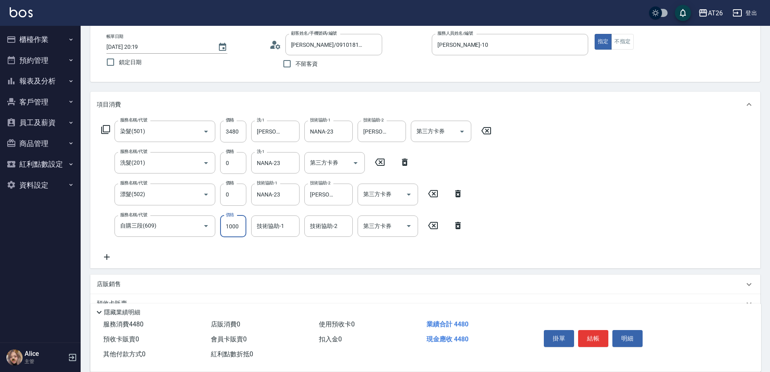
type input "2"
type input "340"
type input "25"
type input "350"
type input "250"
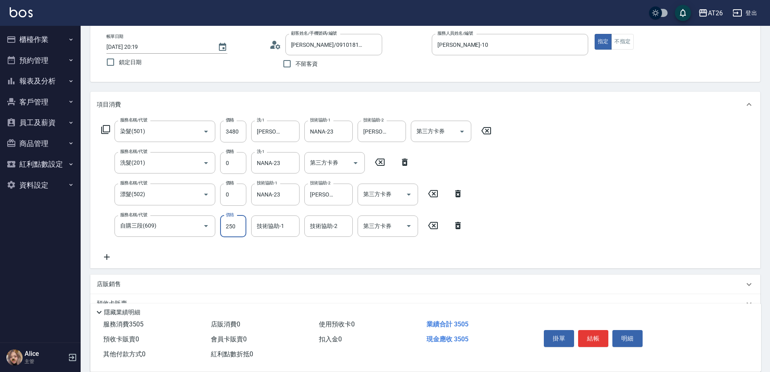
type input "370"
type input "2500"
type input "590"
type input "2500"
type input "NANA-23"
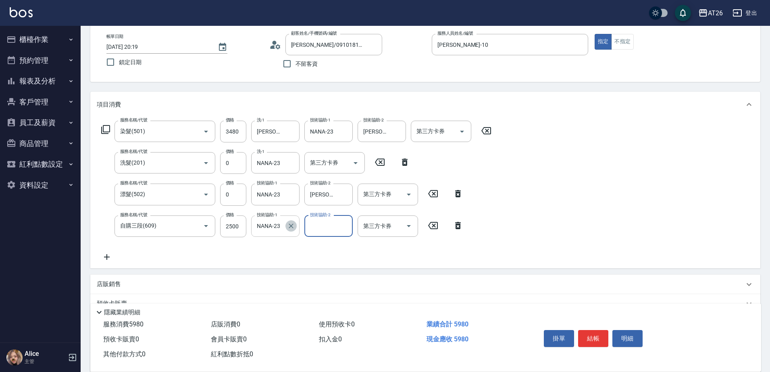
click at [291, 224] on icon "Clear" at bounding box center [291, 226] width 8 height 8
type input "tony-46"
type input "0"
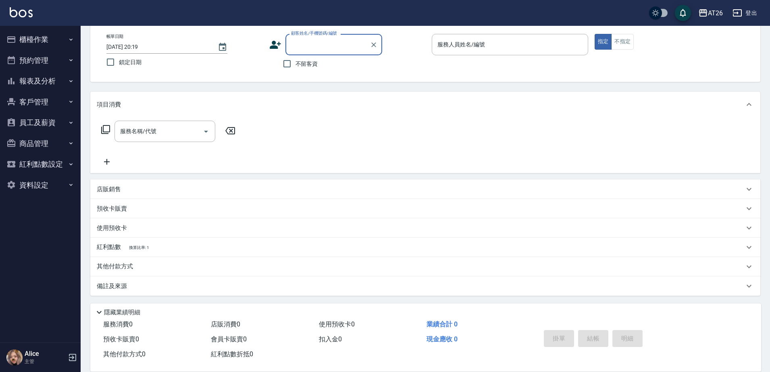
click at [42, 74] on button "報表及分析" at bounding box center [40, 81] width 74 height 21
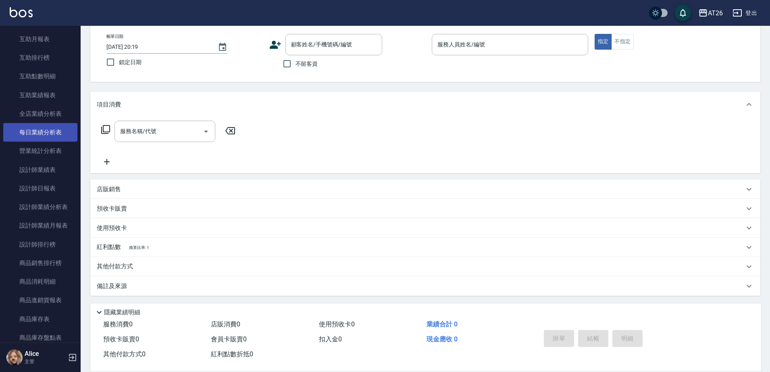
scroll to position [202, 0]
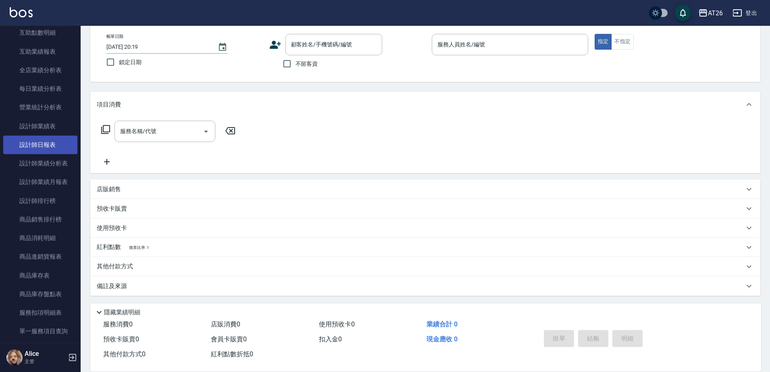
click at [46, 147] on link "設計師日報表" at bounding box center [40, 144] width 74 height 19
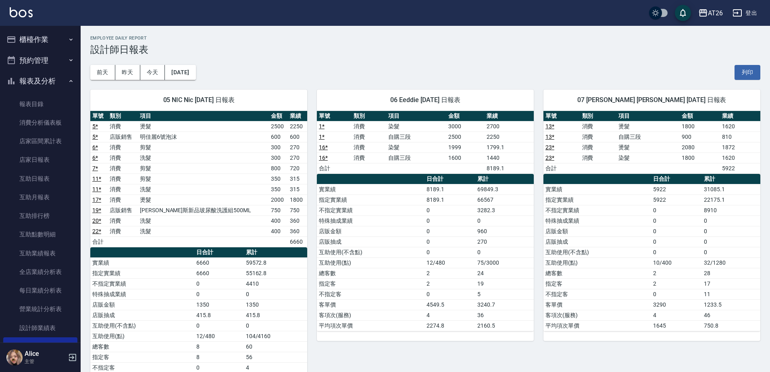
click at [43, 39] on button "櫃檯作業" at bounding box center [40, 39] width 74 height 21
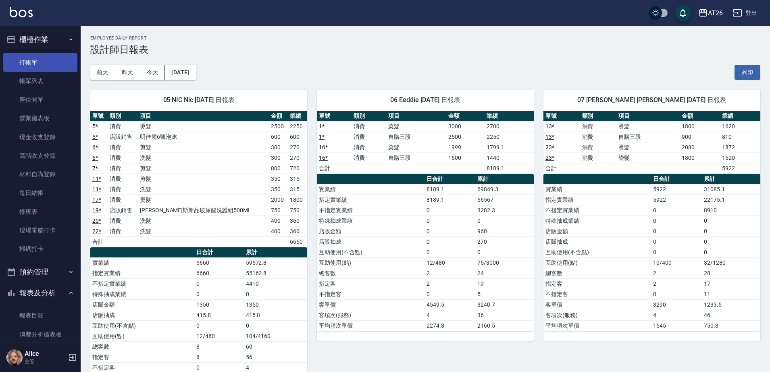
click at [41, 61] on link "打帳單" at bounding box center [40, 62] width 74 height 19
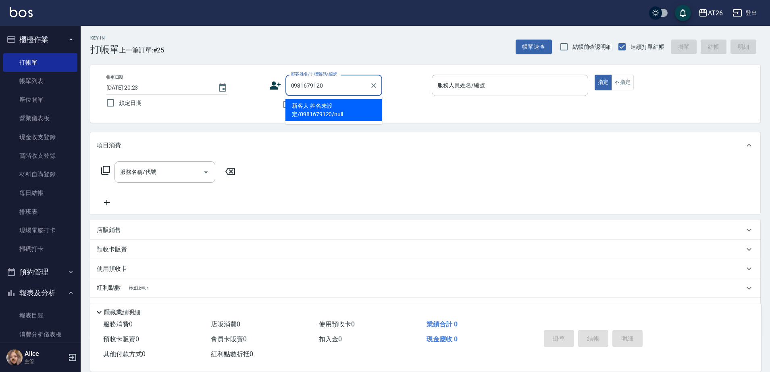
type input "新客人 姓名未設定/0981679120/null"
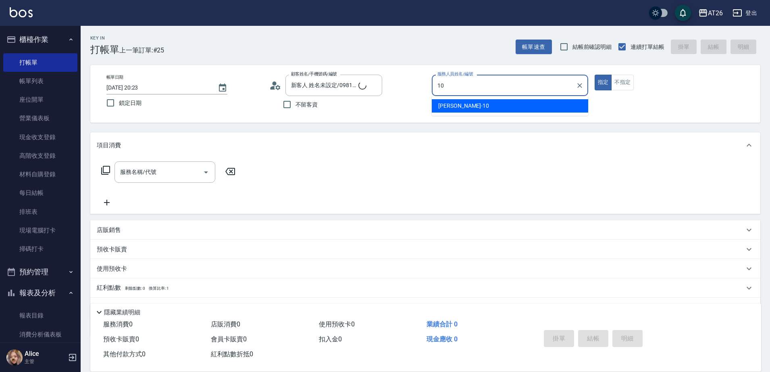
type input "Josh-10"
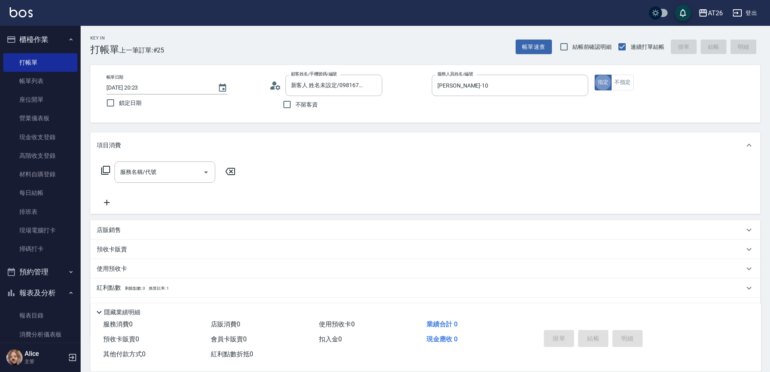
type button "true"
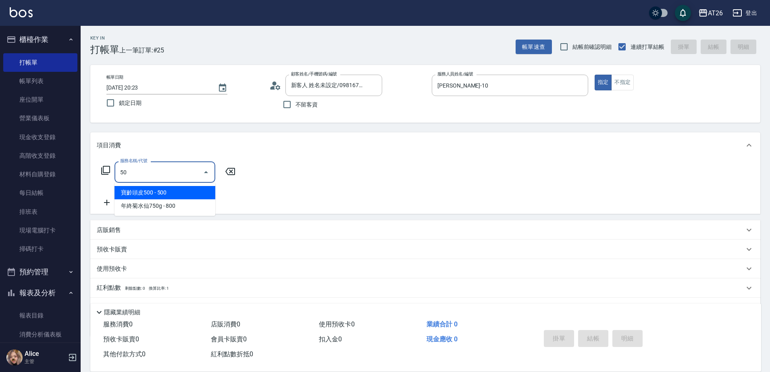
type input "501"
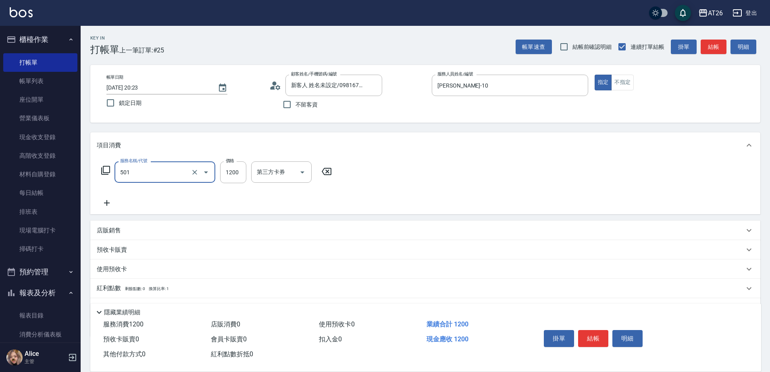
type input "120"
type input "染髮(501)"
type input "2"
type input "0"
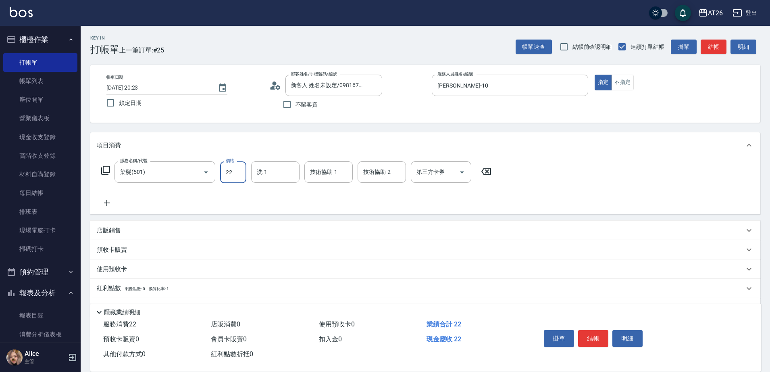
type input "228"
type input "220"
type input "2280"
type input "NANA-23"
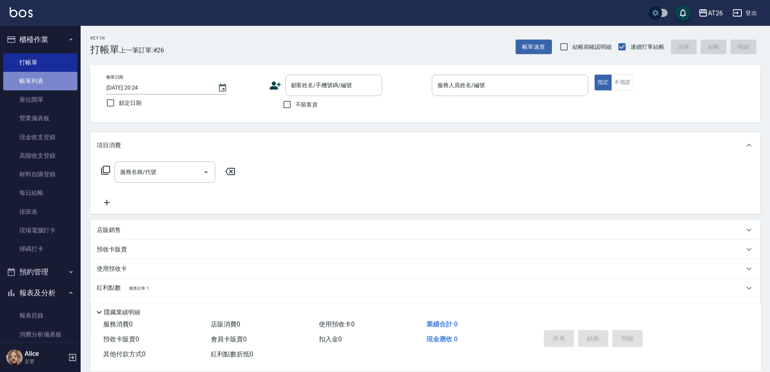
click at [46, 79] on link "帳單列表" at bounding box center [40, 81] width 74 height 19
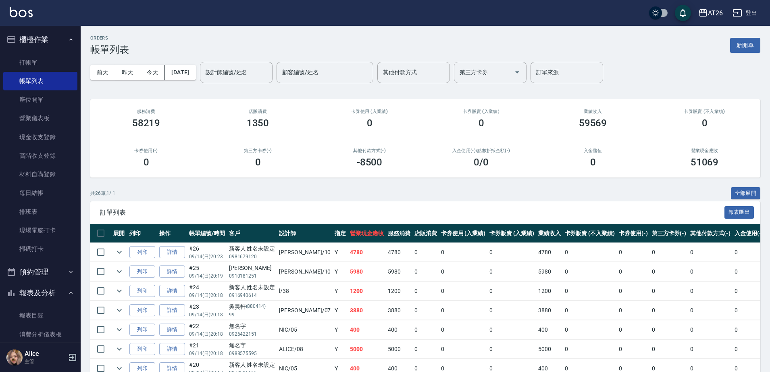
click at [215, 47] on div "ORDERS 帳單列表 新開單" at bounding box center [425, 45] width 670 height 20
drag, startPoint x: 224, startPoint y: 63, endPoint x: 227, endPoint y: 67, distance: 5.2
click at [224, 67] on div "設計師編號/姓名" at bounding box center [236, 72] width 73 height 21
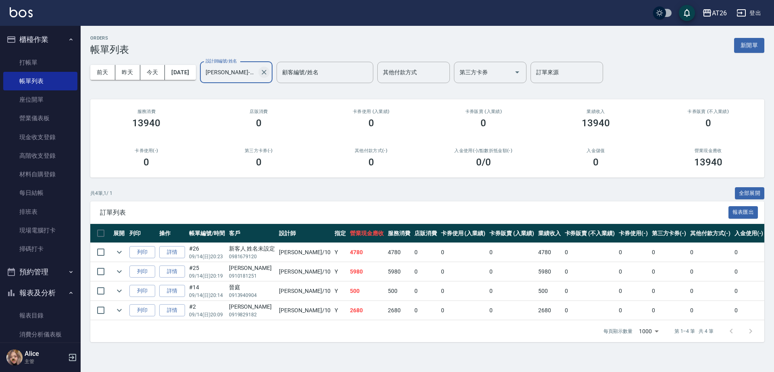
click at [268, 74] on icon "Clear" at bounding box center [264, 72] width 8 height 8
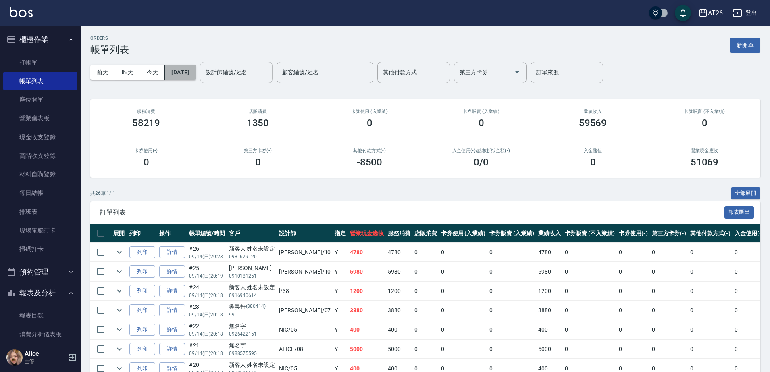
click at [191, 70] on button "[DATE]" at bounding box center [180, 72] width 31 height 15
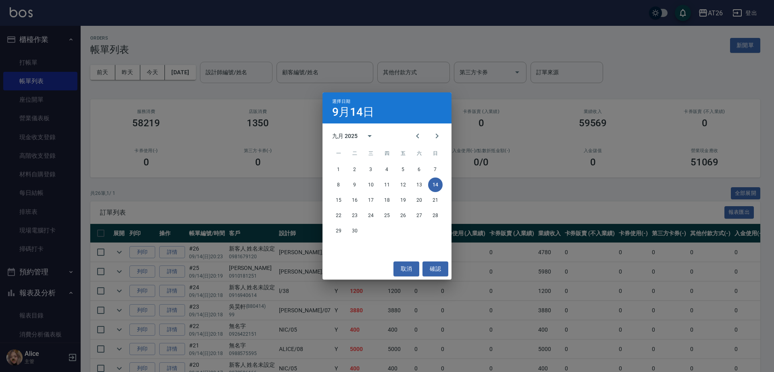
click at [117, 68] on div "選擇日期 9月14日 九月 2025 一 二 三 四 五 六 日 1 2 3 4 5 6 7 8 9 10 11 12 13 14 15 16 17 18 1…" at bounding box center [387, 186] width 774 height 372
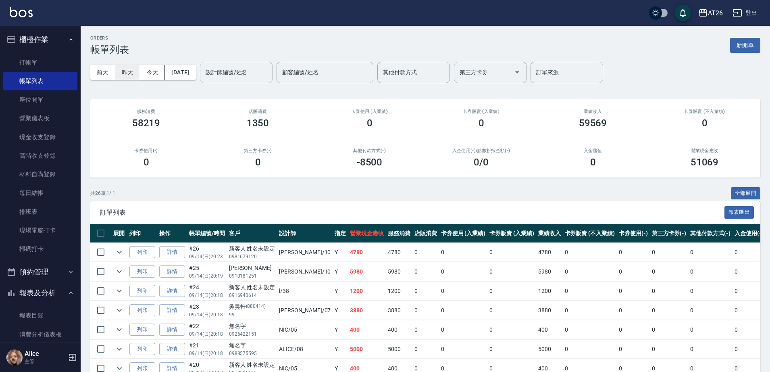
click at [119, 69] on button "昨天" at bounding box center [127, 72] width 25 height 15
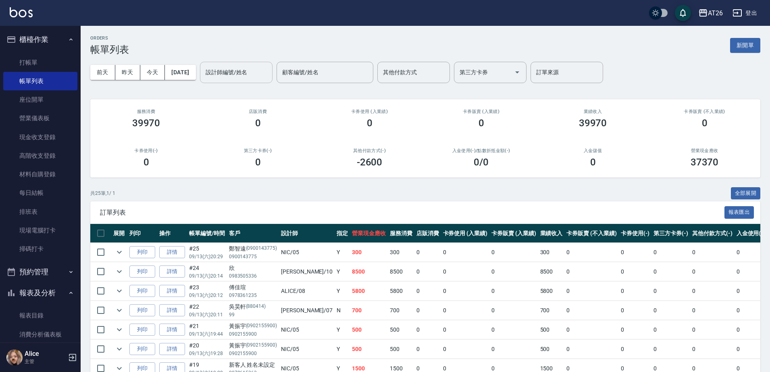
click at [241, 76] on input "設計師編號/姓名" at bounding box center [236, 72] width 65 height 14
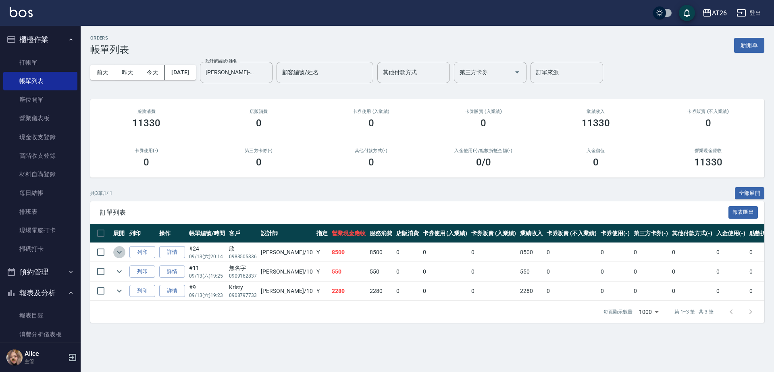
click at [115, 250] on icon "expand row" at bounding box center [120, 252] width 10 height 10
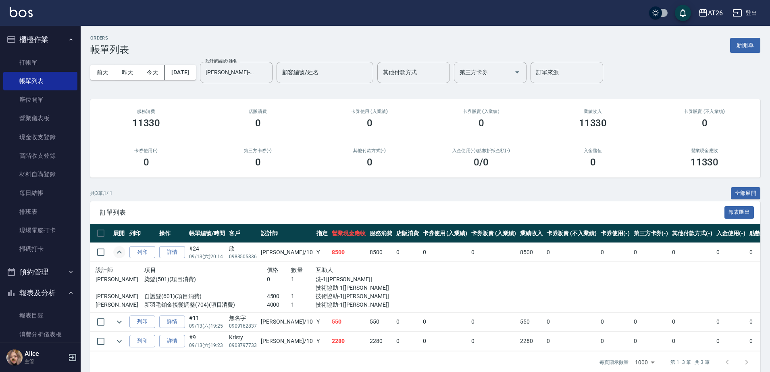
scroll to position [19, 0]
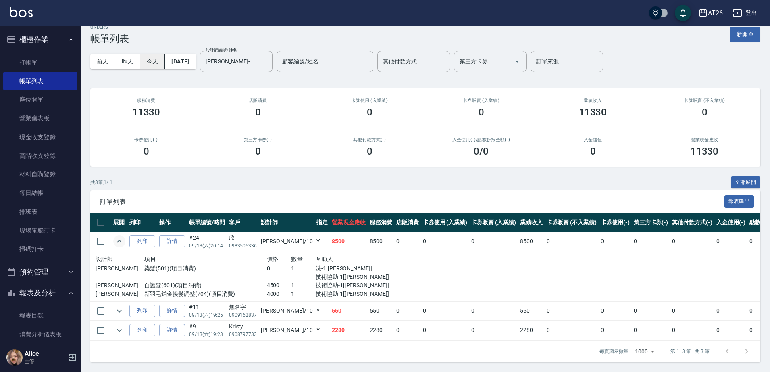
click at [161, 54] on button "今天" at bounding box center [152, 61] width 25 height 15
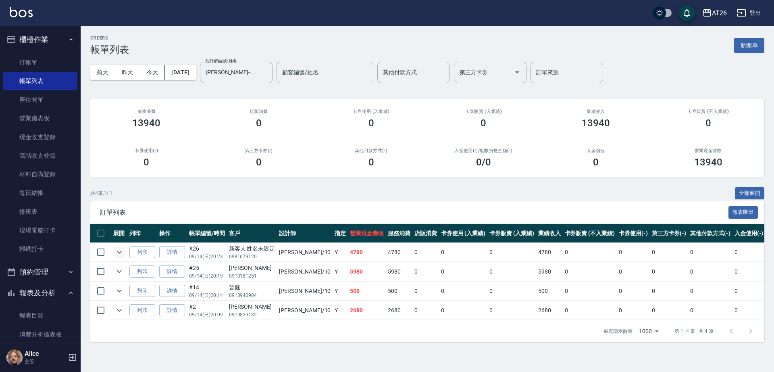
click at [120, 252] on icon "expand row" at bounding box center [119, 252] width 5 height 3
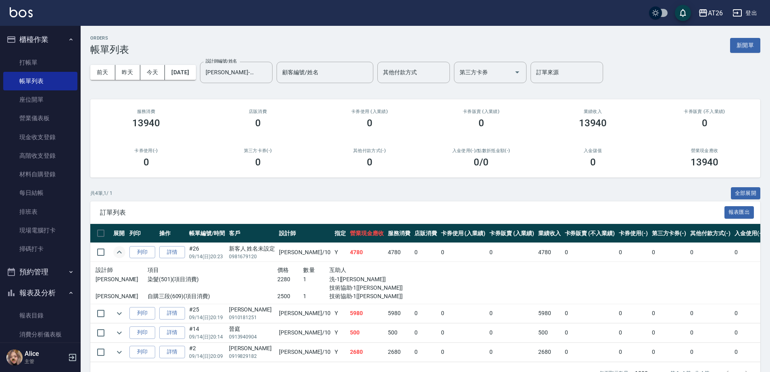
click at [119, 248] on icon "expand row" at bounding box center [120, 252] width 10 height 10
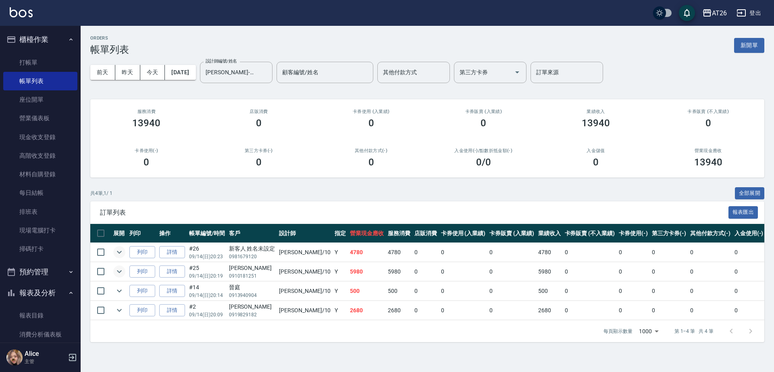
click at [119, 270] on icon "expand row" at bounding box center [120, 272] width 10 height 10
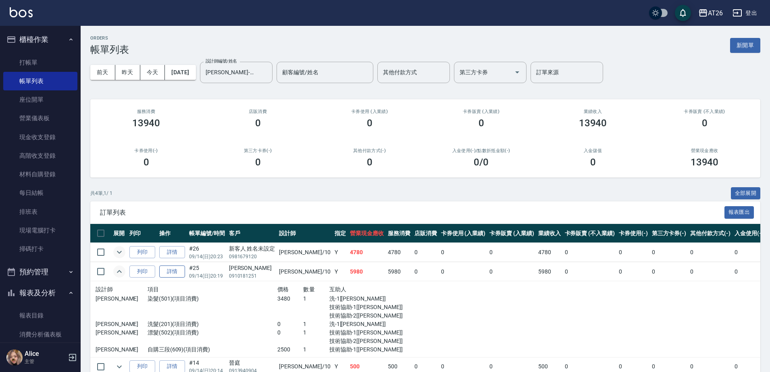
click at [167, 270] on link "詳情" at bounding box center [172, 271] width 26 height 13
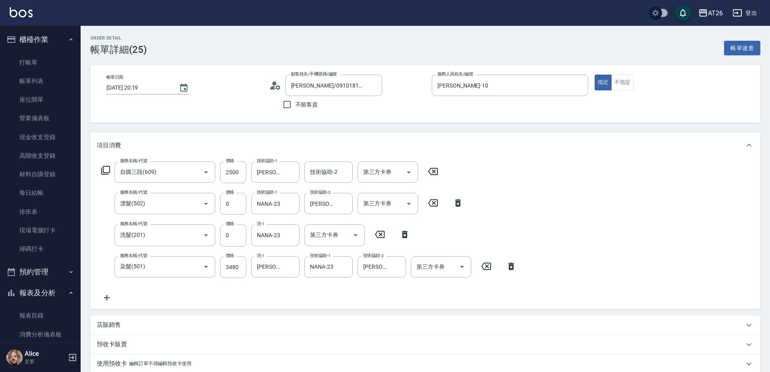
click at [313, 172] on div "技術協助-2 技術協助-2" at bounding box center [328, 171] width 48 height 21
click at [589, 252] on div "服務名稱/代號 自購三段(609) 服務名稱/代號 價格 2500 價格 技術協助-1 tony-46 技術協助-1 技術協助-2 NANA-23 技術協助-…" at bounding box center [425, 233] width 670 height 151
click at [333, 267] on input "NANA-23" at bounding box center [322, 267] width 29 height 14
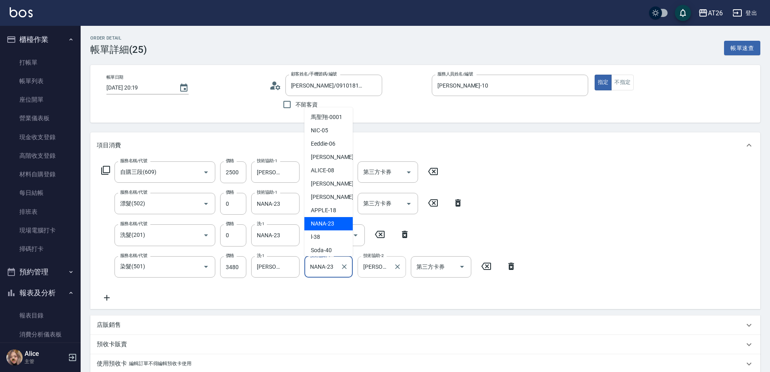
click at [373, 264] on input "tony-46" at bounding box center [375, 267] width 29 height 14
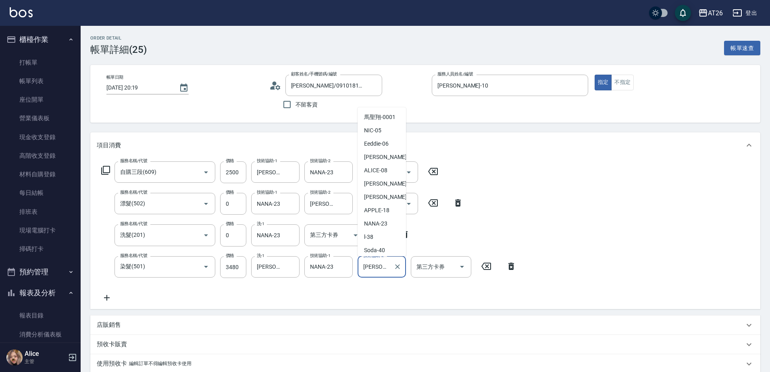
click at [373, 264] on input "tony-46" at bounding box center [375, 267] width 29 height 14
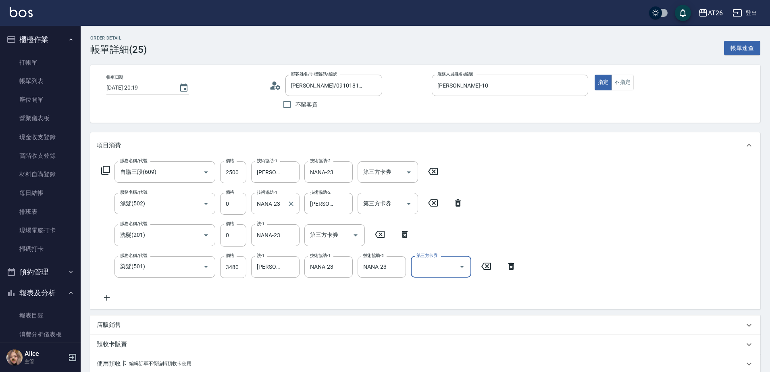
click at [279, 203] on input "NANA-23" at bounding box center [269, 203] width 29 height 14
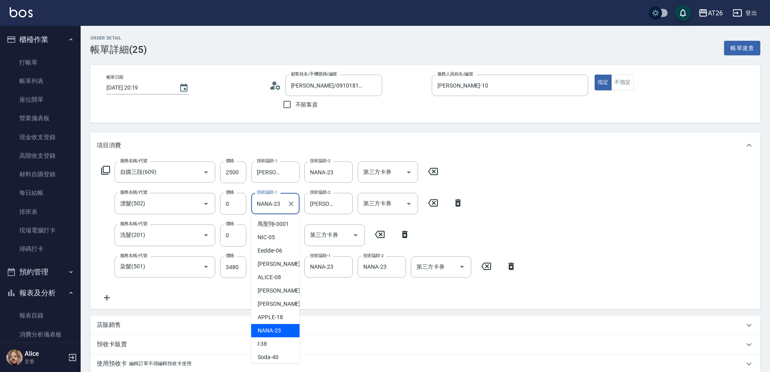
click at [279, 203] on input "NANA-23" at bounding box center [269, 203] width 29 height 14
click at [521, 209] on div "服務名稱/代號 自購三段(609) 服務名稱/代號 價格 2500 價格 技術協助-1 tony-46 技術協助-1 技術協助-2 NANA-23 技術協助-…" at bounding box center [309, 231] width 425 height 141
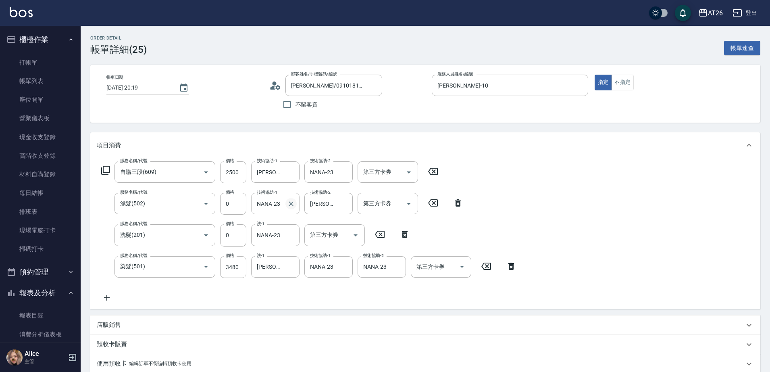
click at [288, 202] on icon "Clear" at bounding box center [291, 204] width 8 height 8
click at [270, 204] on input "技術協助-1" at bounding box center [275, 203] width 41 height 14
click at [271, 262] on input "tony-46" at bounding box center [269, 267] width 29 height 14
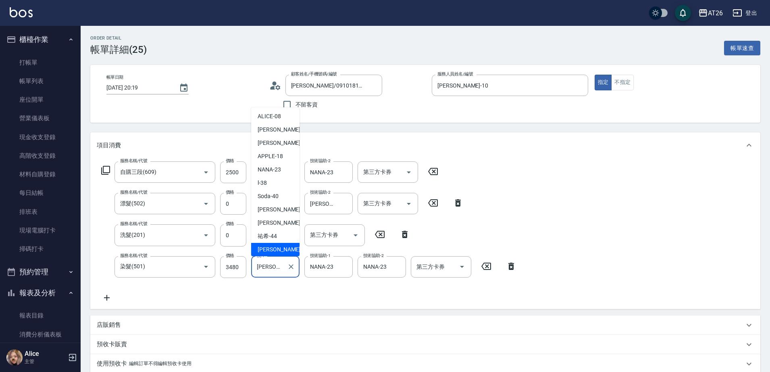
click at [271, 262] on input "tony-46" at bounding box center [269, 267] width 29 height 14
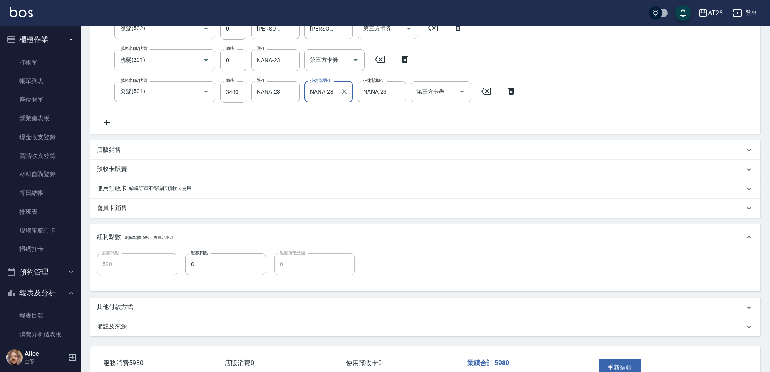
scroll to position [227, 0]
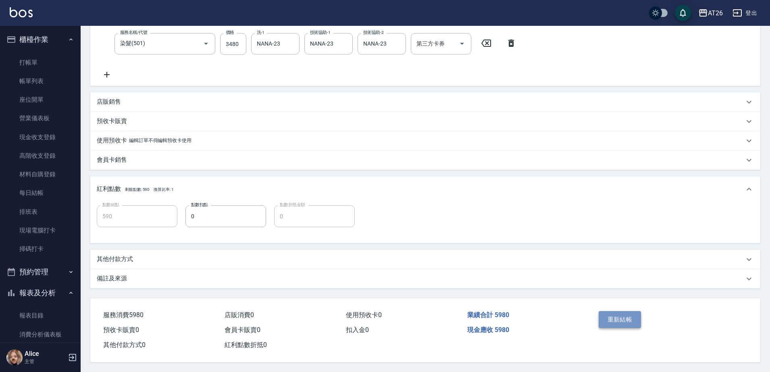
click at [612, 313] on button "重新結帳" at bounding box center [620, 319] width 43 height 17
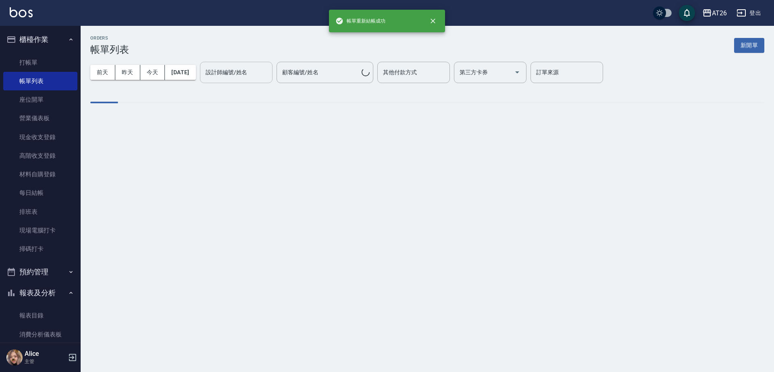
click at [218, 68] on input "設計師編號/姓名" at bounding box center [236, 72] width 65 height 14
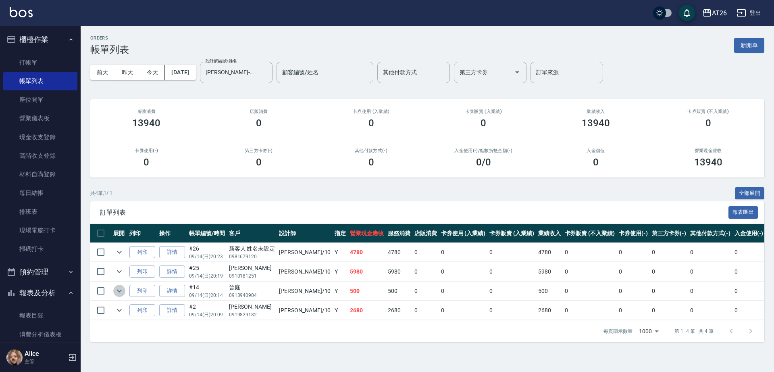
click at [118, 292] on icon "expand row" at bounding box center [120, 291] width 10 height 10
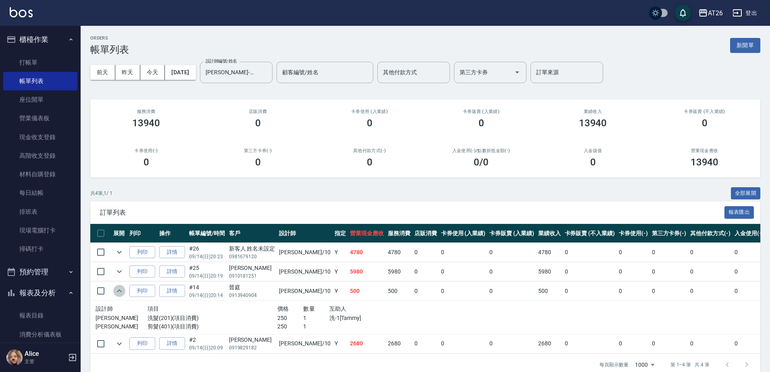
click at [118, 292] on icon "expand row" at bounding box center [120, 291] width 10 height 10
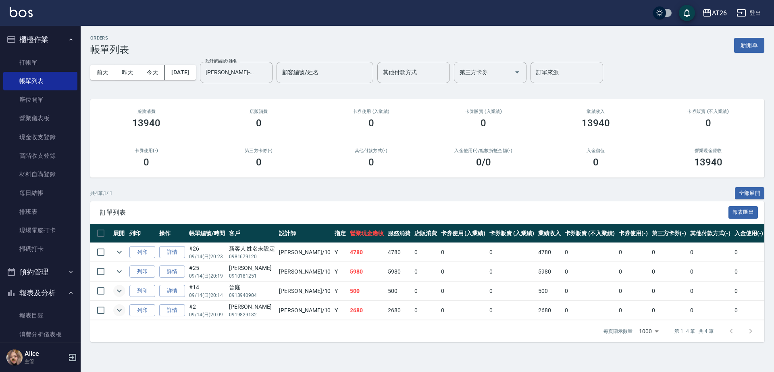
click at [119, 310] on icon "expand row" at bounding box center [119, 310] width 5 height 3
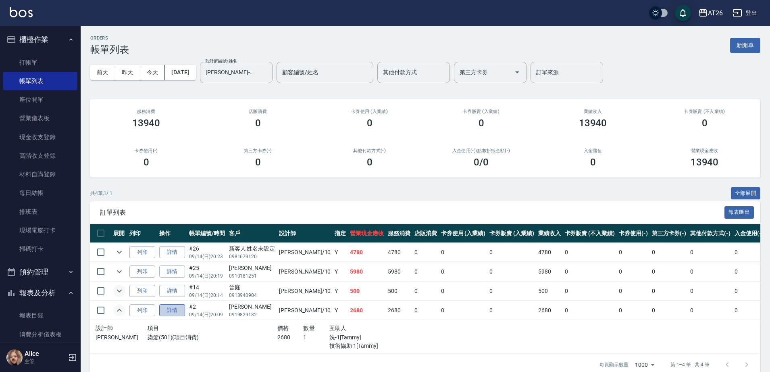
click at [177, 308] on link "詳情" at bounding box center [172, 310] width 26 height 13
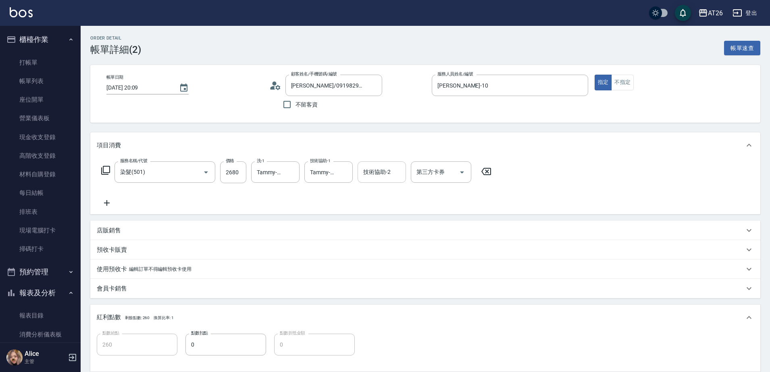
click at [376, 170] on div "技術協助-2 技術協助-2" at bounding box center [382, 171] width 48 height 21
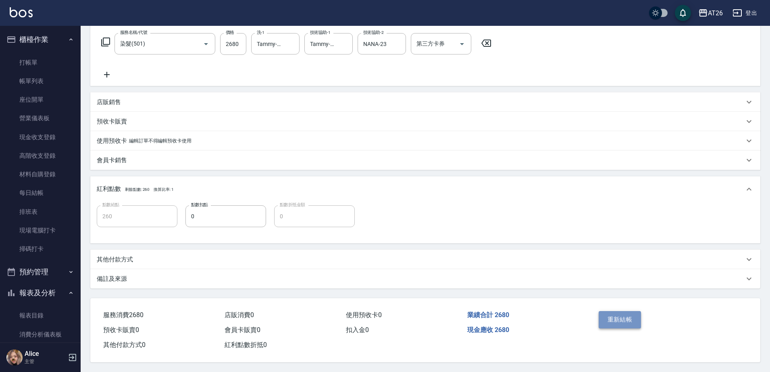
click at [626, 312] on button "重新結帳" at bounding box center [620, 319] width 43 height 17
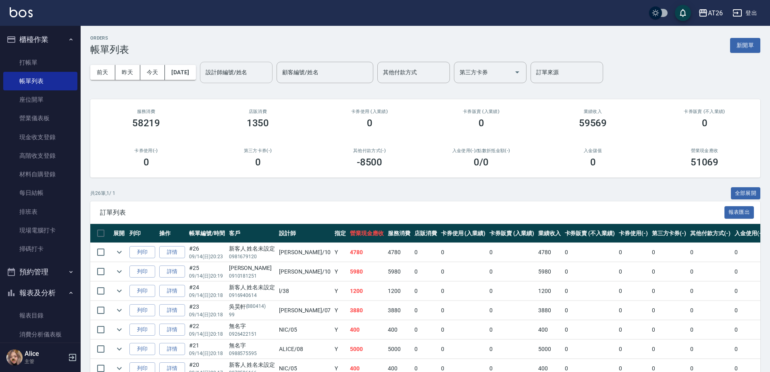
click at [225, 71] on div "設計師編號/姓名 設計師編號/姓名" at bounding box center [236, 72] width 73 height 21
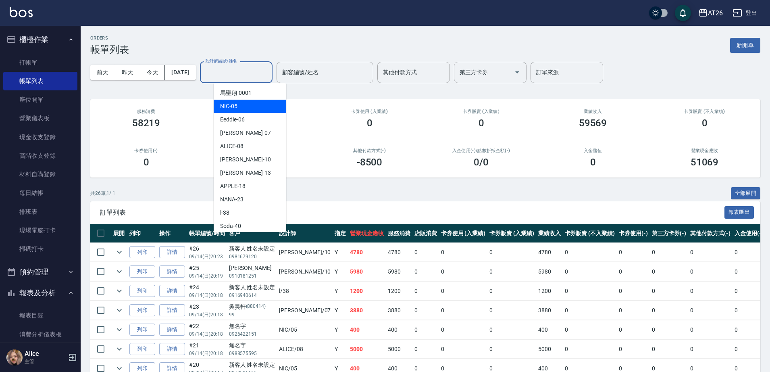
click at [240, 103] on div "NIC -05" at bounding box center [250, 106] width 73 height 13
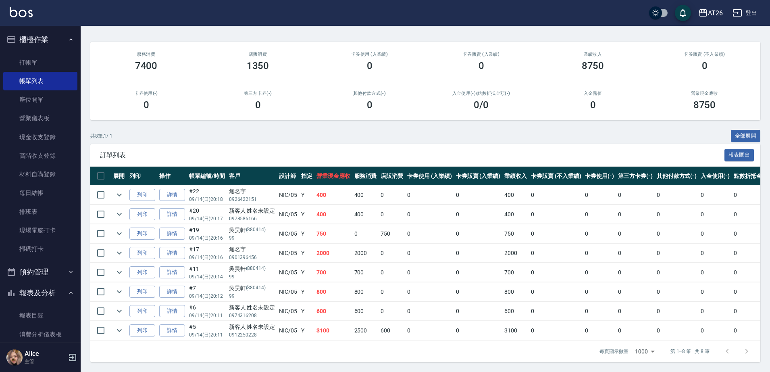
scroll to position [65, 0]
click at [165, 324] on link "詳情" at bounding box center [172, 330] width 26 height 13
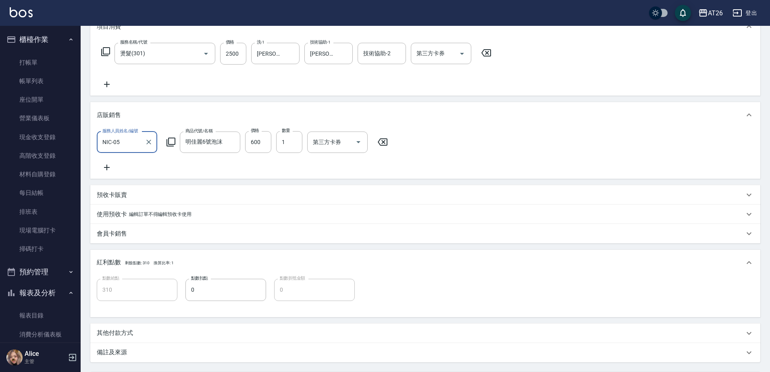
scroll to position [204, 0]
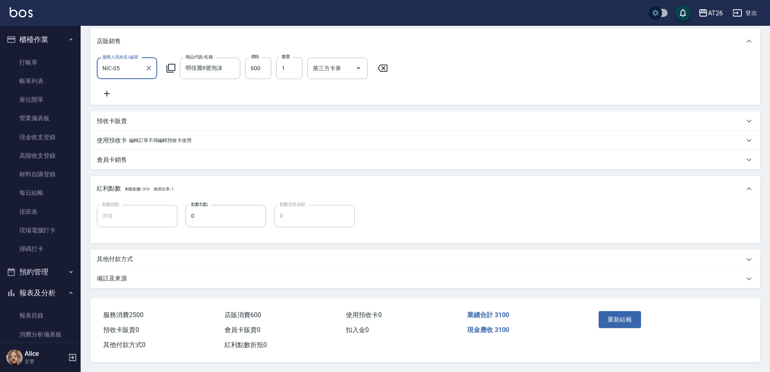
click at [127, 258] on p "其他付款方式" at bounding box center [115, 259] width 36 height 8
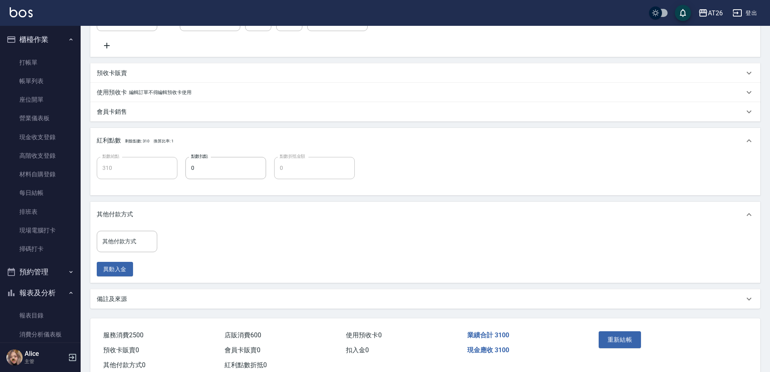
scroll to position [272, 0]
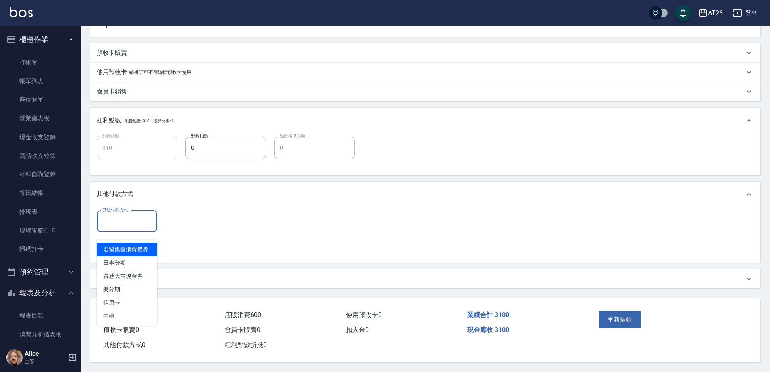
click at [140, 218] on input "其他付款方式" at bounding box center [126, 221] width 53 height 14
click at [125, 296] on span "信用卡" at bounding box center [127, 302] width 60 height 13
click at [188, 218] on input "0" at bounding box center [192, 221] width 60 height 22
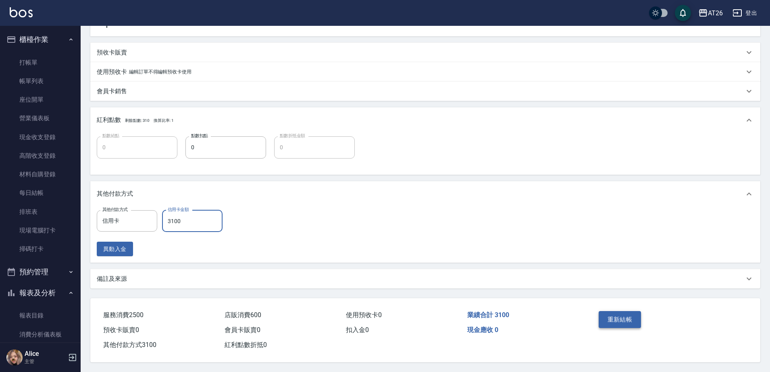
click at [618, 311] on button "重新結帳" at bounding box center [620, 319] width 43 height 17
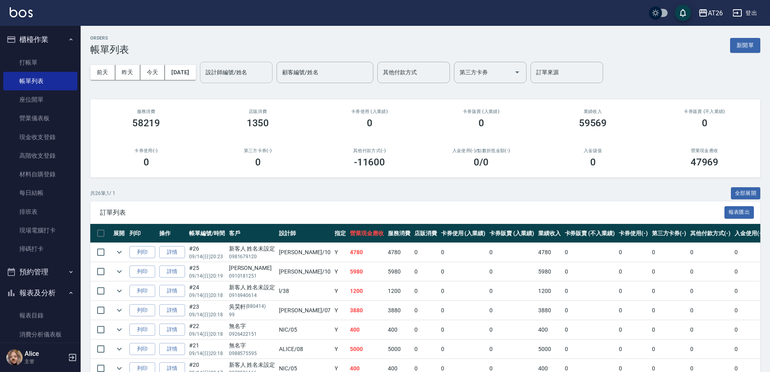
click at [227, 76] on input "設計師編號/姓名" at bounding box center [236, 72] width 65 height 14
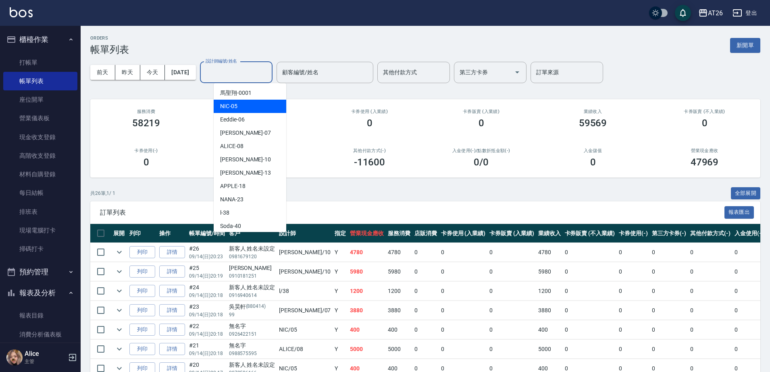
click at [238, 105] on div "NIC -05" at bounding box center [250, 106] width 73 height 13
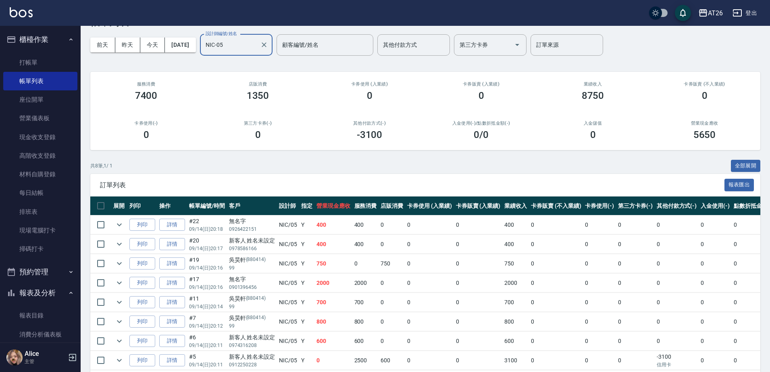
scroll to position [65, 0]
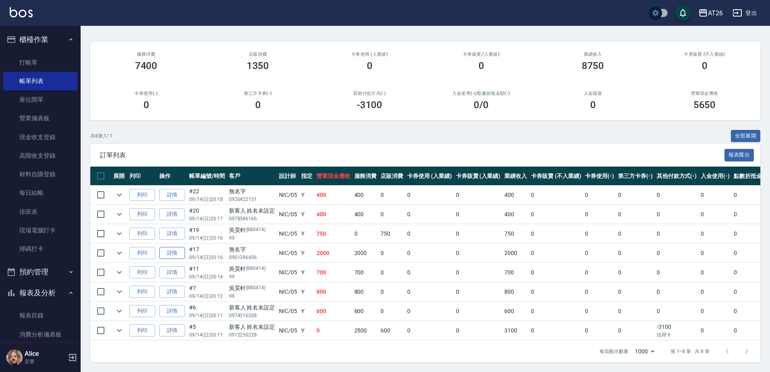
click at [167, 247] on link "詳情" at bounding box center [172, 253] width 26 height 13
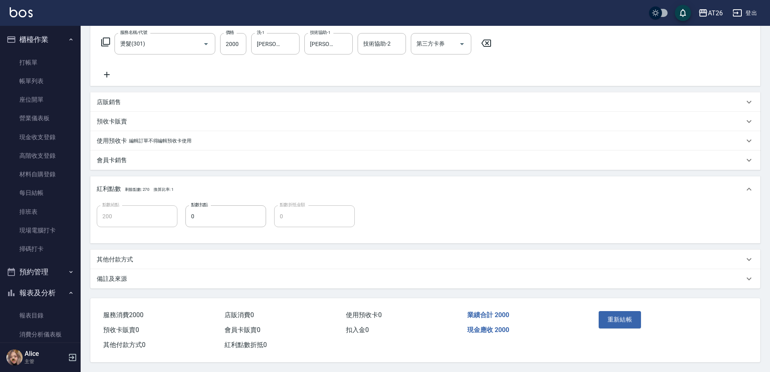
scroll to position [132, 0]
click at [142, 255] on div "其他付款方式" at bounding box center [421, 259] width 648 height 8
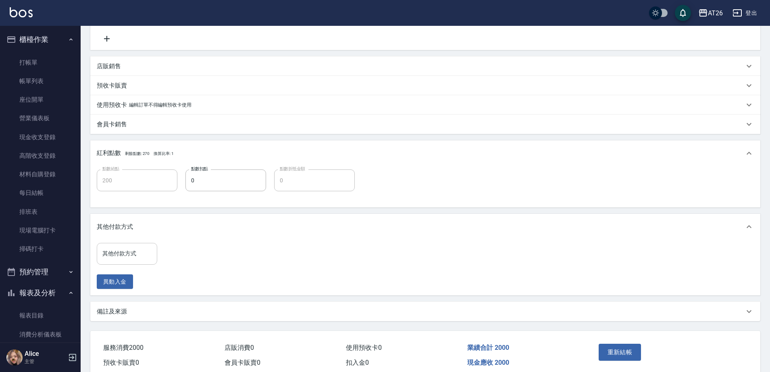
scroll to position [200, 0]
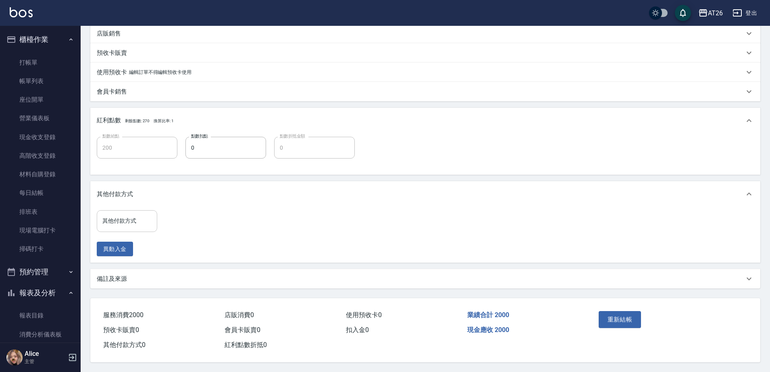
click at [133, 220] on input "其他付款方式" at bounding box center [126, 221] width 53 height 14
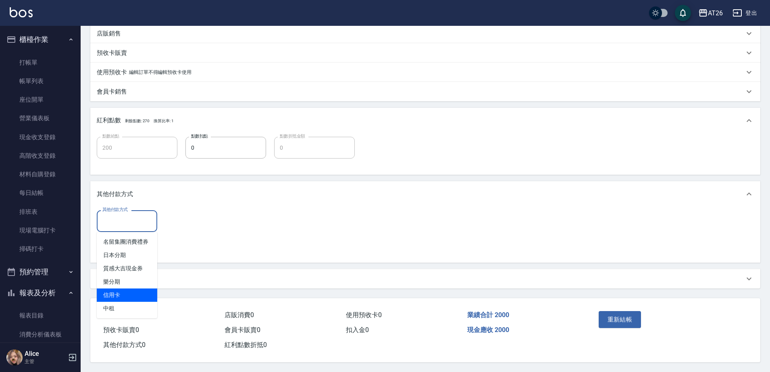
click at [130, 288] on span "信用卡" at bounding box center [127, 294] width 60 height 13
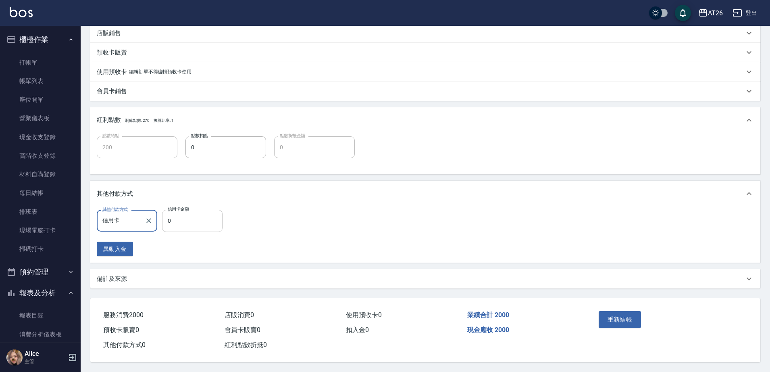
click at [191, 223] on input "0" at bounding box center [192, 221] width 60 height 22
click at [615, 319] on button "重新結帳" at bounding box center [620, 319] width 43 height 17
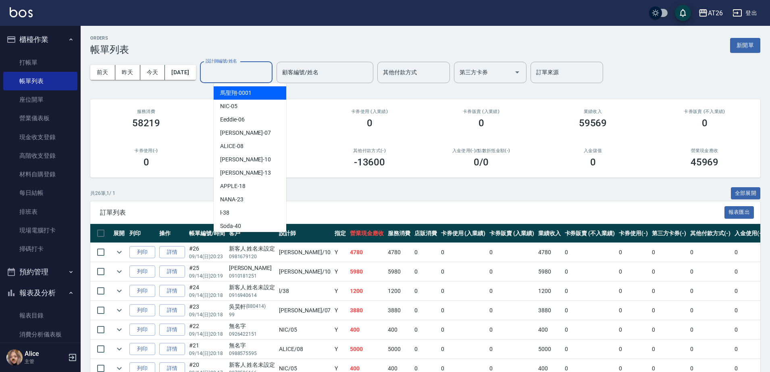
click at [240, 76] on input "設計師編號/姓名" at bounding box center [236, 72] width 65 height 14
click at [243, 109] on div "NIC -05" at bounding box center [250, 106] width 73 height 13
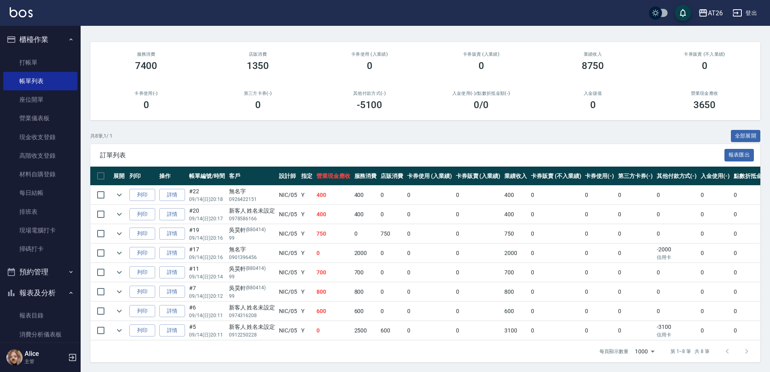
scroll to position [65, 0]
click at [181, 286] on link "詳情" at bounding box center [172, 292] width 26 height 13
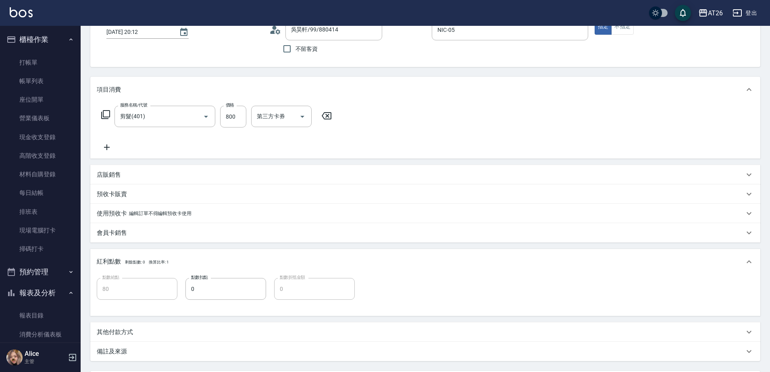
scroll to position [132, 0]
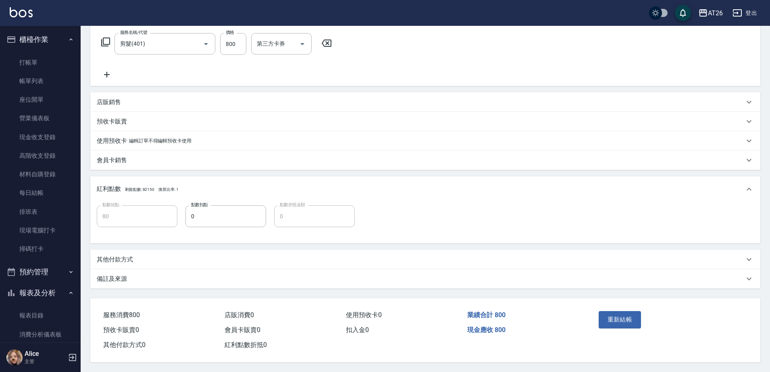
click at [120, 257] on p "其他付款方式" at bounding box center [115, 259] width 36 height 8
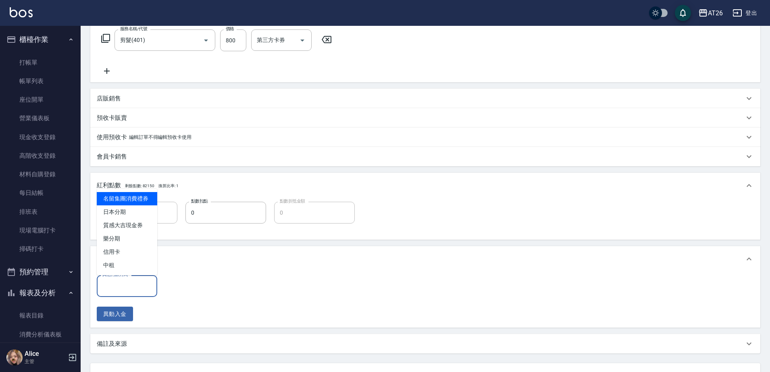
click at [136, 285] on input "其他付款方式" at bounding box center [126, 286] width 53 height 14
click at [125, 246] on span "信用卡" at bounding box center [127, 251] width 60 height 13
click at [178, 281] on input "0" at bounding box center [192, 286] width 60 height 22
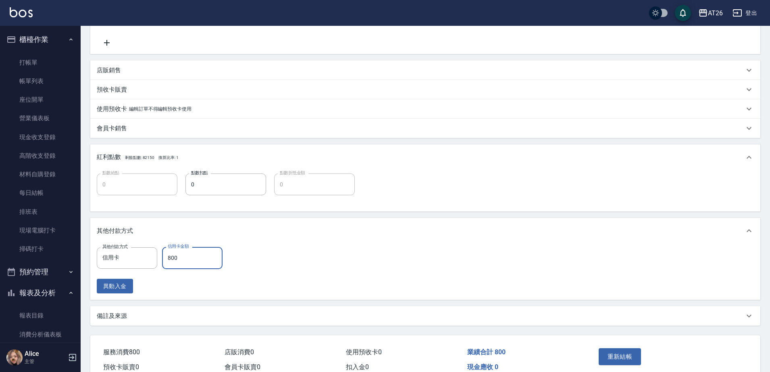
scroll to position [201, 0]
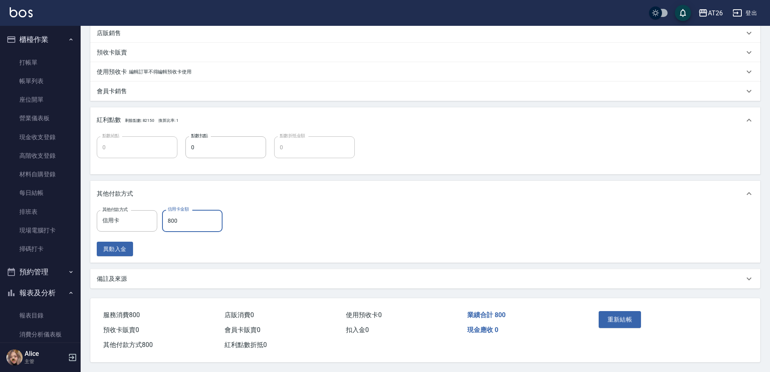
drag, startPoint x: 433, startPoint y: 278, endPoint x: 609, endPoint y: 318, distance: 180.2
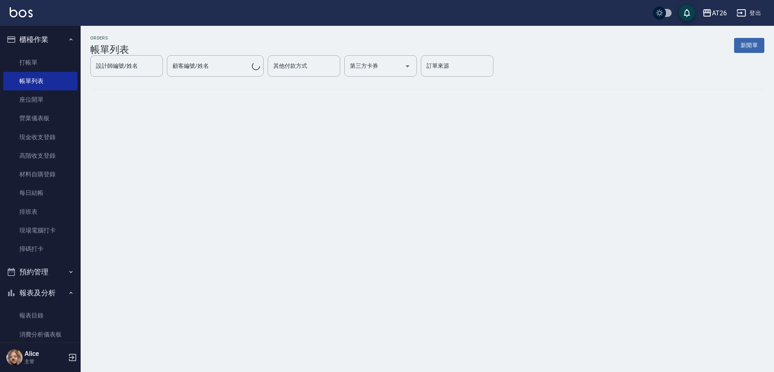
click at [609, 318] on div "ORDERS 帳單列表 新開單 設計師編號/姓名 設計師編號/姓名 顧客編號/姓名 顧客編號/姓名 其他付款方式 其他付款方式 第三方卡券 第三方卡券 訂單來…" at bounding box center [387, 186] width 774 height 372
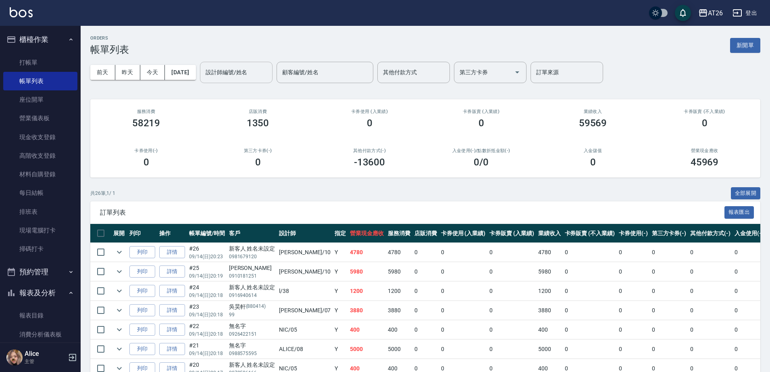
click at [230, 79] on input "設計師編號/姓名" at bounding box center [236, 72] width 65 height 14
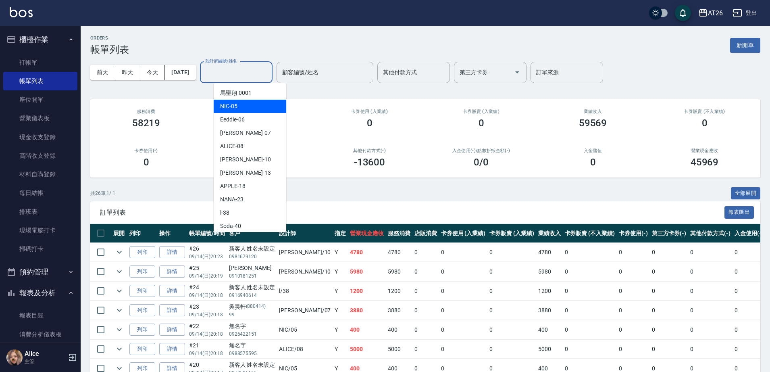
click at [229, 104] on span "NIC -05" at bounding box center [228, 106] width 17 height 8
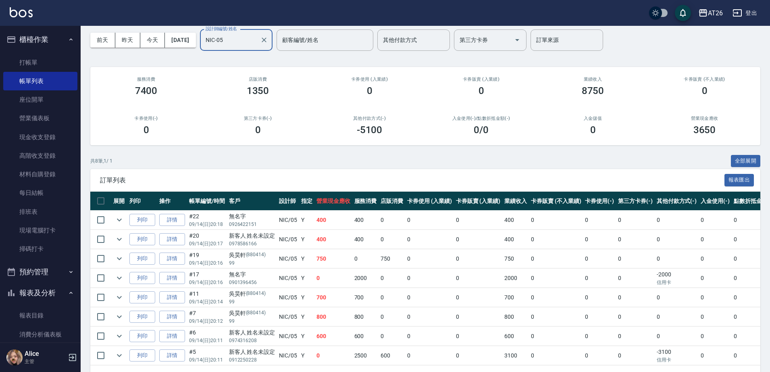
scroll to position [65, 0]
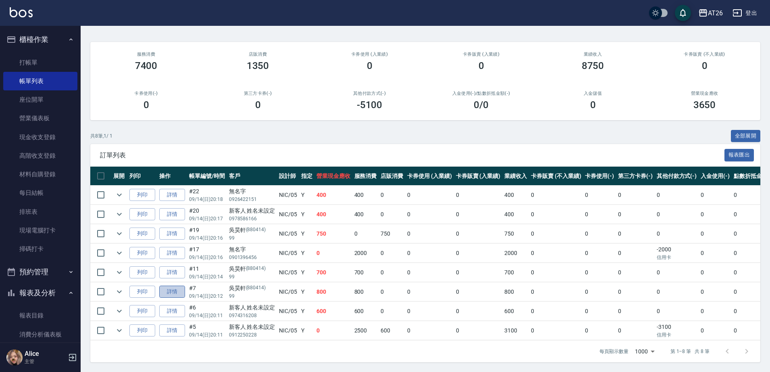
click at [164, 286] on link "詳情" at bounding box center [172, 292] width 26 height 13
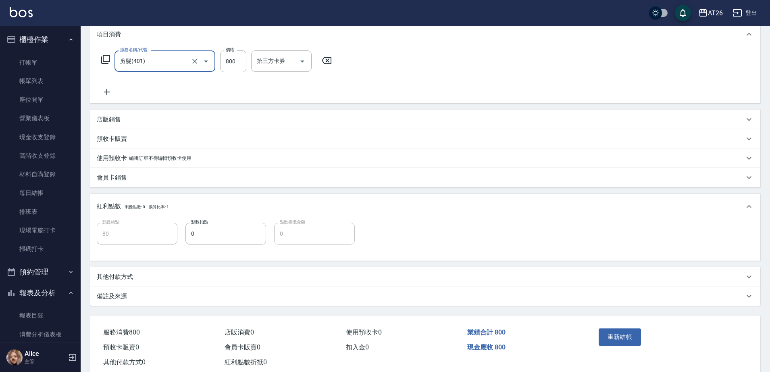
scroll to position [132, 0]
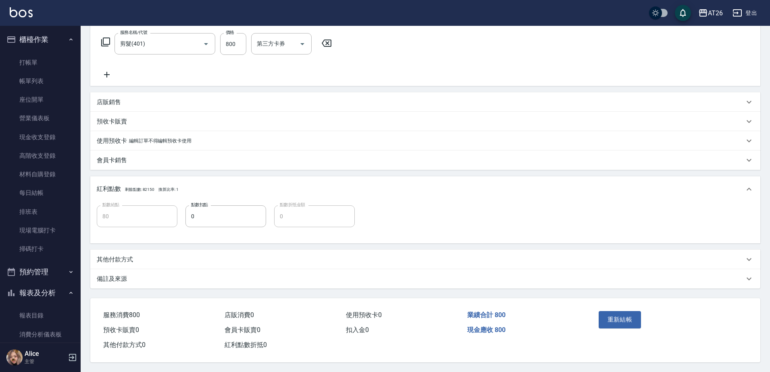
click at [167, 255] on div "其他付款方式" at bounding box center [421, 259] width 648 height 8
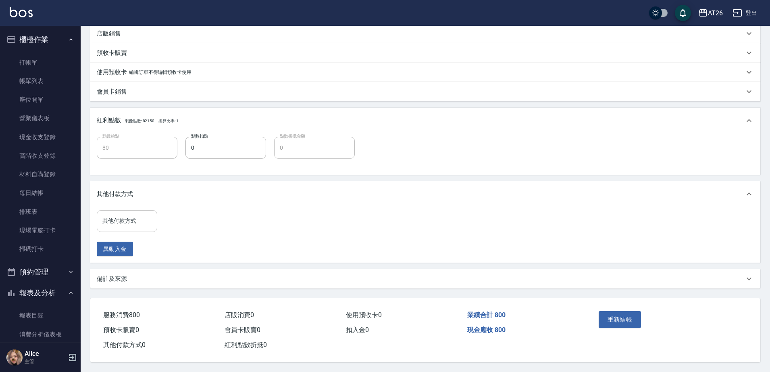
scroll to position [200, 0]
click at [150, 219] on input "其他付款方式" at bounding box center [126, 221] width 53 height 14
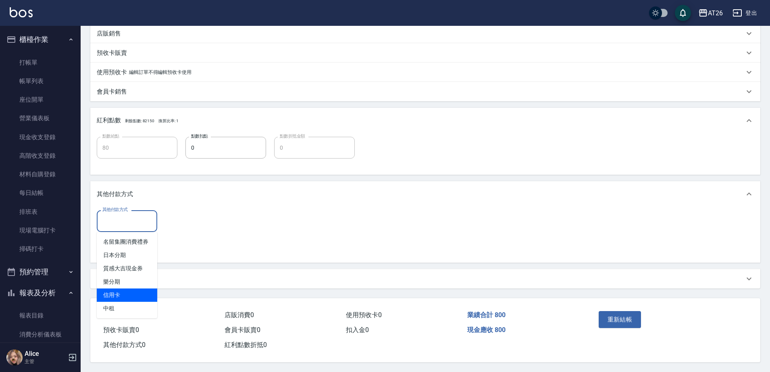
click at [130, 288] on span "信用卡" at bounding box center [127, 294] width 60 height 13
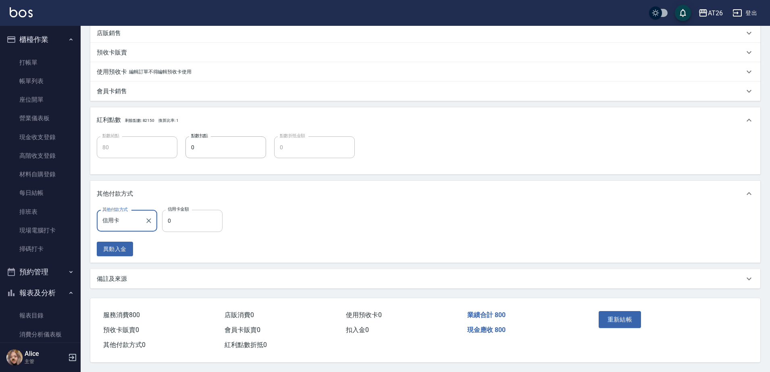
click at [194, 219] on input "0" at bounding box center [192, 221] width 60 height 22
click at [604, 317] on button "重新結帳" at bounding box center [620, 319] width 43 height 17
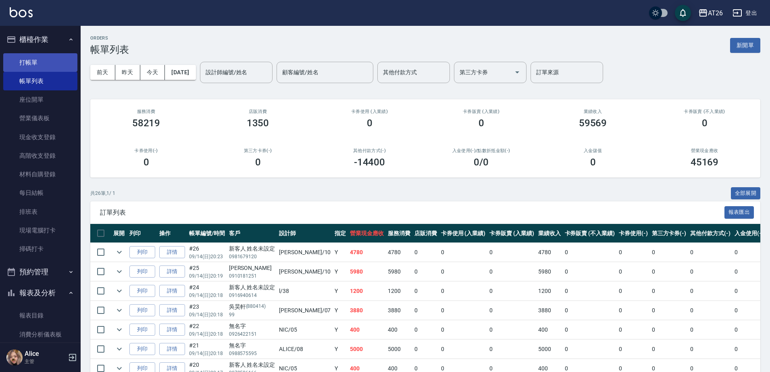
click at [39, 66] on link "打帳單" at bounding box center [40, 62] width 74 height 19
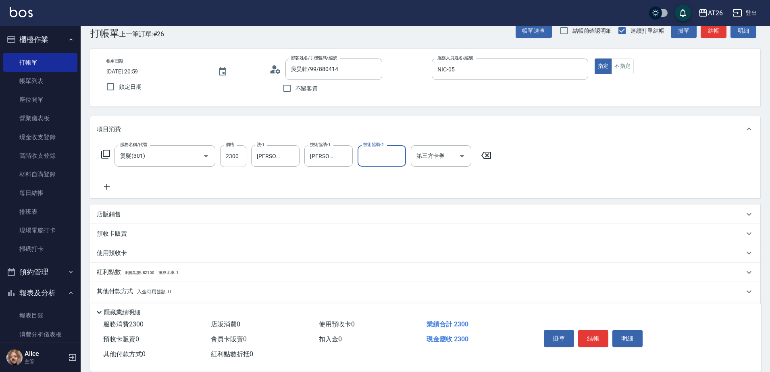
scroll to position [42, 0]
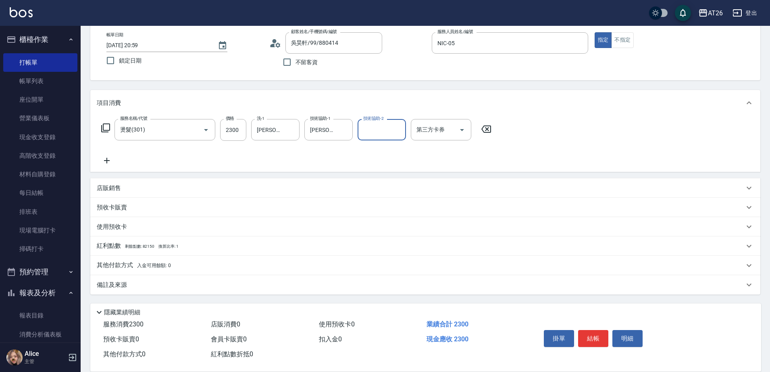
click at [143, 258] on div "其他付款方式 入金可用餘額: 0" at bounding box center [425, 265] width 670 height 19
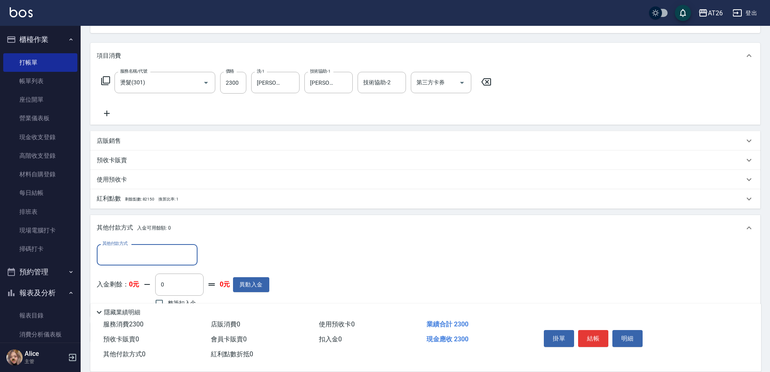
scroll to position [136, 0]
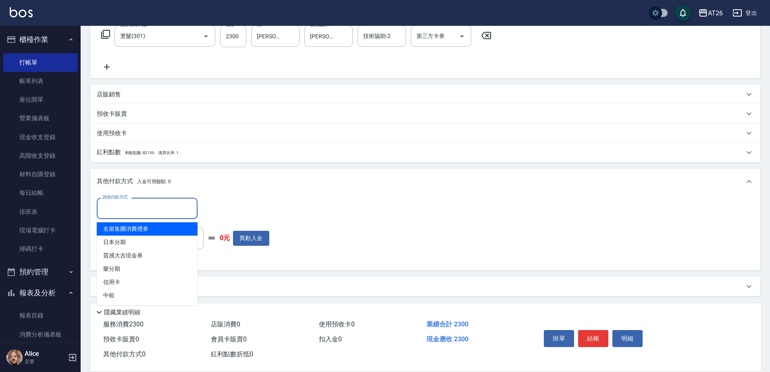
click at [152, 213] on input "其他付款方式" at bounding box center [147, 208] width 94 height 14
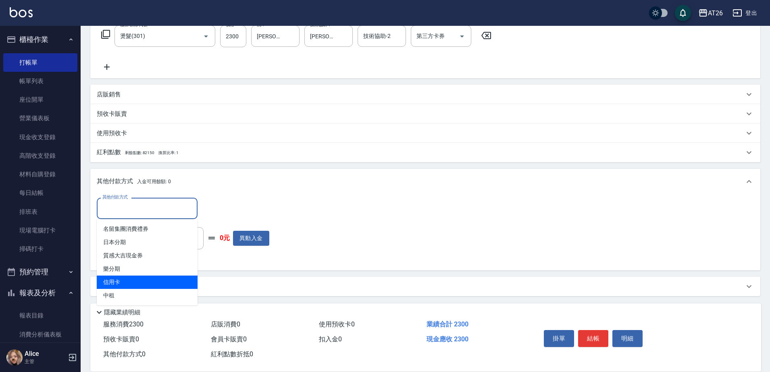
click at [125, 276] on span "信用卡" at bounding box center [147, 281] width 101 height 13
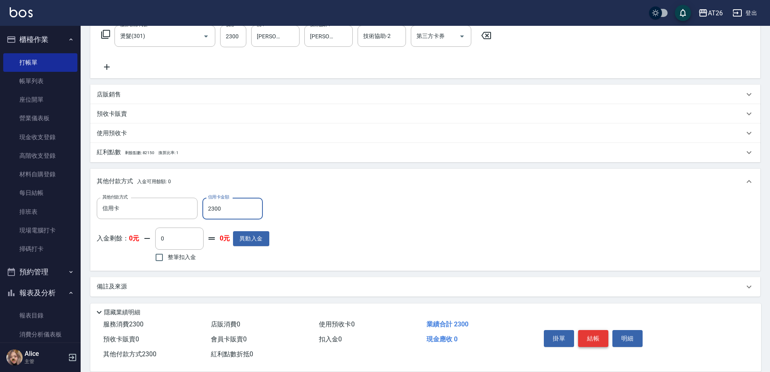
click at [593, 331] on button "結帳" at bounding box center [593, 338] width 30 height 17
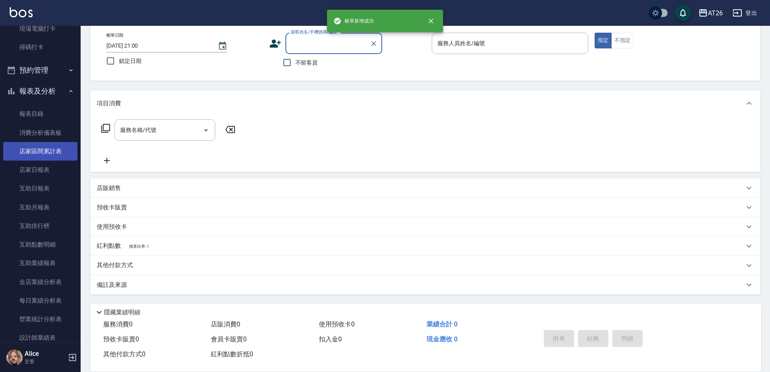
scroll to position [0, 0]
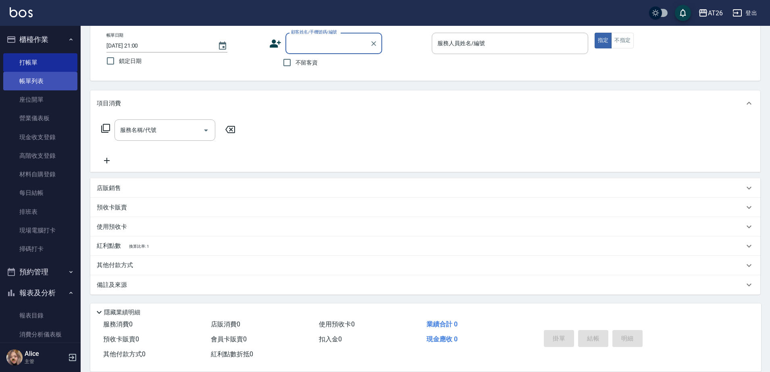
click at [44, 79] on link "帳單列表" at bounding box center [40, 81] width 74 height 19
click at [46, 85] on link "帳單列表" at bounding box center [40, 81] width 74 height 19
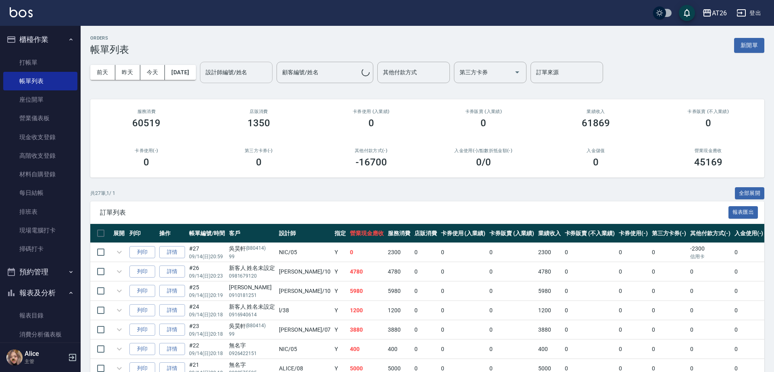
click at [228, 65] on div "設計師編號/姓名" at bounding box center [236, 72] width 73 height 21
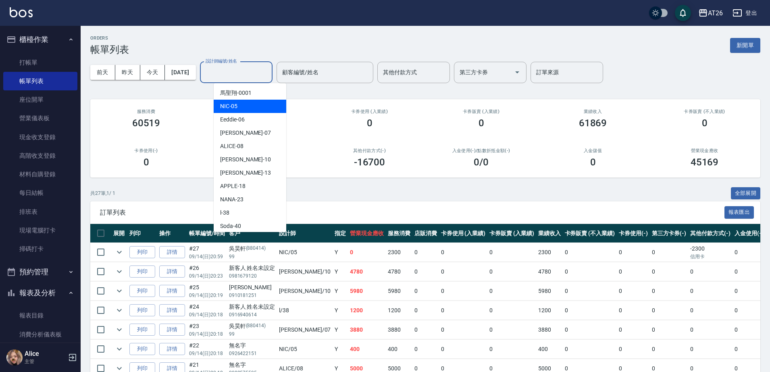
click at [240, 102] on div "NIC -05" at bounding box center [250, 106] width 73 height 13
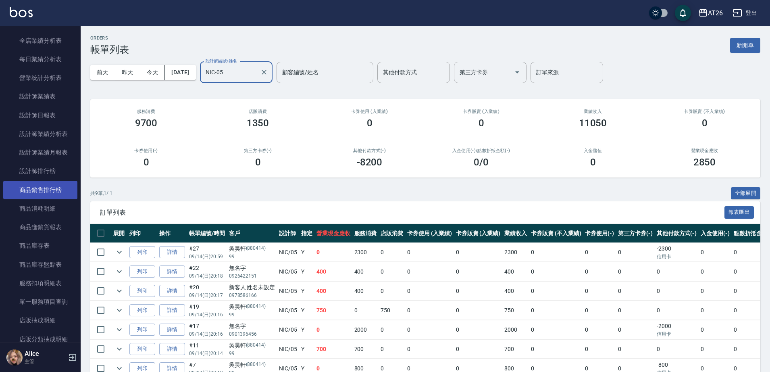
scroll to position [438, 0]
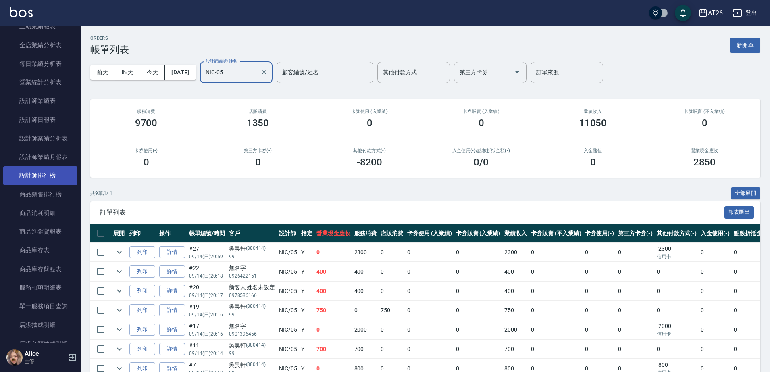
click at [47, 174] on link "設計師排行榜" at bounding box center [40, 175] width 74 height 19
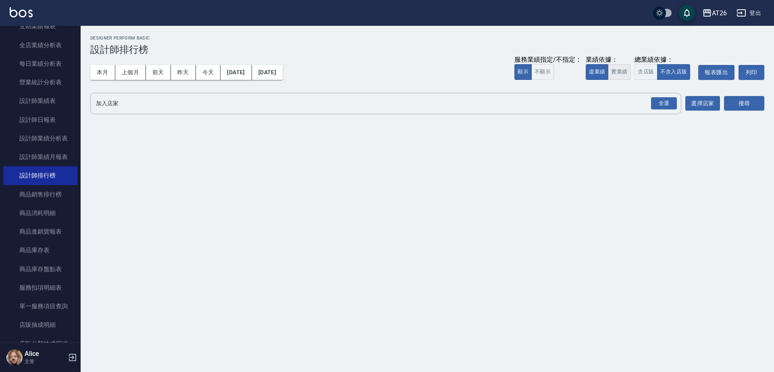
click at [615, 71] on button "實業績" at bounding box center [619, 72] width 23 height 16
drag, startPoint x: 667, startPoint y: 92, endPoint x: 667, endPoint y: 96, distance: 4.4
click at [667, 94] on div "AT26 2025-09-01 - 2025-09-14 設計師排行榜 列印時間： 2025-09-14-21:01 Designer Perform Bas…" at bounding box center [428, 76] width 694 height 101
click at [667, 98] on div "全選" at bounding box center [664, 103] width 26 height 13
click at [730, 106] on button "搜尋" at bounding box center [744, 103] width 40 height 15
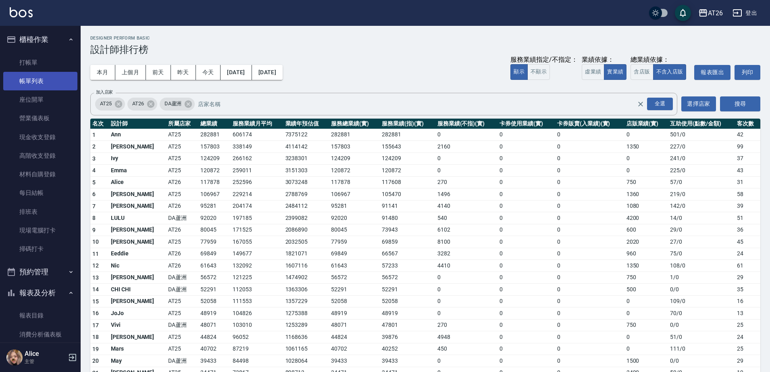
click at [51, 76] on link "帳單列表" at bounding box center [40, 81] width 74 height 19
click at [37, 65] on link "打帳單" at bounding box center [40, 62] width 74 height 19
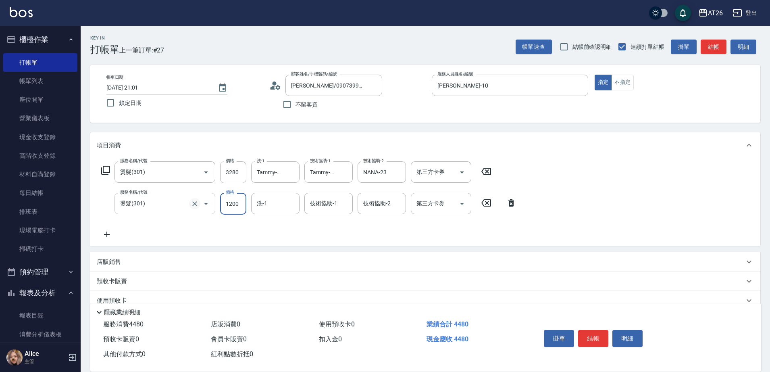
drag, startPoint x: 240, startPoint y: 203, endPoint x: 190, endPoint y: 200, distance: 50.1
click at [190, 200] on div "服務名稱/代號 燙髮(301) 服務名稱/代號 價格 1200 價格 洗-1 洗-1 技術協助-1 技術協助-1 技術協助-2 技術協助-2 第三方卡券 第三…" at bounding box center [309, 204] width 425 height 22
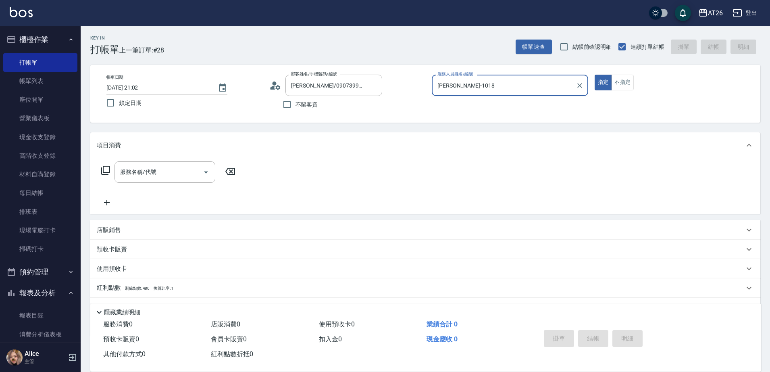
click at [595, 75] on button "指定" at bounding box center [603, 83] width 17 height 16
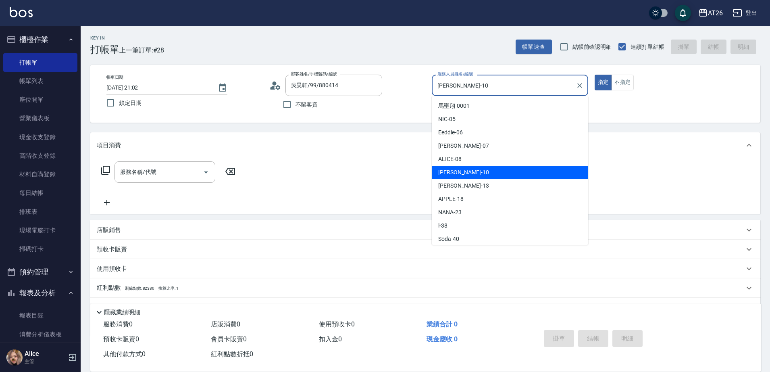
drag, startPoint x: 442, startPoint y: 83, endPoint x: 385, endPoint y: 78, distance: 57.4
click at [384, 76] on div "帳單日期 2025/09/14 21:02 鎖定日期 顧客姓名/手機號碼/編號 吳昊軒/99/880414 顧客姓名/手機號碼/編號 不留客資 服務人員姓名/…" at bounding box center [425, 94] width 651 height 38
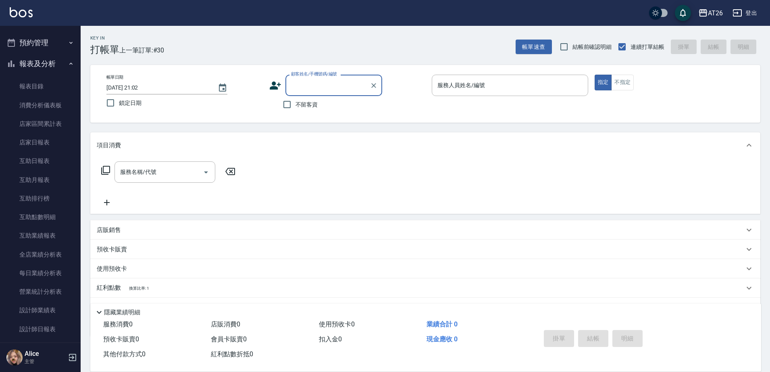
scroll to position [151, 0]
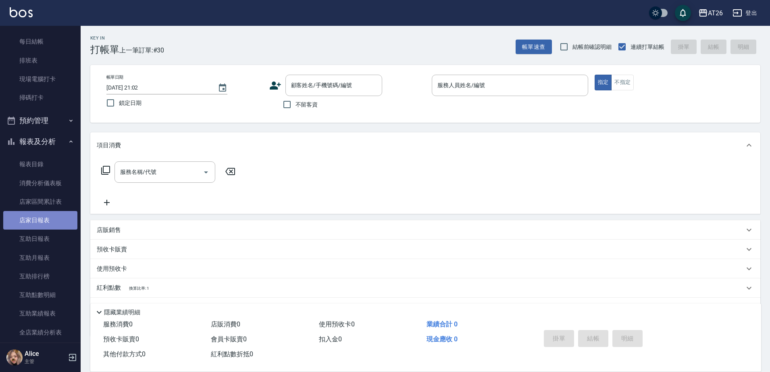
click at [58, 218] on link "店家日報表" at bounding box center [40, 220] width 74 height 19
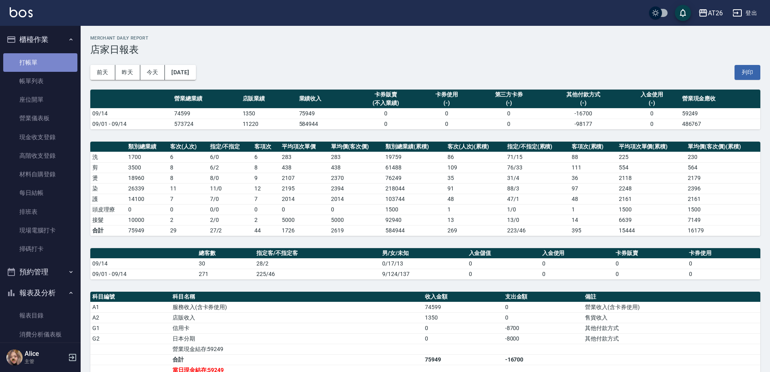
click at [47, 70] on link "打帳單" at bounding box center [40, 62] width 74 height 19
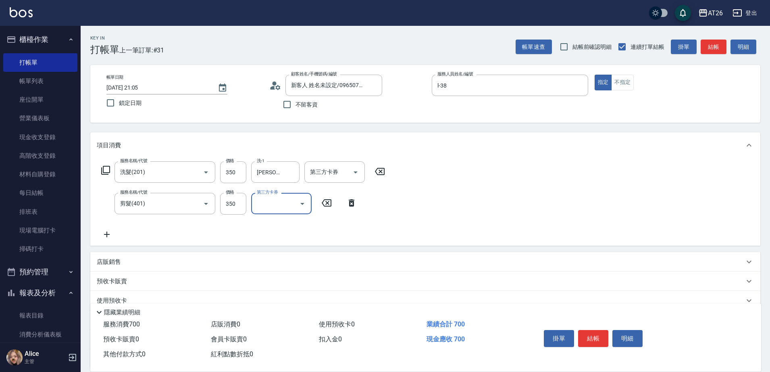
drag, startPoint x: 285, startPoint y: 166, endPoint x: 286, endPoint y: 160, distance: 5.7
click at [283, 166] on div "Jessica-47 洗-1" at bounding box center [275, 171] width 48 height 21
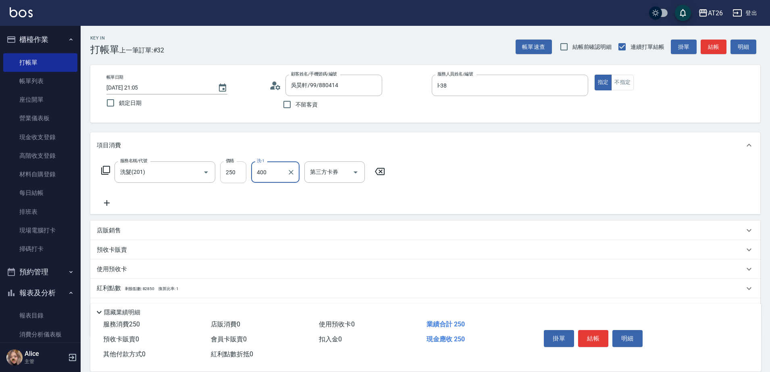
click at [233, 177] on input "250" at bounding box center [233, 172] width 26 height 22
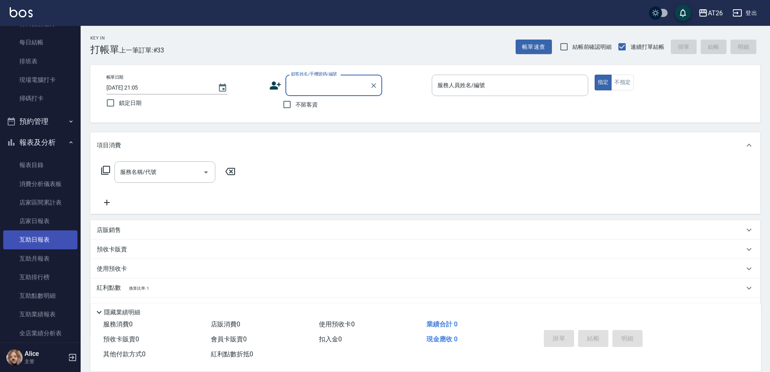
scroll to position [151, 0]
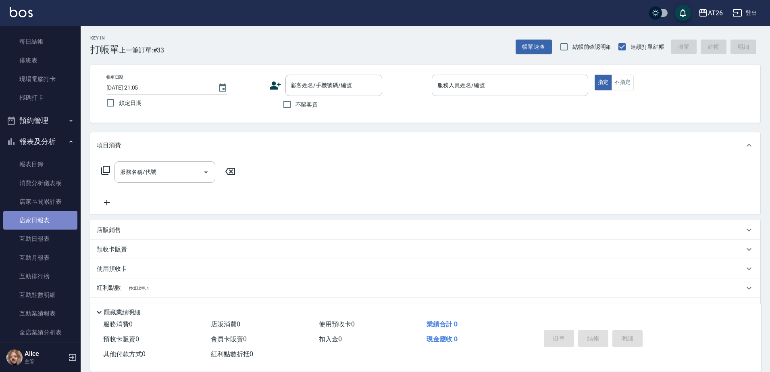
click at [47, 217] on link "店家日報表" at bounding box center [40, 220] width 74 height 19
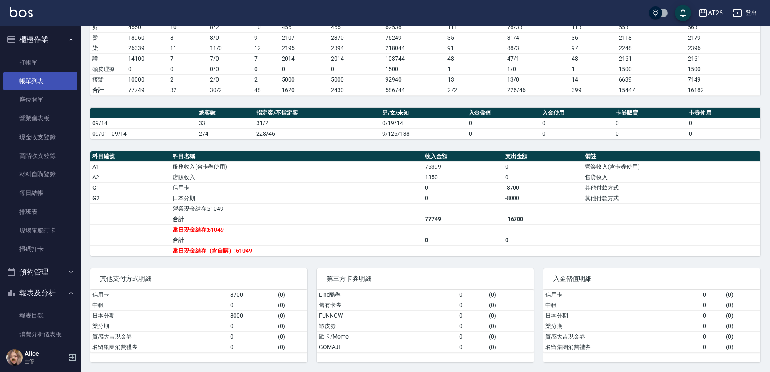
click at [31, 80] on link "帳單列表" at bounding box center [40, 81] width 74 height 19
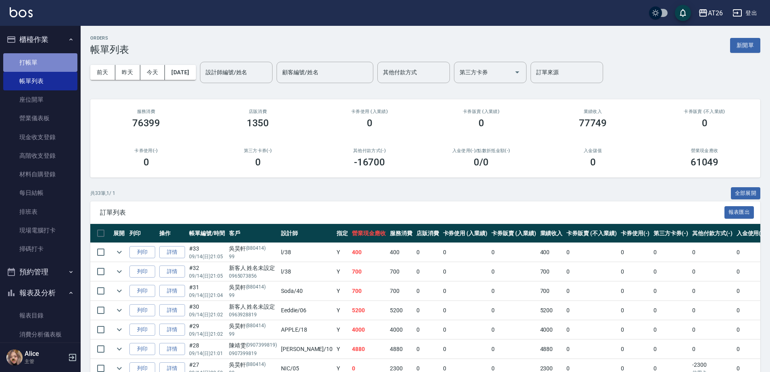
click at [52, 60] on link "打帳單" at bounding box center [40, 62] width 74 height 19
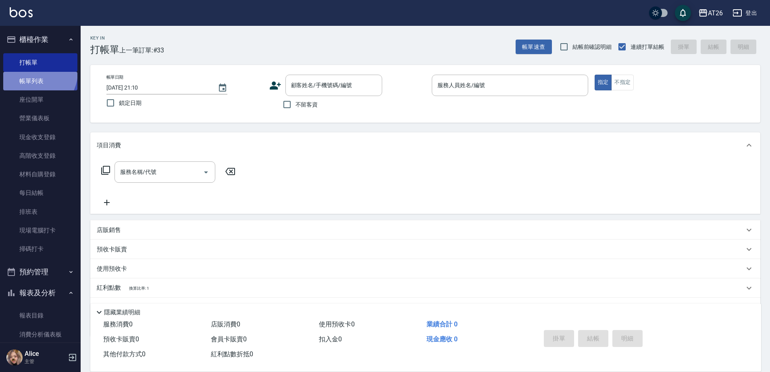
click at [34, 72] on link "帳單列表" at bounding box center [40, 81] width 74 height 19
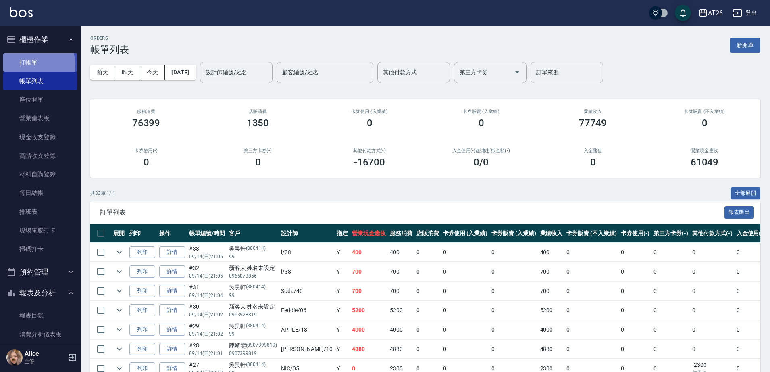
click at [28, 65] on link "打帳單" at bounding box center [40, 62] width 74 height 19
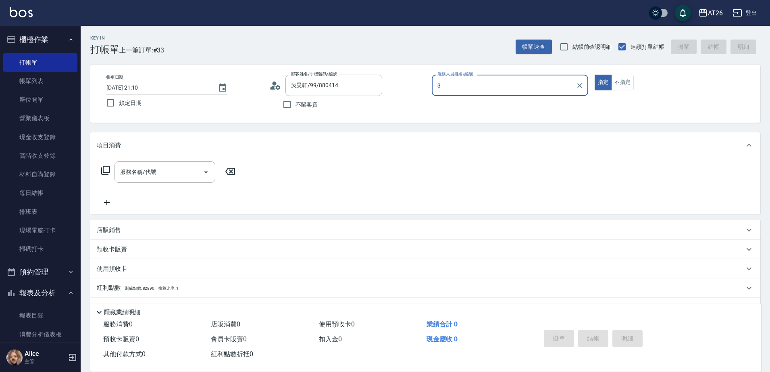
drag, startPoint x: 455, startPoint y: 85, endPoint x: 393, endPoint y: 76, distance: 62.4
click at [393, 76] on div "帳單日期 2025/09/14 21:10 鎖定日期 顧客姓名/手機號碼/編號 吳昊軒/99/880414 顧客姓名/手機號碼/編號 不留客資 服務人員姓名/…" at bounding box center [425, 94] width 651 height 38
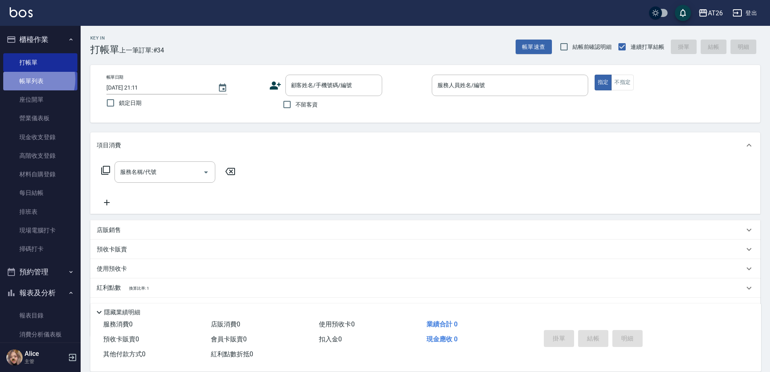
click at [30, 79] on link "帳單列表" at bounding box center [40, 81] width 74 height 19
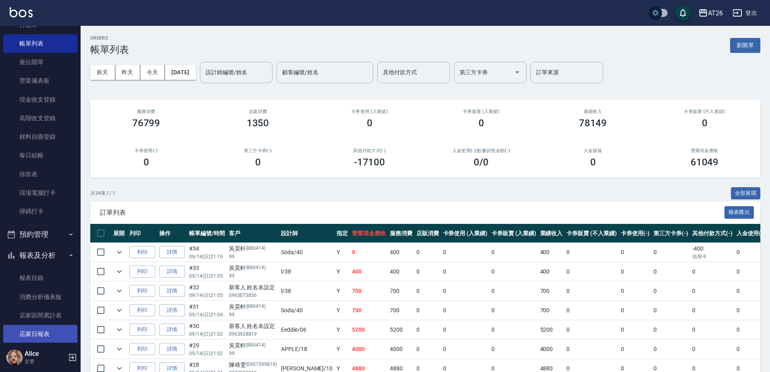
scroll to position [151, 0]
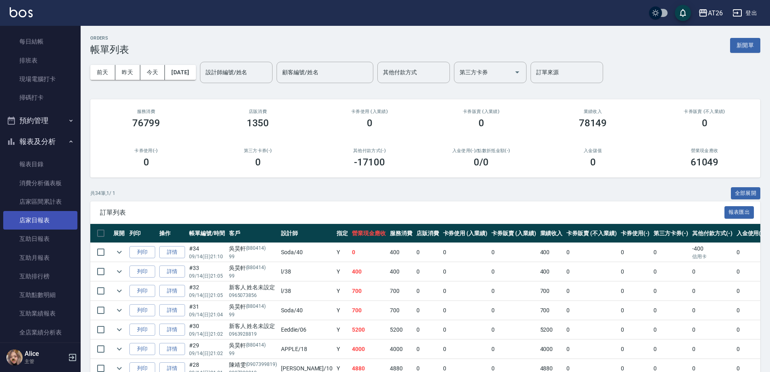
click at [50, 221] on link "店家日報表" at bounding box center [40, 220] width 74 height 19
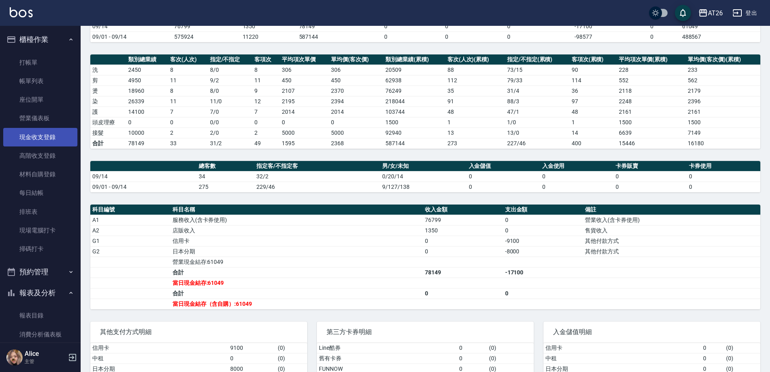
scroll to position [40, 0]
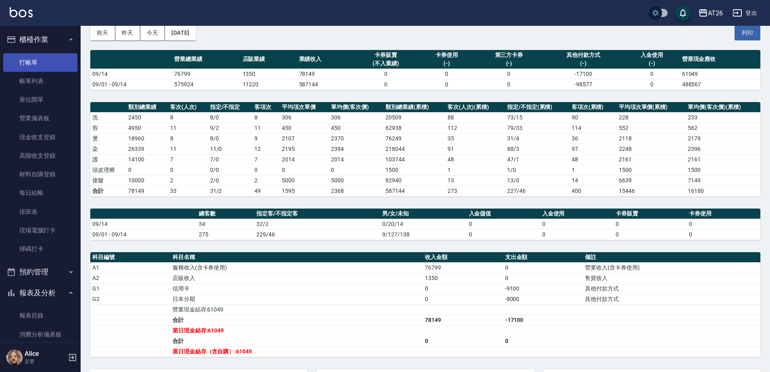
click at [47, 66] on link "打帳單" at bounding box center [40, 62] width 74 height 19
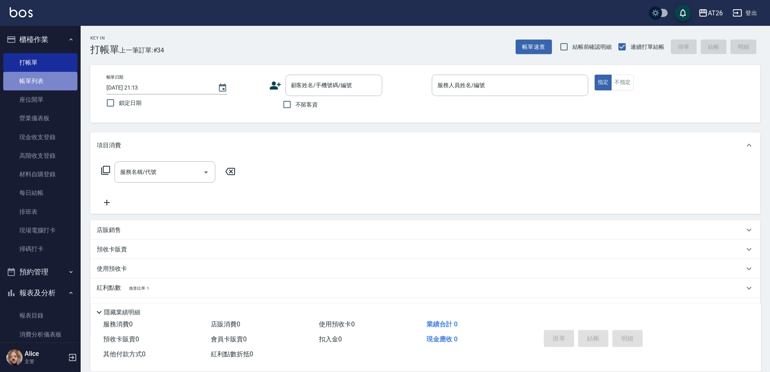
click at [51, 78] on link "帳單列表" at bounding box center [40, 81] width 74 height 19
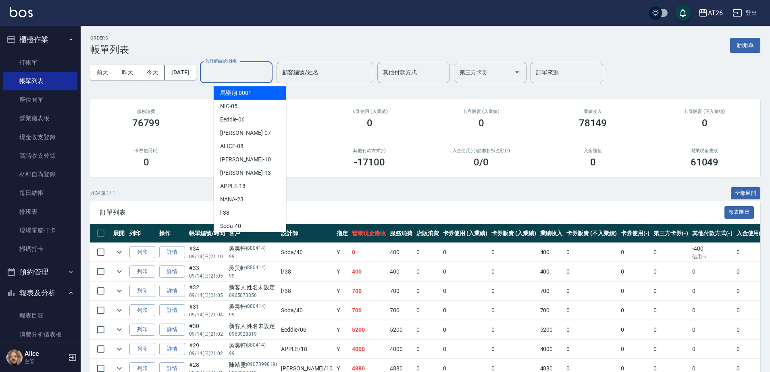
click at [236, 74] on input "設計師編號/姓名" at bounding box center [236, 72] width 65 height 14
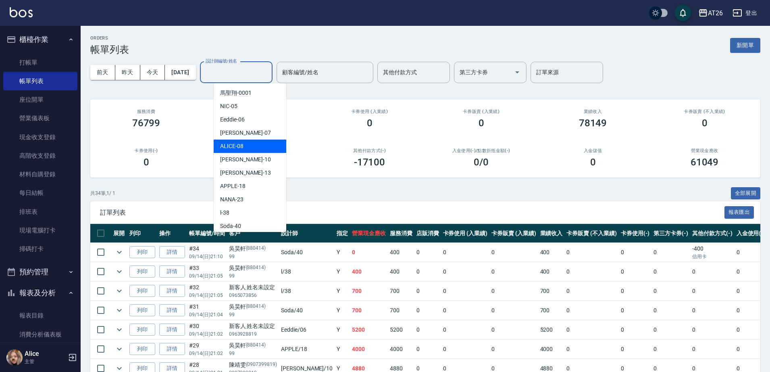
click at [257, 148] on div "ALICE -08" at bounding box center [250, 146] width 73 height 13
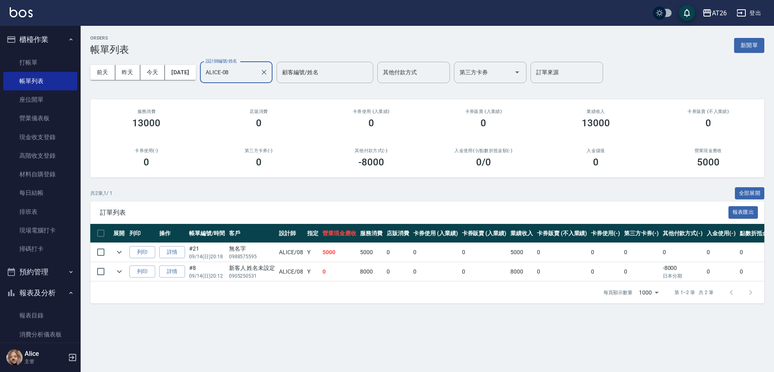
click at [257, 78] on input "ALICE-08" at bounding box center [230, 72] width 53 height 14
click at [133, 74] on button "昨天" at bounding box center [127, 72] width 25 height 15
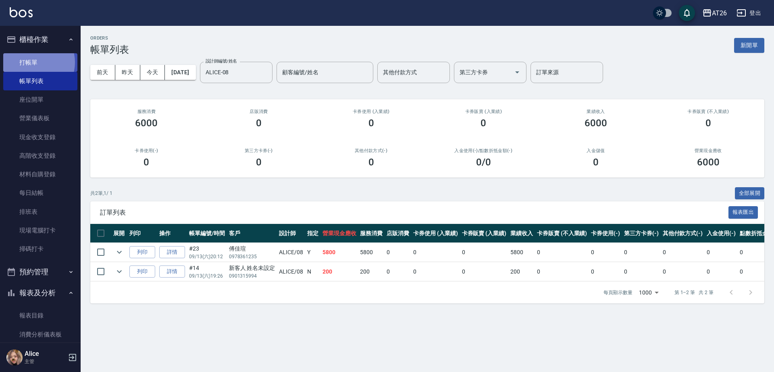
click at [32, 62] on link "打帳單" at bounding box center [40, 62] width 74 height 19
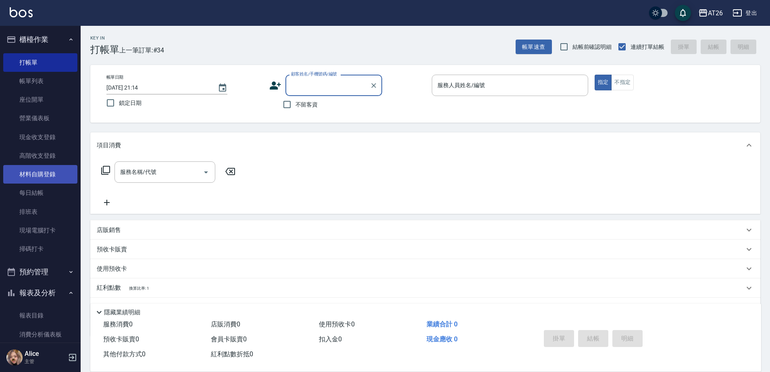
click at [46, 177] on link "材料自購登錄" at bounding box center [40, 174] width 74 height 19
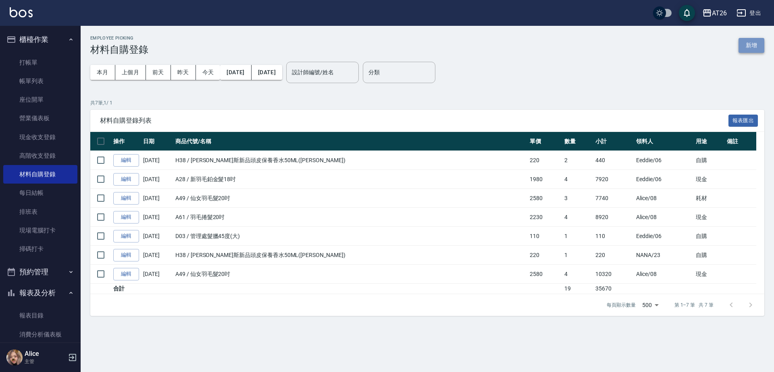
click at [756, 49] on button "新增" at bounding box center [752, 45] width 26 height 15
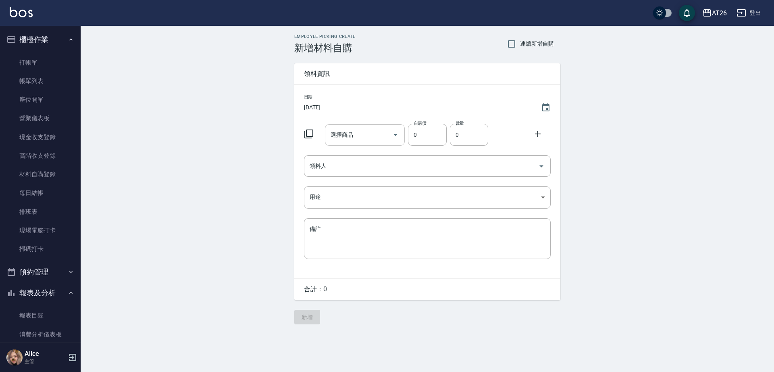
click at [379, 130] on input "選擇商品" at bounding box center [359, 135] width 61 height 14
click at [369, 134] on keeper-lock "Open Keeper Popup" at bounding box center [372, 135] width 10 height 10
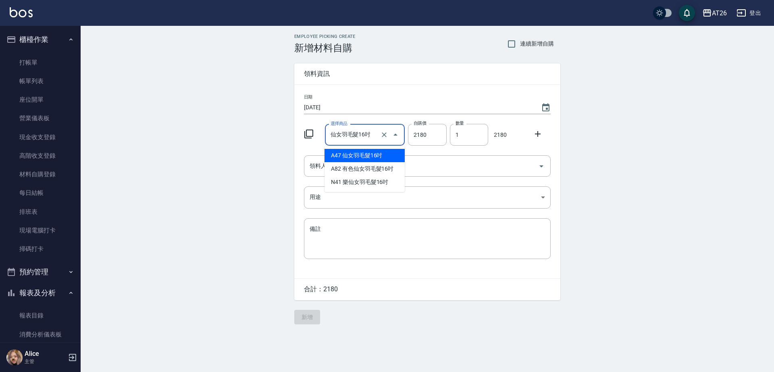
click at [357, 135] on input "仙女羽毛髮16吋" at bounding box center [354, 135] width 50 height 14
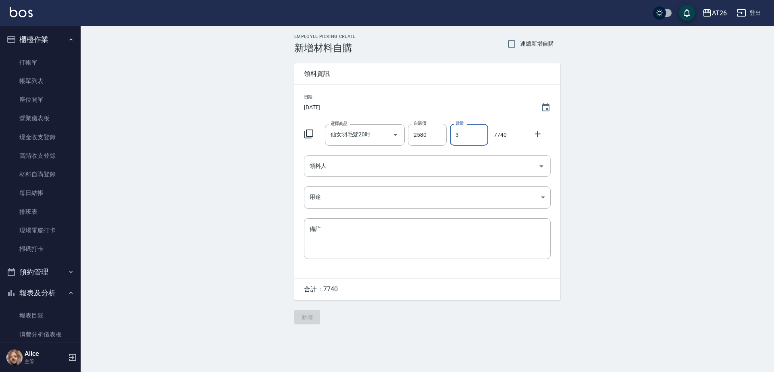
click at [338, 173] on input "領料人" at bounding box center [421, 166] width 227 height 14
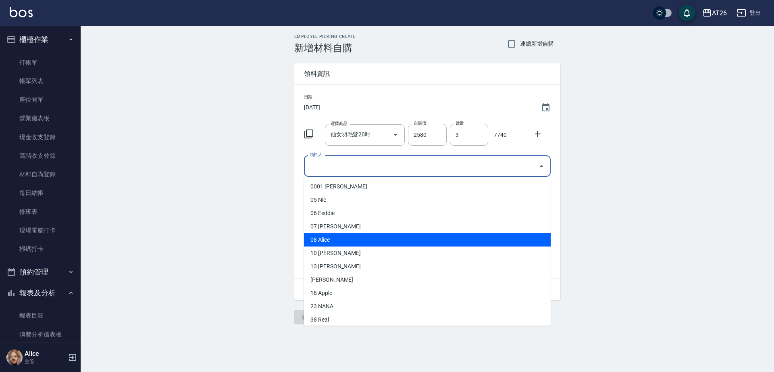
click at [329, 244] on li "08 Alice" at bounding box center [427, 239] width 247 height 13
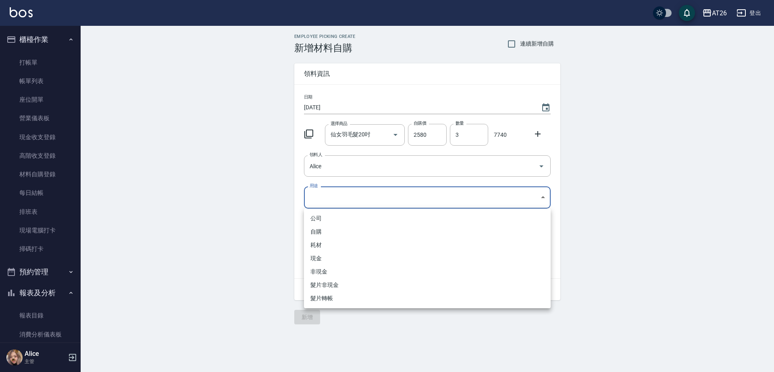
click at [336, 208] on body "AT26 登出 櫃檯作業 打帳單 帳單列表 座位開單 營業儀表板 現金收支登錄 高階收支登錄 材料自購登錄 每日結帳 排班表 現場電腦打卡 掃碼打卡 預約管理…" at bounding box center [387, 186] width 774 height 372
click at [337, 204] on div at bounding box center [387, 186] width 774 height 372
click at [337, 203] on body "AT26 登出 櫃檯作業 打帳單 帳單列表 座位開單 營業儀表板 現金收支登錄 高階收支登錄 材料自購登錄 每日結帳 排班表 現場電腦打卡 掃碼打卡 預約管理…" at bounding box center [387, 186] width 774 height 372
click at [325, 253] on li "現金" at bounding box center [427, 258] width 247 height 13
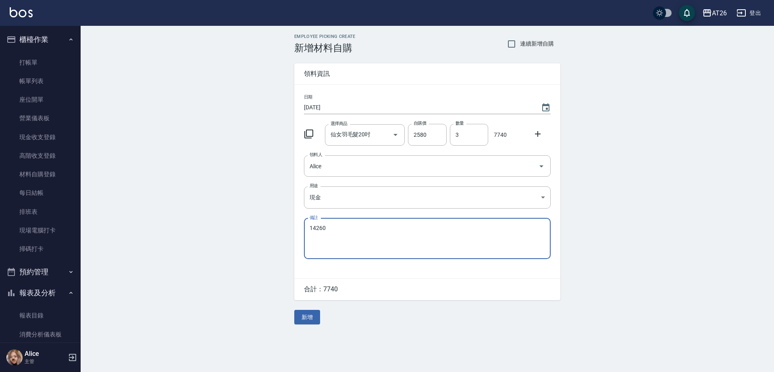
drag, startPoint x: 341, startPoint y: 239, endPoint x: 273, endPoint y: 218, distance: 70.9
click at [273, 218] on div "Employee Picking Create 新增材料自購 連續新增自購 領料資訊 日期 2025/09/14 選擇商品 仙女羽毛髮20吋 選擇商品 自購價…" at bounding box center [428, 179] width 694 height 306
click at [312, 318] on button "新增" at bounding box center [307, 317] width 26 height 15
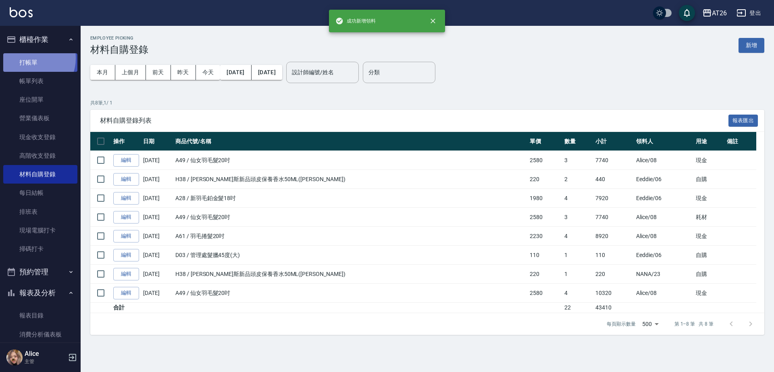
click at [31, 58] on link "打帳單" at bounding box center [40, 62] width 74 height 19
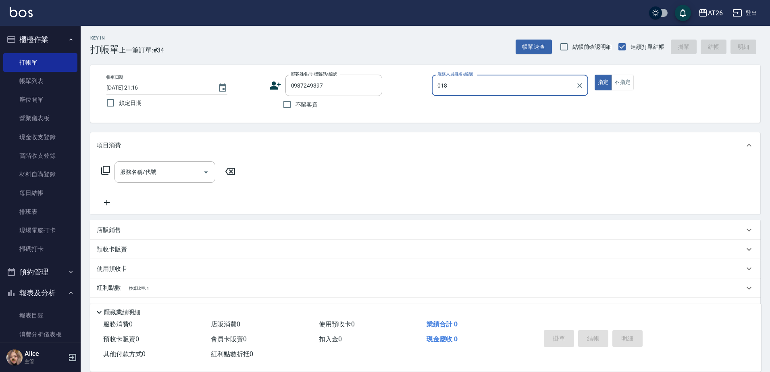
click at [595, 75] on button "指定" at bounding box center [603, 83] width 17 height 16
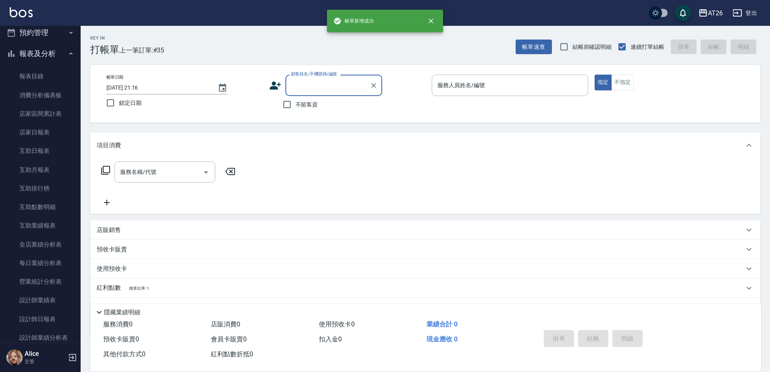
scroll to position [101, 0]
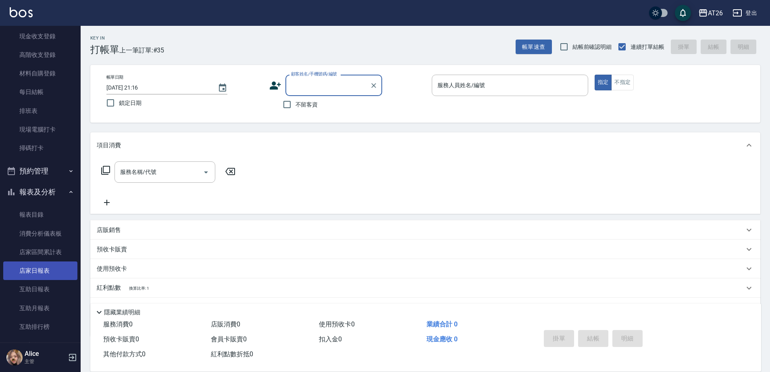
click at [39, 273] on link "店家日報表" at bounding box center [40, 270] width 74 height 19
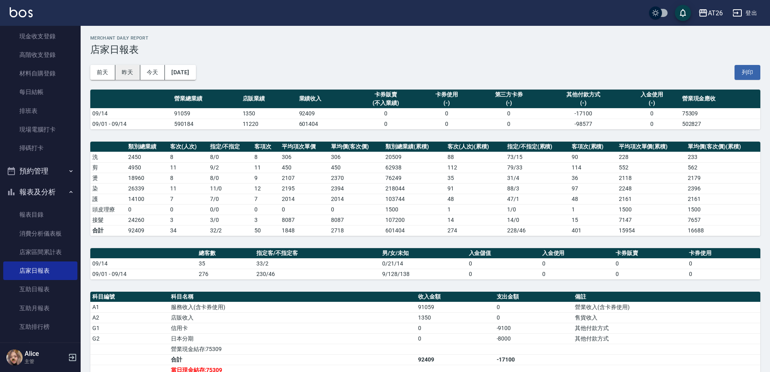
click at [127, 76] on button "昨天" at bounding box center [127, 72] width 25 height 15
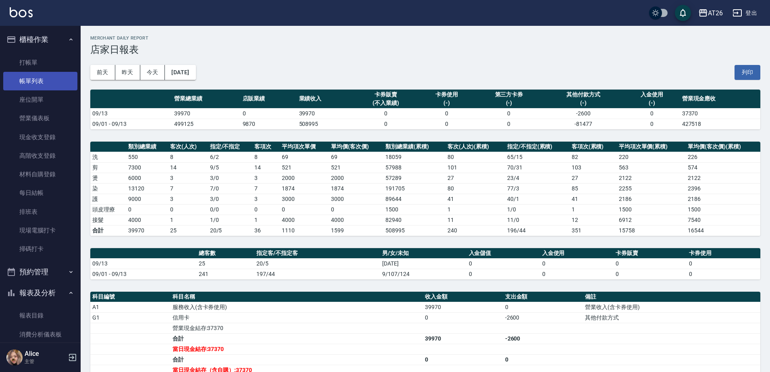
click at [36, 82] on link "帳單列表" at bounding box center [40, 81] width 74 height 19
click at [48, 61] on link "打帳單" at bounding box center [40, 62] width 74 height 19
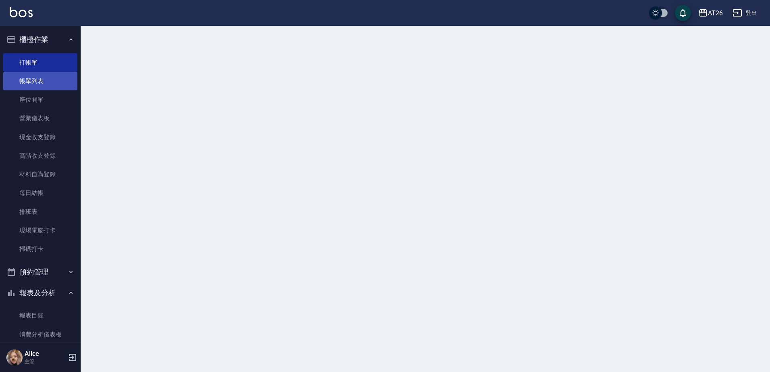
click at [45, 79] on link "帳單列表" at bounding box center [40, 81] width 74 height 19
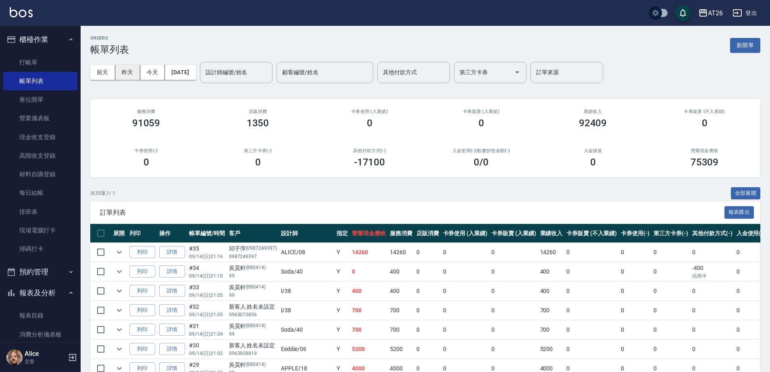
click at [138, 71] on button "昨天" at bounding box center [127, 72] width 25 height 15
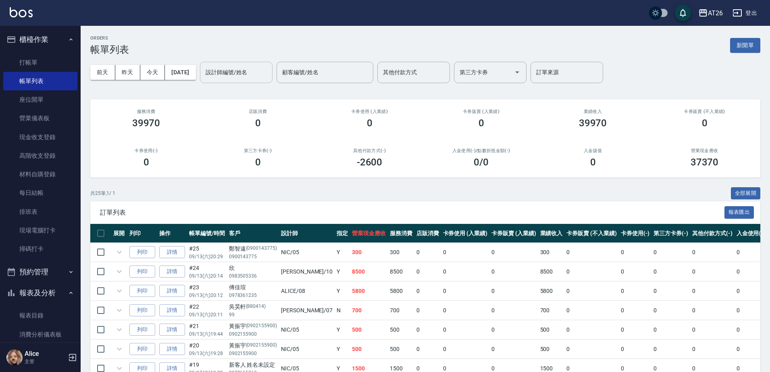
click at [240, 83] on div "前天 昨天 今天 2025/09/13 設計師編號/姓名 設計師編號/姓名 顧客編號/姓名 顧客編號/姓名 其他付款方式 其他付款方式 第三方卡券 第三方卡券…" at bounding box center [425, 72] width 670 height 34
click at [241, 73] on input "設計師編號/姓名" at bounding box center [236, 72] width 65 height 14
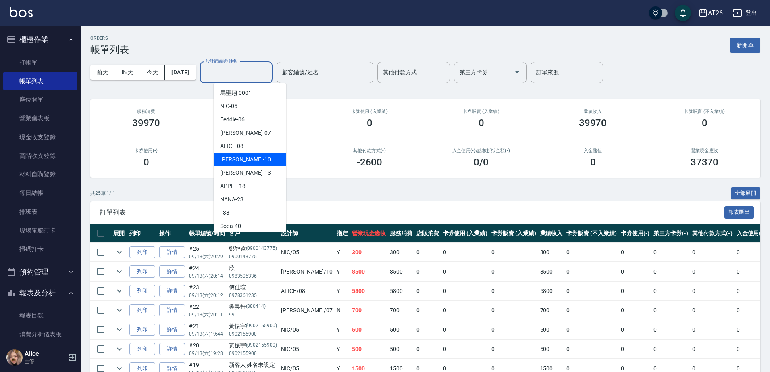
click at [242, 160] on div "Josh -10" at bounding box center [250, 159] width 73 height 13
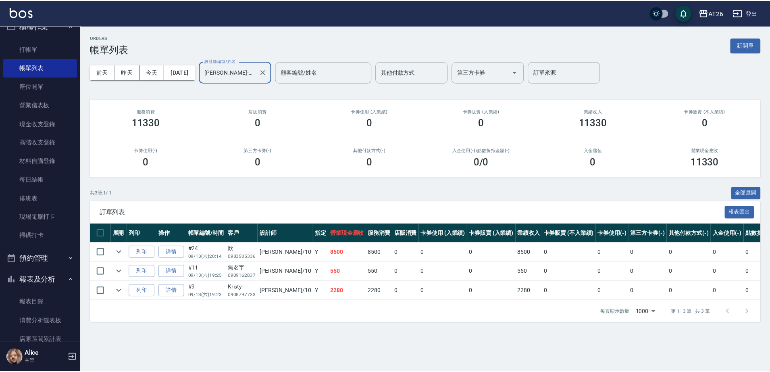
scroll to position [50, 0]
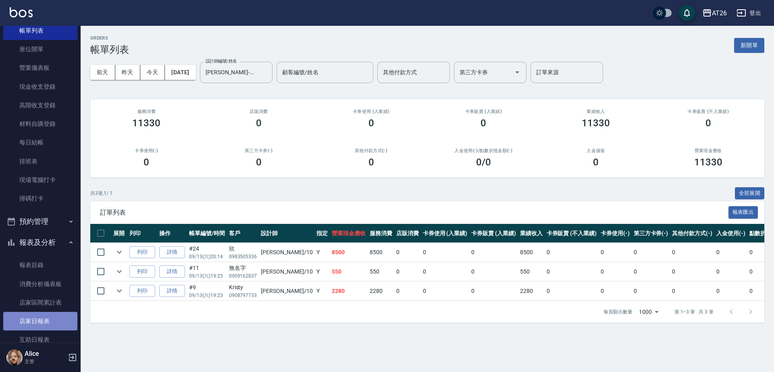
click at [42, 325] on link "店家日報表" at bounding box center [40, 321] width 74 height 19
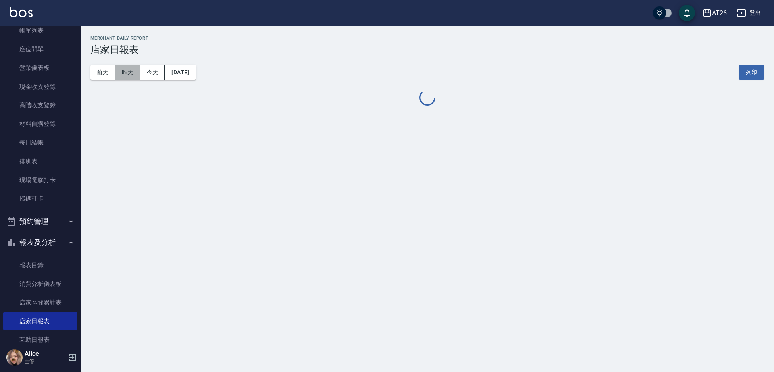
click at [128, 69] on button "昨天" at bounding box center [127, 72] width 25 height 15
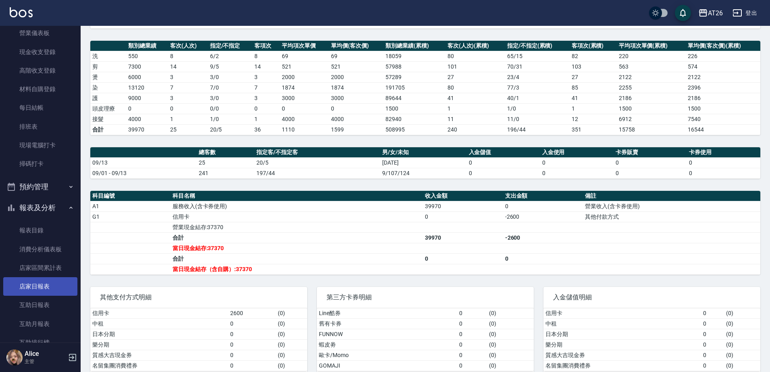
scroll to position [101, 0]
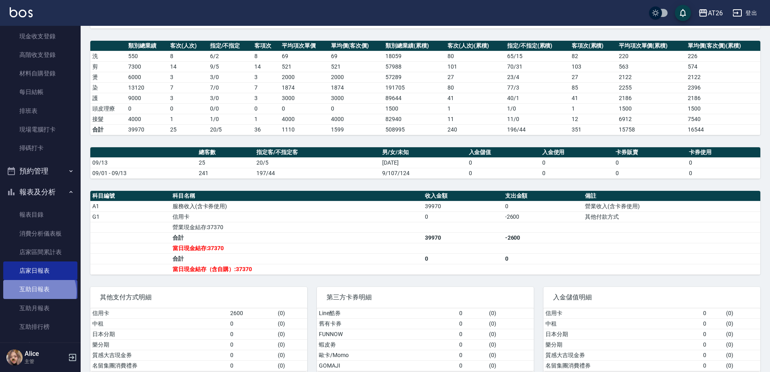
click at [39, 292] on link "互助日報表" at bounding box center [40, 289] width 74 height 19
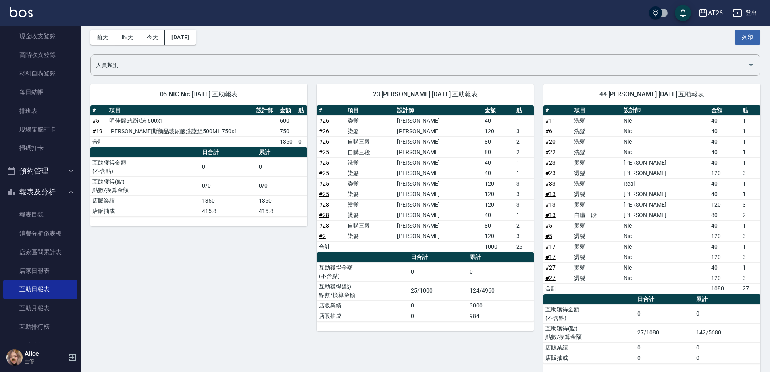
scroll to position [50, 0]
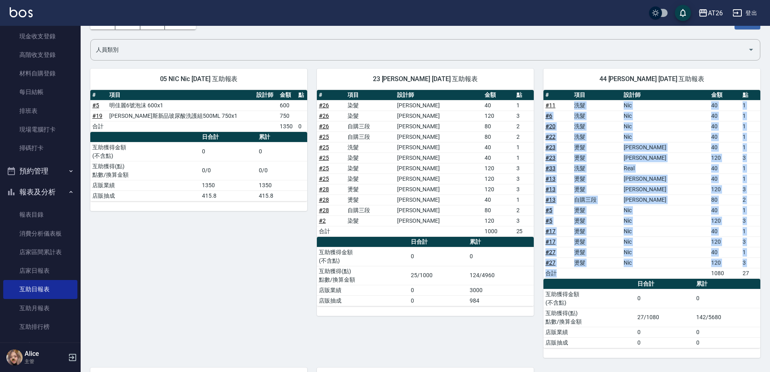
drag, startPoint x: 566, startPoint y: 104, endPoint x: 682, endPoint y: 270, distance: 202.2
click at [682, 270] on tbody "# 11 洗髮 Nic 40 1 # 6 洗髮 Nic 40 1 # 20 洗髮 Nic 40 1 # 22 洗髮 Nic 40 1 # 23 燙髮 Adam…" at bounding box center [652, 189] width 217 height 178
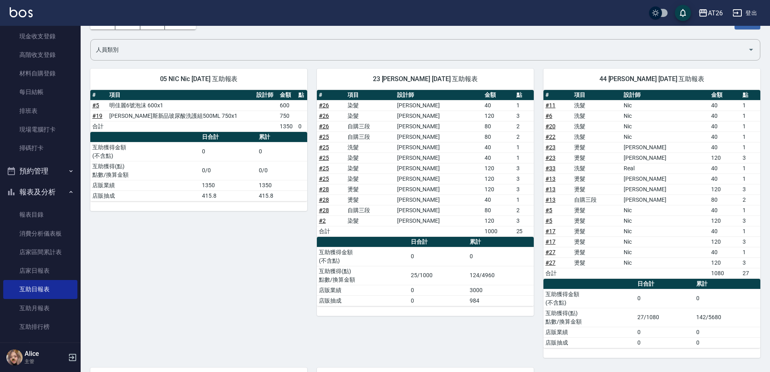
click at [598, 286] on th "a dense table" at bounding box center [590, 284] width 92 height 10
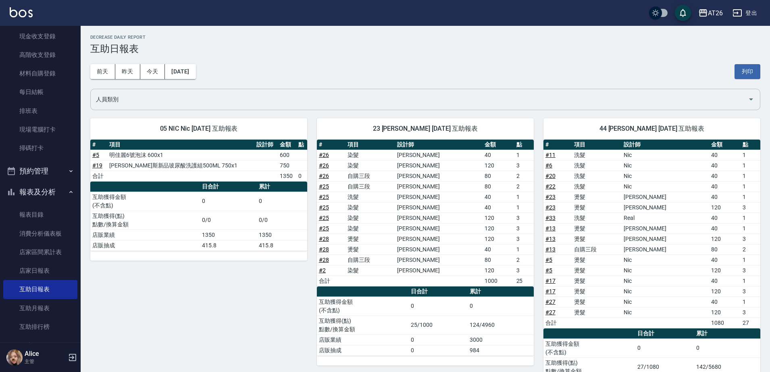
scroll to position [0, 0]
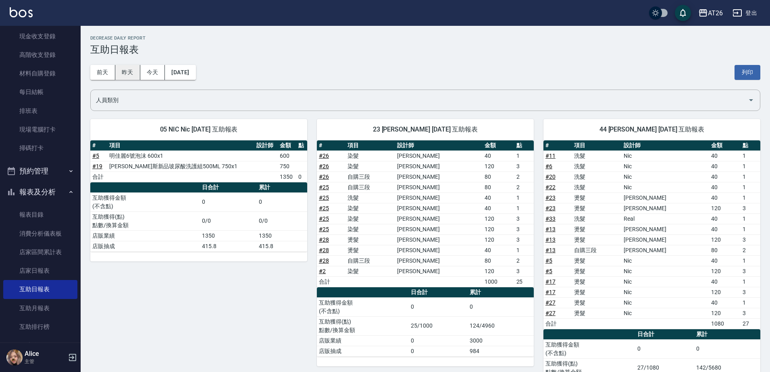
click at [121, 68] on button "昨天" at bounding box center [127, 72] width 25 height 15
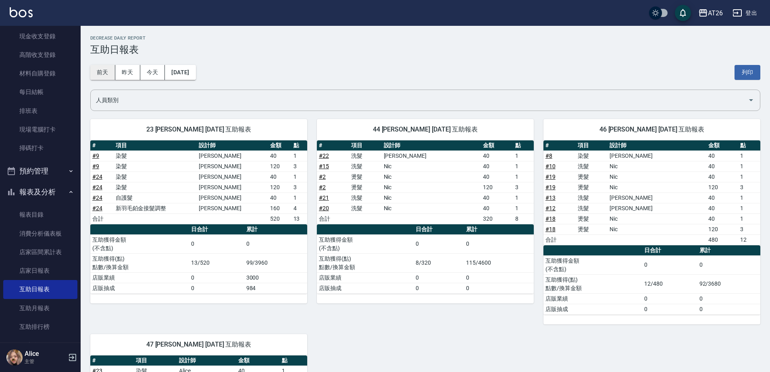
click at [97, 65] on button "前天" at bounding box center [102, 72] width 25 height 15
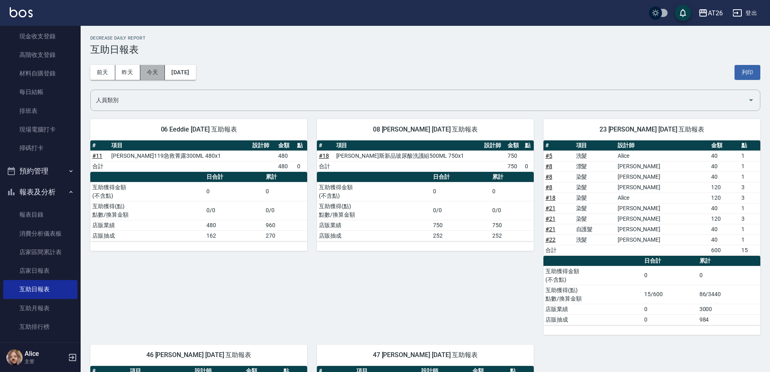
click at [158, 77] on button "今天" at bounding box center [152, 72] width 25 height 15
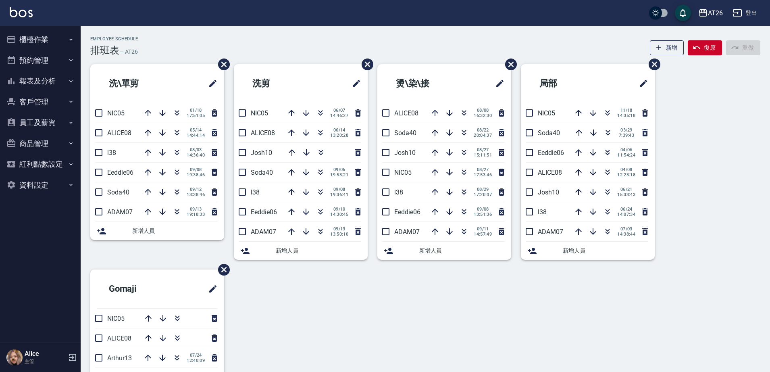
click at [40, 79] on button "報表及分析" at bounding box center [40, 81] width 74 height 21
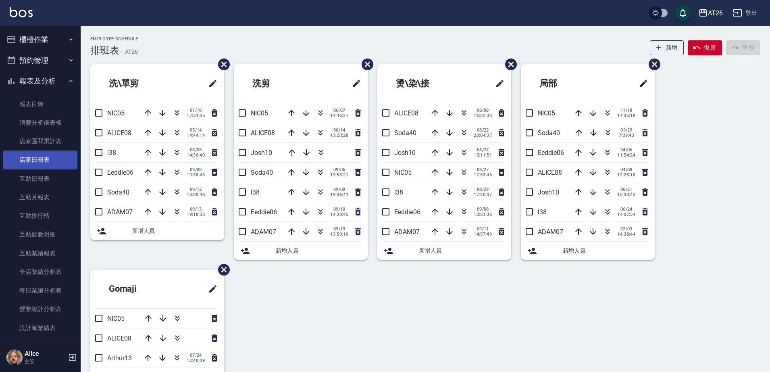
click at [47, 162] on link "店家日報表" at bounding box center [40, 159] width 74 height 19
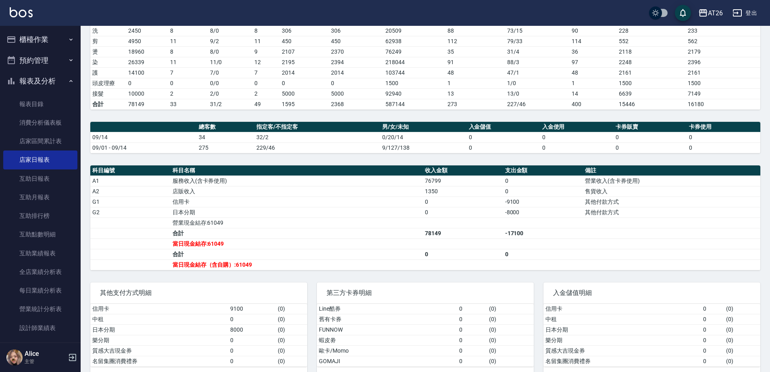
scroll to position [140, 0]
